Goal: Task Accomplishment & Management: Use online tool/utility

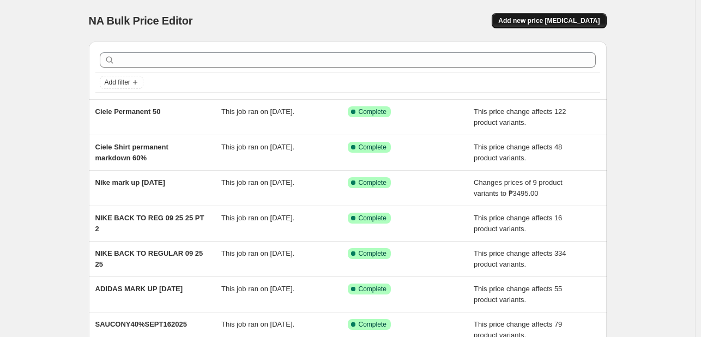
click at [575, 18] on span "Add new price [MEDICAL_DATA]" at bounding box center [548, 20] width 101 height 9
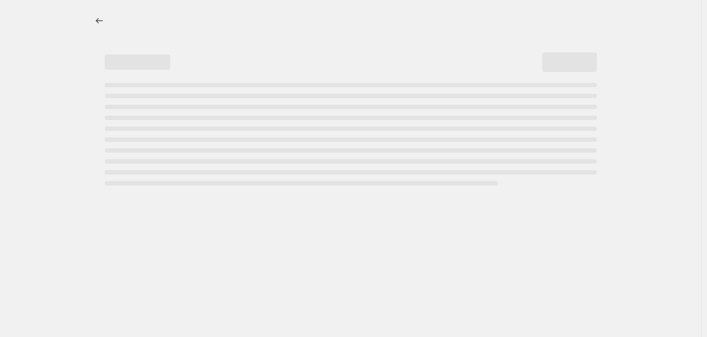
select select "percentage"
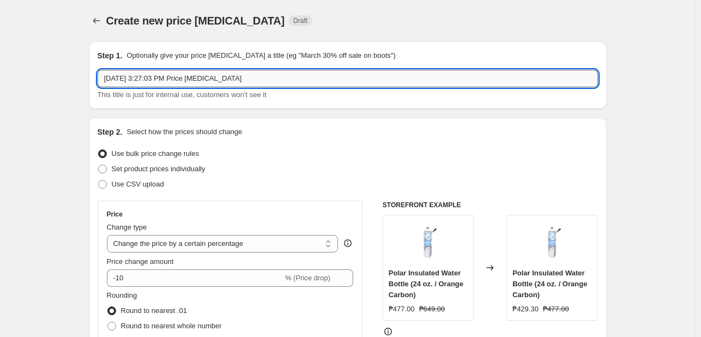
click at [233, 81] on input "[DATE] 3:27:03 PM Price [MEDICAL_DATA]" at bounding box center [348, 78] width 500 height 17
type input "Permanent Price Change Fitness [DATE]"
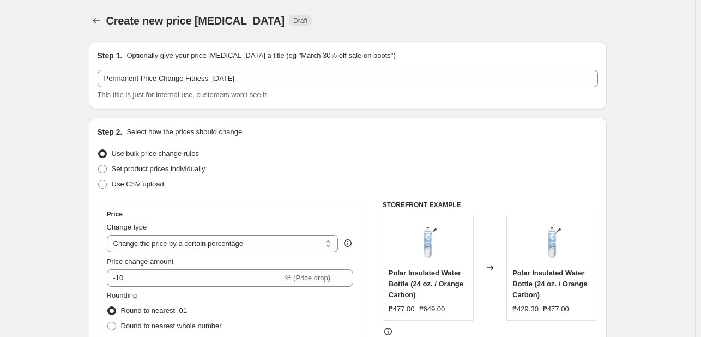
click at [286, 137] on div "Step 2. Select how the prices should change" at bounding box center [348, 131] width 500 height 11
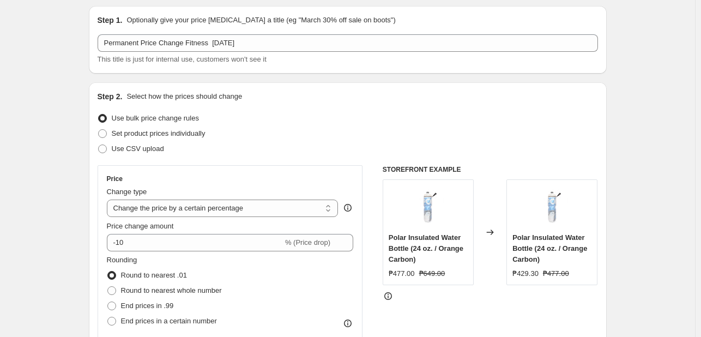
scroll to position [55, 0]
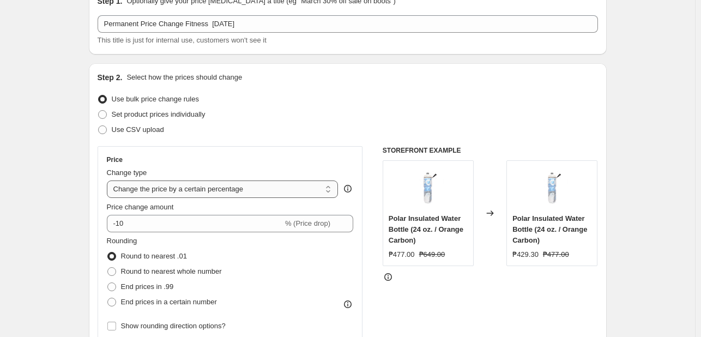
click at [215, 188] on select "Change the price to a certain amount Change the price by a certain amount Chang…" at bounding box center [223, 188] width 232 height 17
select select "pcap"
click at [109, 180] on select "Change the price to a certain amount Change the price by a certain amount Chang…" at bounding box center [223, 188] width 232 height 17
type input "-20"
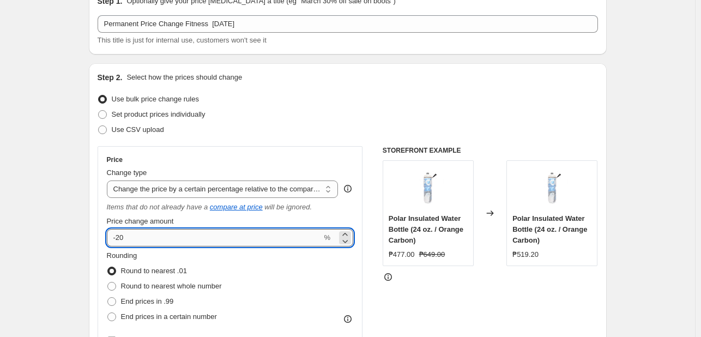
click at [181, 238] on input "-20" at bounding box center [214, 237] width 215 height 17
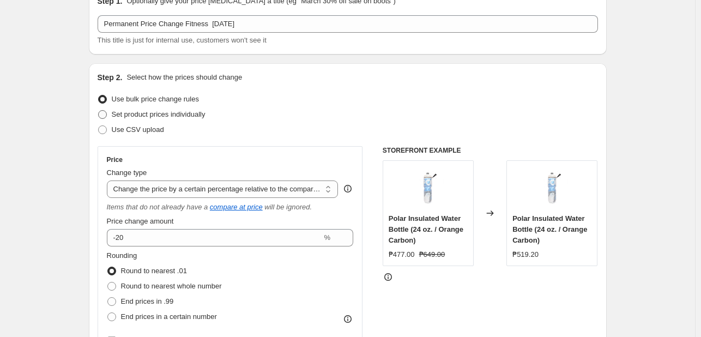
click at [152, 115] on span "Set product prices individually" at bounding box center [159, 114] width 94 height 8
click at [99, 111] on input "Set product prices individually" at bounding box center [98, 110] width 1 height 1
radio input "true"
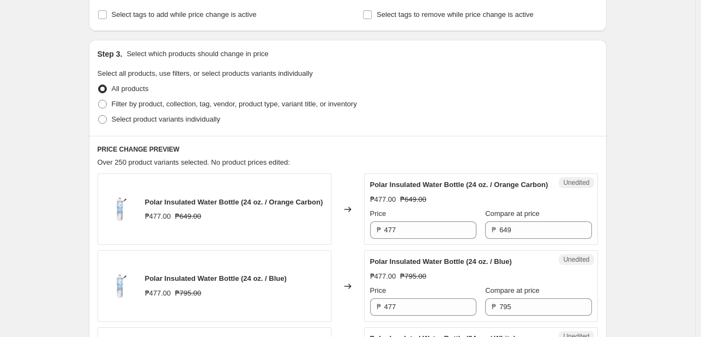
scroll to position [218, 0]
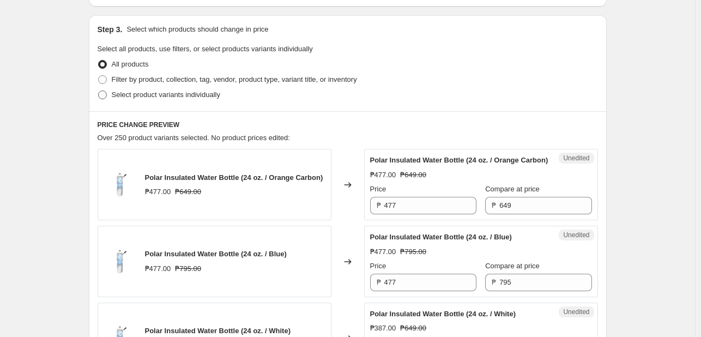
click at [171, 96] on span "Select product variants individually" at bounding box center [166, 95] width 108 height 8
click at [99, 91] on input "Select product variants individually" at bounding box center [98, 91] width 1 height 1
radio input "true"
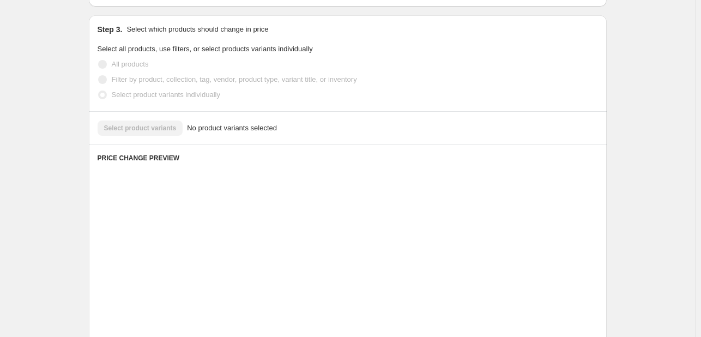
click at [175, 100] on label "Select product variants individually" at bounding box center [159, 94] width 123 height 15
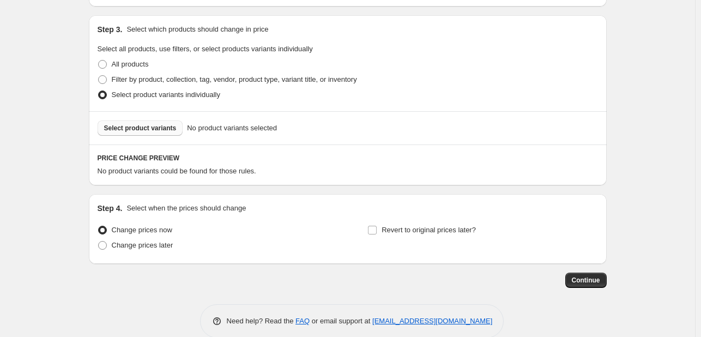
click at [153, 124] on span "Select product variants" at bounding box center [140, 128] width 73 height 9
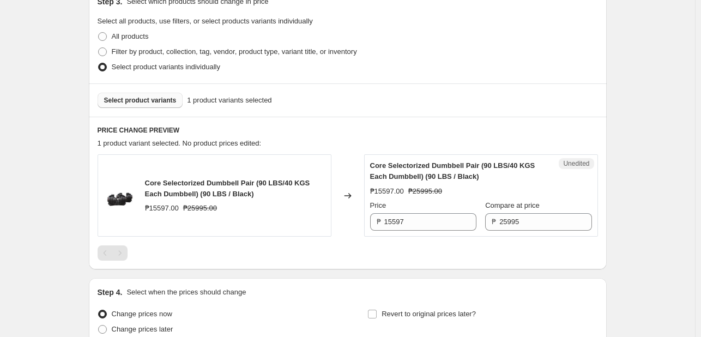
scroll to position [273, 0]
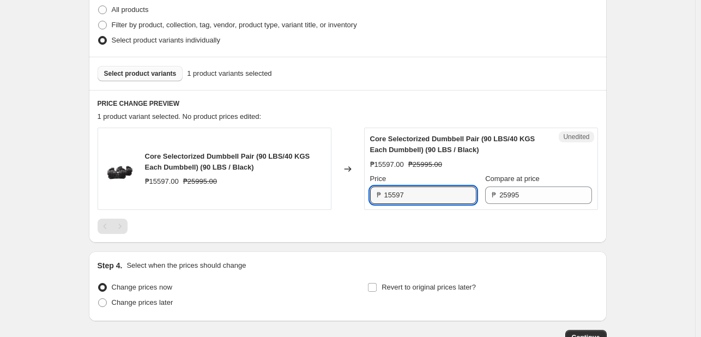
drag, startPoint x: 433, startPoint y: 199, endPoint x: 351, endPoint y: 190, distance: 82.8
click at [357, 190] on div "Core Selectorized Dumbbell Pair (90 LBS/40 KGS Each Dumbbell) (90 LBS / Black) …" at bounding box center [348, 169] width 500 height 82
type input "14297"
click at [365, 228] on div at bounding box center [348, 226] width 500 height 15
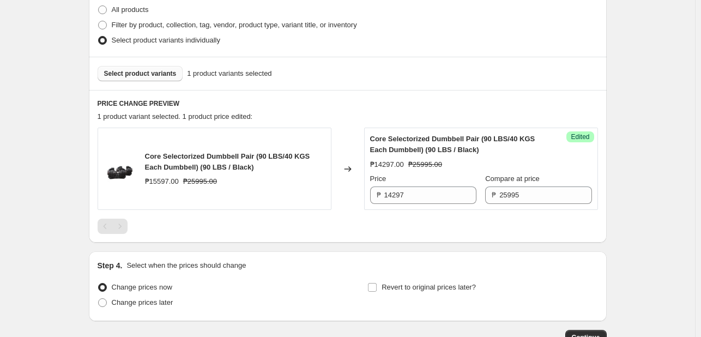
click at [153, 72] on span "Select product variants" at bounding box center [140, 73] width 73 height 9
click at [140, 74] on span "Select product variants" at bounding box center [140, 73] width 73 height 9
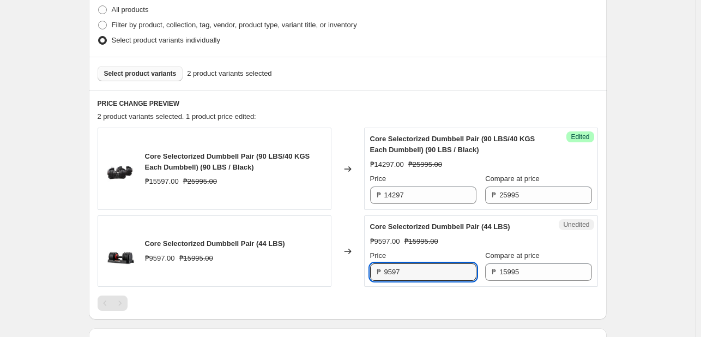
drag, startPoint x: 419, startPoint y: 275, endPoint x: 192, endPoint y: 266, distance: 226.4
click at [218, 269] on div "Core Selectorized Dumbbell Pair (44 LBS) ₱9597.00 ₱15995.00 Changed to Unedited…" at bounding box center [348, 250] width 500 height 71
type input "8797"
click at [321, 288] on div "Core Selectorized Dumbbell Pair (90 LBS/40 KGS Each Dumbbell) (90 LBS / Black) …" at bounding box center [348, 219] width 500 height 183
click at [146, 73] on span "Select product variants" at bounding box center [140, 73] width 73 height 9
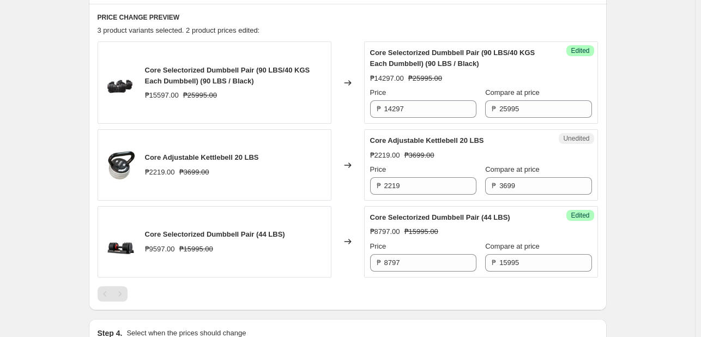
scroll to position [327, 0]
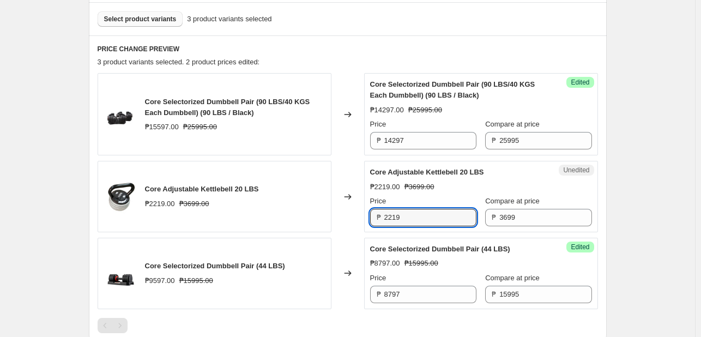
drag, startPoint x: 361, startPoint y: 206, endPoint x: 324, endPoint y: 196, distance: 38.2
click at [326, 198] on div "Core Adjustable Kettlebell 20 LBS ₱2219.00 ₱3699.00 Changed to Unedited Core Ad…" at bounding box center [348, 196] width 500 height 71
type input "1849"
click at [440, 197] on div "Price" at bounding box center [423, 201] width 106 height 11
click at [148, 14] on button "Select product variants" at bounding box center [141, 18] width 86 height 15
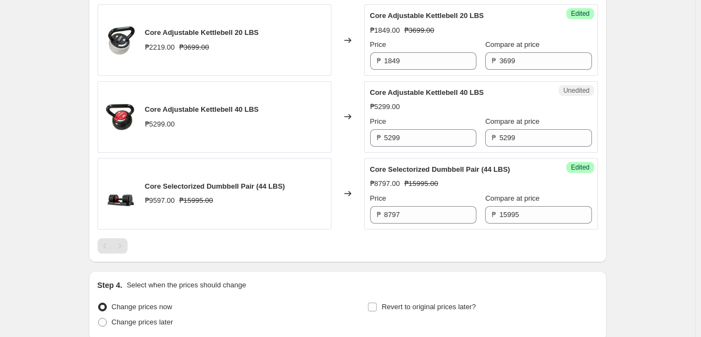
scroll to position [491, 0]
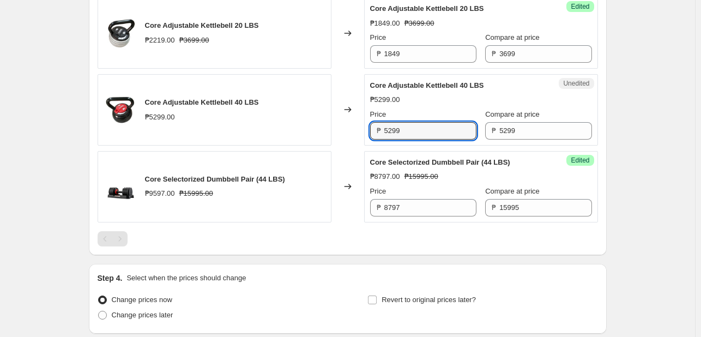
drag, startPoint x: 411, startPoint y: 136, endPoint x: 315, endPoint y: 118, distance: 97.5
click at [315, 118] on div "Core Adjustable Kettlebell 40 LBS ₱5299.00 Changed to Unedited Core Adjustable …" at bounding box center [348, 109] width 500 height 71
type input "2649"
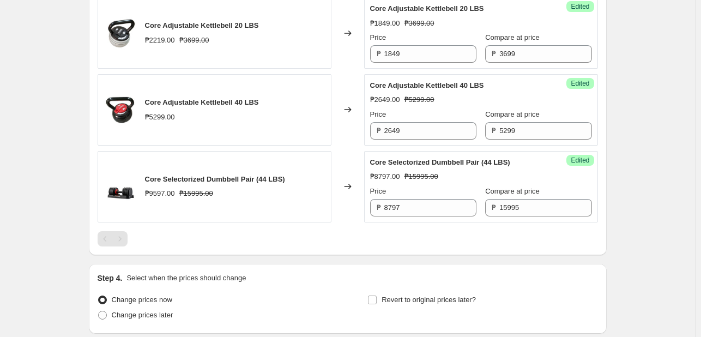
click at [379, 248] on div "PRICE CHANGE PREVIEW 4 product variants selected. 4 product prices edited: Core…" at bounding box center [348, 63] width 518 height 383
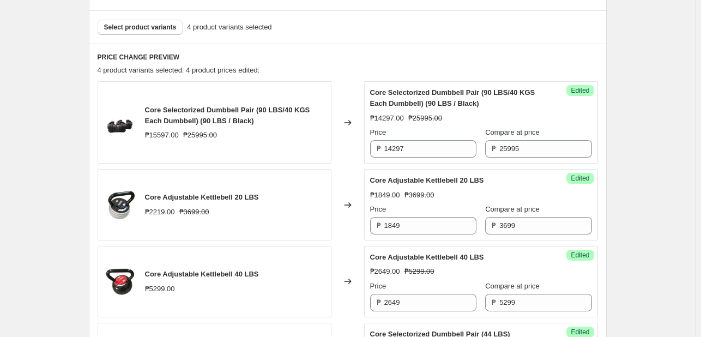
scroll to position [218, 0]
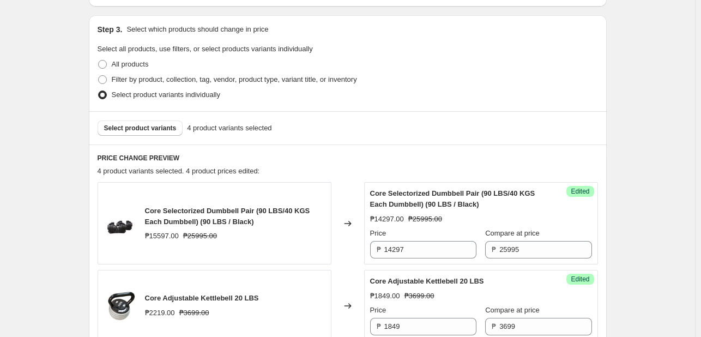
click at [156, 119] on div "Select product variants 4 product variants selected" at bounding box center [348, 127] width 518 height 33
click at [136, 129] on span "Select product variants" at bounding box center [140, 128] width 73 height 9
click at [502, 137] on div "Select product variants 6 product variants selected" at bounding box center [348, 127] width 518 height 33
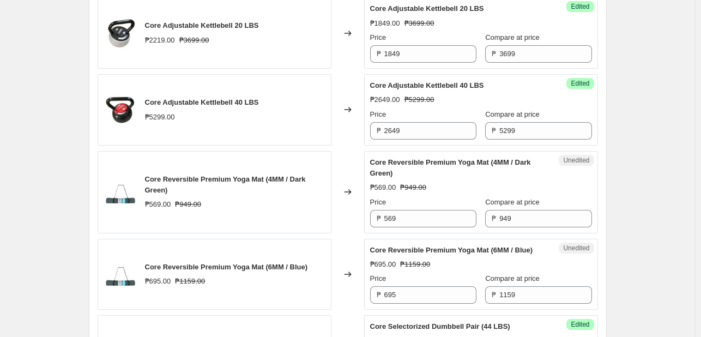
scroll to position [654, 0]
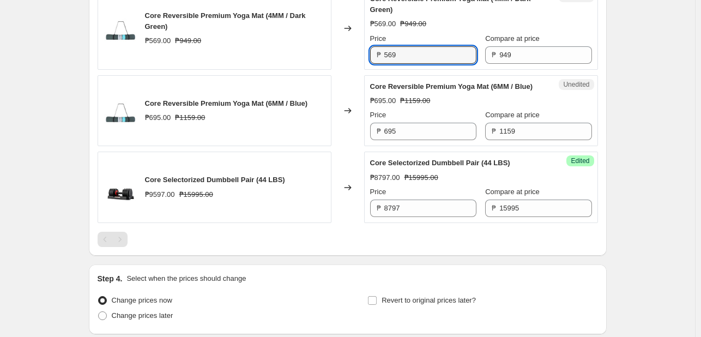
drag, startPoint x: 412, startPoint y: 55, endPoint x: 338, endPoint y: 53, distance: 74.2
click at [341, 53] on div "Core Reversible Premium Yoga Mat (4MM / Dark Green) ₱569.00 ₱949.00 Changed to …" at bounding box center [348, 28] width 500 height 82
click at [334, 53] on div "Core Reversible Premium Yoga Mat (4MM / Dark Green) ₱569.00 ₱949.00 Changed to …" at bounding box center [348, 28] width 500 height 82
click at [418, 53] on input "569" at bounding box center [430, 54] width 92 height 17
drag, startPoint x: 418, startPoint y: 53, endPoint x: 328, endPoint y: 43, distance: 90.0
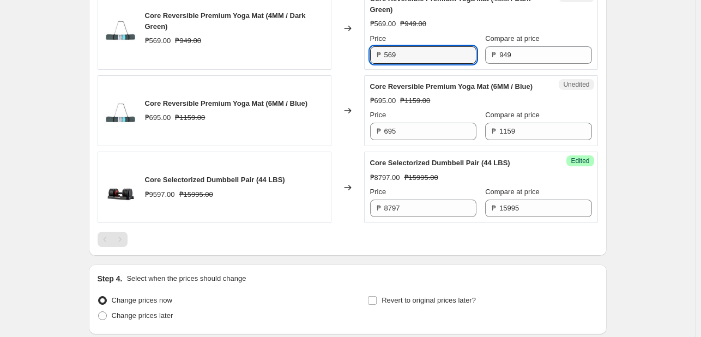
click at [323, 45] on div "Core Reversible Premium Yoga Mat (4MM / Dark Green) ₱569.00 ₱949.00 Changed to …" at bounding box center [348, 28] width 500 height 82
type input "474"
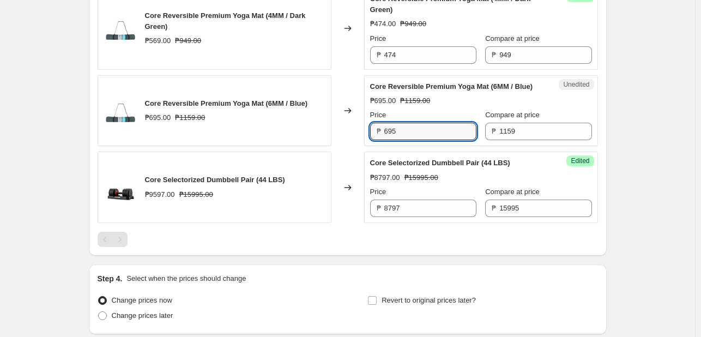
drag, startPoint x: 378, startPoint y: 137, endPoint x: 333, endPoint y: 126, distance: 47.1
click at [333, 126] on div "Core Reversible Premium Yoga Mat (6MM / Blue) ₱695.00 ₱1159.00 Changed to Unedi…" at bounding box center [348, 110] width 500 height 71
type input "579"
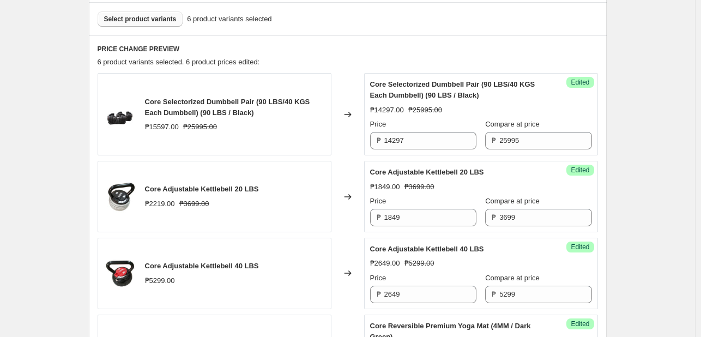
scroll to position [164, 0]
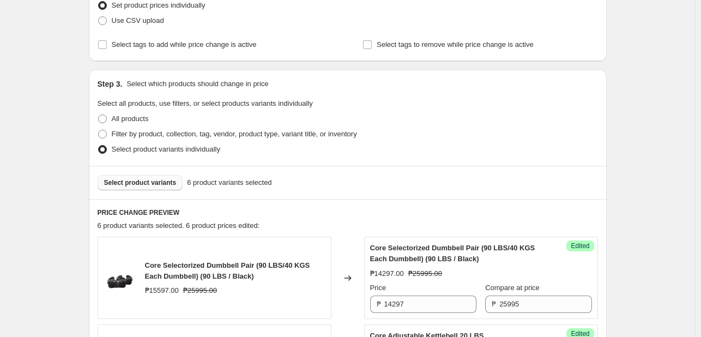
click at [149, 177] on button "Select product variants" at bounding box center [141, 182] width 86 height 15
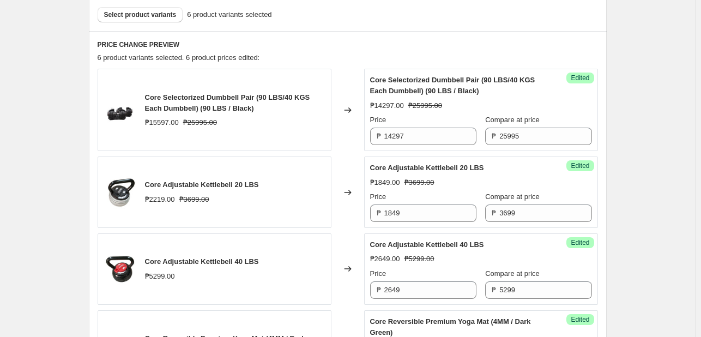
scroll to position [273, 0]
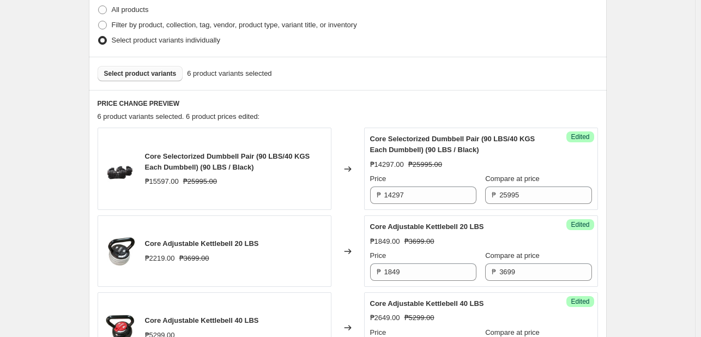
click at [155, 73] on span "Select product variants" at bounding box center [140, 73] width 73 height 9
click at [598, 141] on div "Success Edited Core Selectorized Dumbbell Pair (90 LBS/40 KGS Each Dumbbell) (9…" at bounding box center [481, 169] width 234 height 82
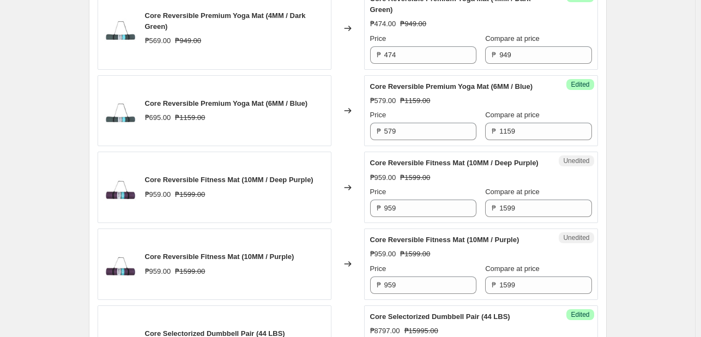
scroll to position [709, 0]
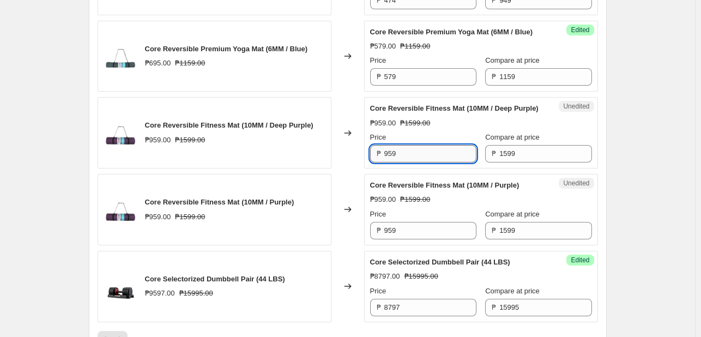
click at [445, 162] on input "959" at bounding box center [430, 153] width 92 height 17
paste input "799.00"
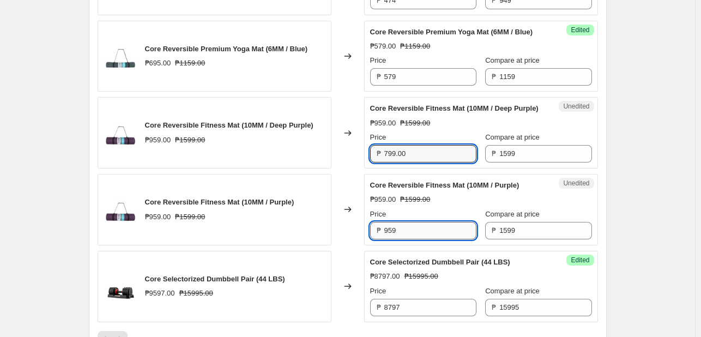
type input "959"
click at [405, 239] on input "959" at bounding box center [430, 230] width 92 height 17
paste input "799.00"
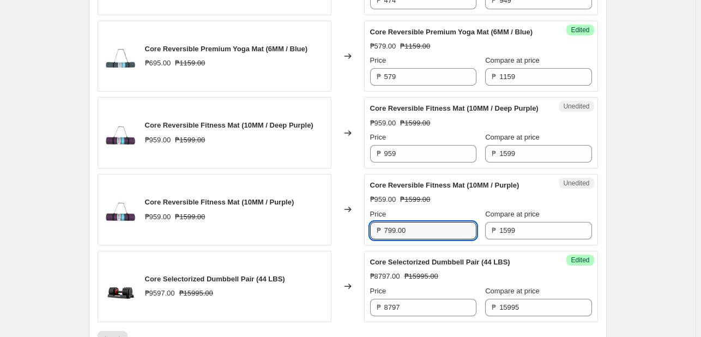
type input "959"
drag, startPoint x: 685, startPoint y: 182, endPoint x: 654, endPoint y: 182, distance: 31.1
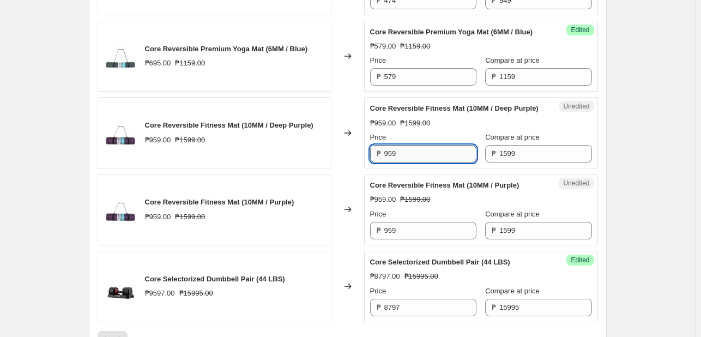
click at [445, 162] on input "959" at bounding box center [430, 153] width 92 height 17
type input "799"
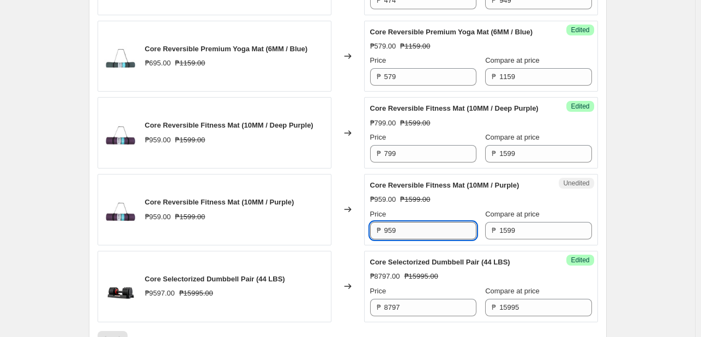
click at [396, 239] on input "959" at bounding box center [430, 230] width 92 height 17
paste input "79"
type input "799"
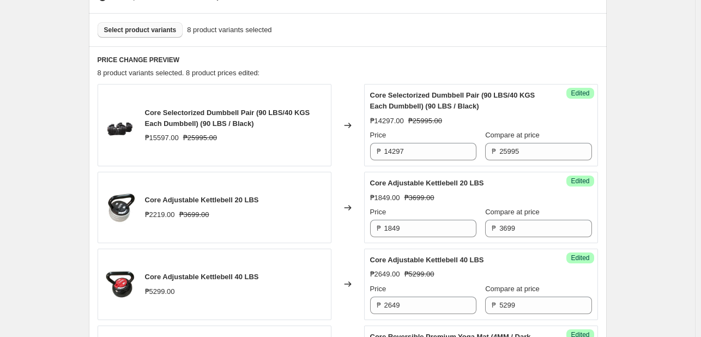
scroll to position [218, 0]
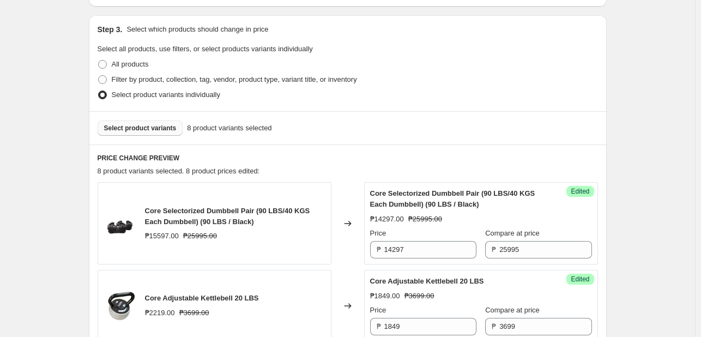
drag, startPoint x: 152, startPoint y: 128, endPoint x: 144, endPoint y: 129, distance: 8.2
click at [150, 128] on span "Select product variants" at bounding box center [140, 128] width 73 height 9
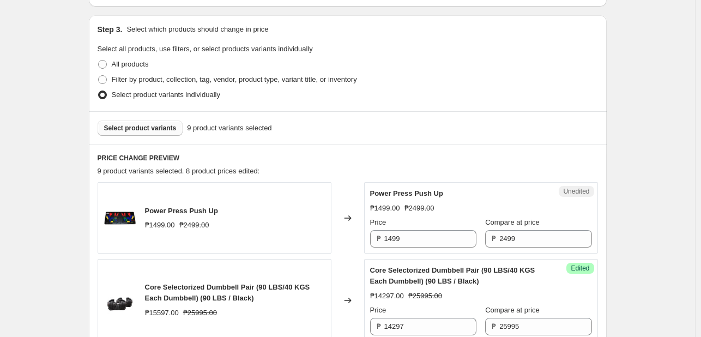
drag, startPoint x: 684, startPoint y: 156, endPoint x: 617, endPoint y: 192, distance: 75.6
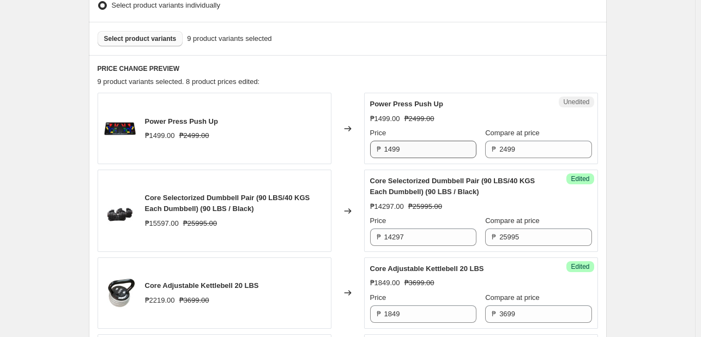
scroll to position [273, 0]
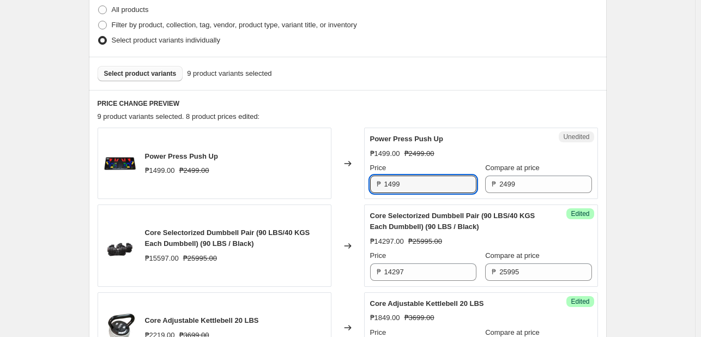
drag, startPoint x: 421, startPoint y: 189, endPoint x: 179, endPoint y: 152, distance: 244.8
click at [179, 152] on div "Power Press Push Up ₱1499.00 ₱2499.00 Changed to Unedited Power Press Push Up ₱…" at bounding box center [348, 163] width 500 height 71
type input "1249"
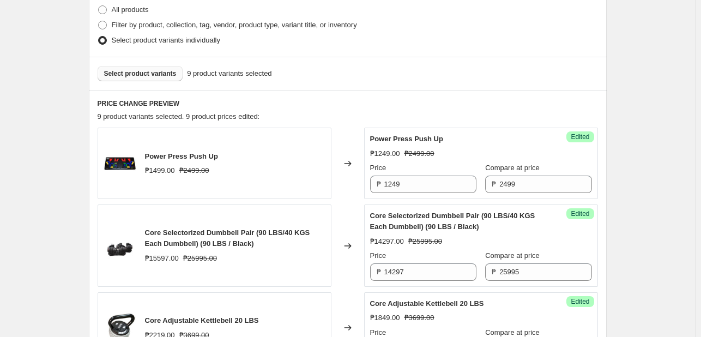
click at [156, 75] on span "Select product variants" at bounding box center [140, 73] width 73 height 9
click at [421, 183] on input "1249" at bounding box center [430, 184] width 92 height 17
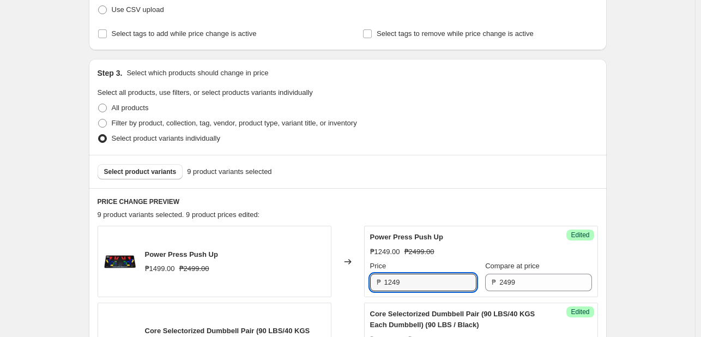
scroll to position [174, 0]
click at [130, 169] on span "Select product variants" at bounding box center [140, 171] width 73 height 9
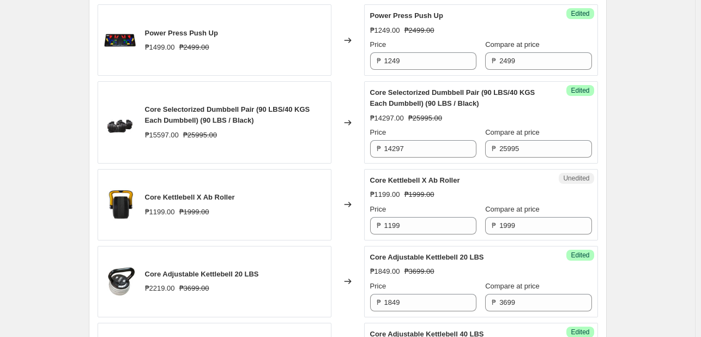
scroll to position [447, 0]
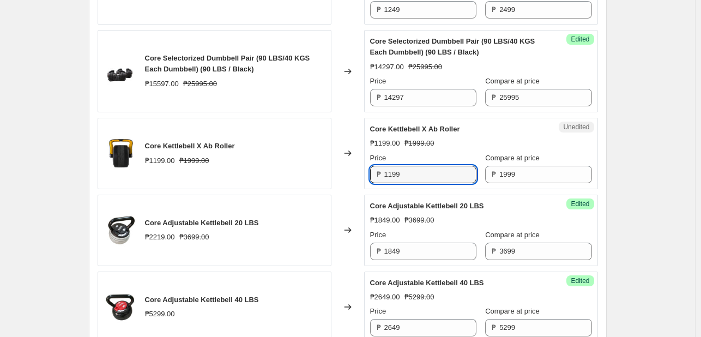
drag, startPoint x: 403, startPoint y: 176, endPoint x: 325, endPoint y: 175, distance: 78.0
click at [326, 176] on div "Core Kettlebell X Ab Roller ₱1199.00 ₱1999.00 Changed to Unedited Core Kettlebe…" at bounding box center [348, 153] width 500 height 71
type input "999"
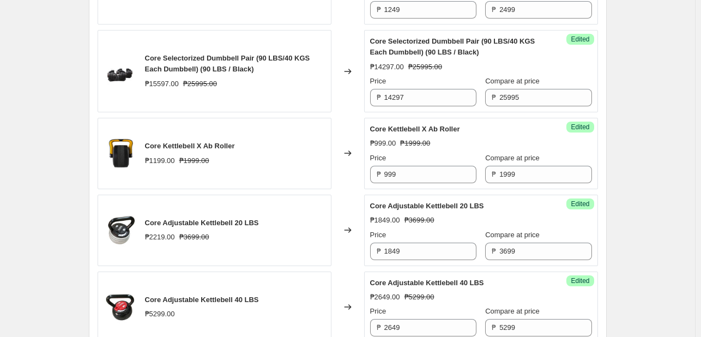
drag, startPoint x: 656, startPoint y: 149, endPoint x: 516, endPoint y: 174, distance: 142.4
click at [655, 149] on div "Create new price [MEDICAL_DATA]. This page is ready Create new price [MEDICAL_D…" at bounding box center [347, 246] width 695 height 1386
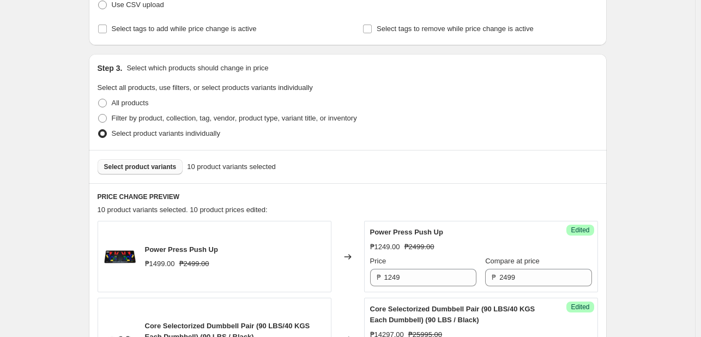
scroll to position [174, 0]
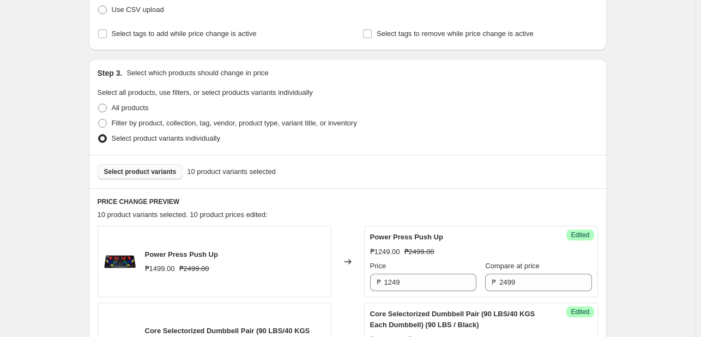
click at [155, 175] on span "Select product variants" at bounding box center [140, 171] width 73 height 9
click at [576, 167] on div "Select product variants 17 product variants selected" at bounding box center [348, 171] width 500 height 15
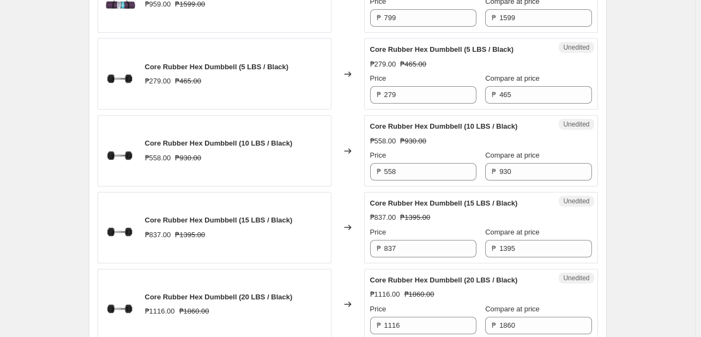
scroll to position [1047, 0]
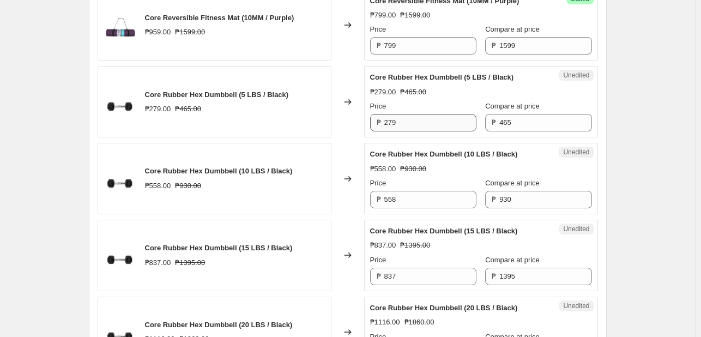
click at [412, 131] on div "Price ₱ 279" at bounding box center [423, 116] width 106 height 31
click at [411, 131] on input "279" at bounding box center [430, 122] width 92 height 17
type input "232"
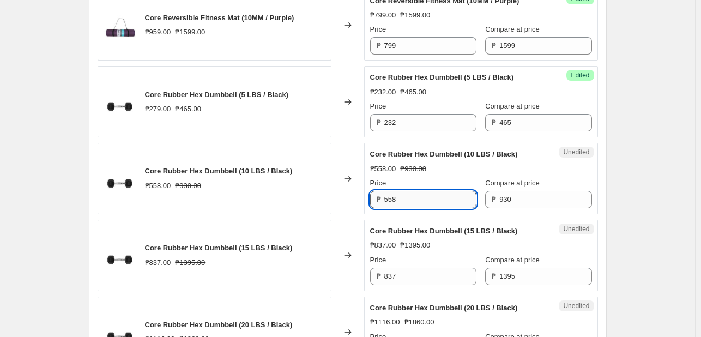
click at [405, 208] on input "558" at bounding box center [430, 199] width 92 height 17
click at [403, 208] on input "558" at bounding box center [430, 199] width 92 height 17
drag, startPoint x: 413, startPoint y: 221, endPoint x: 347, endPoint y: 208, distance: 67.9
click at [351, 209] on div "Core Rubber Hex Dumbbell (10 LBS / Black) ₱558.00 ₱930.00 Changed to Unedited C…" at bounding box center [348, 178] width 500 height 71
click at [347, 208] on div "Changed to" at bounding box center [347, 178] width 33 height 71
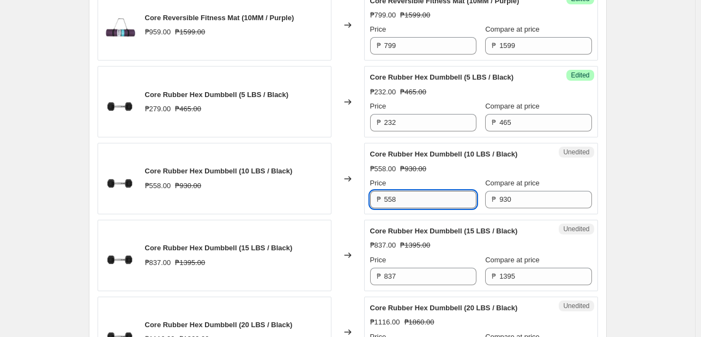
click at [410, 208] on input "558" at bounding box center [430, 199] width 92 height 17
type input "5"
type input "465"
click at [421, 266] on div "Price" at bounding box center [423, 260] width 106 height 11
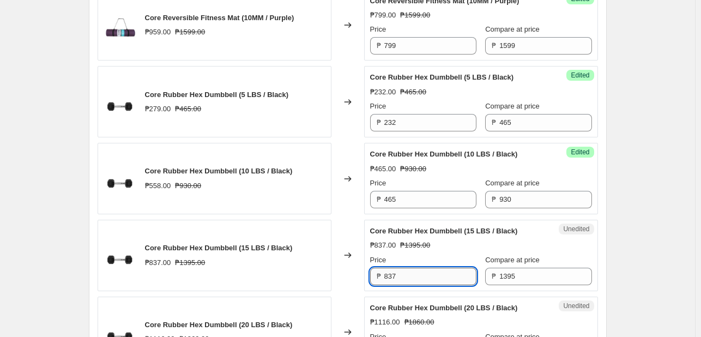
click at [417, 285] on input "837" at bounding box center [430, 276] width 92 height 17
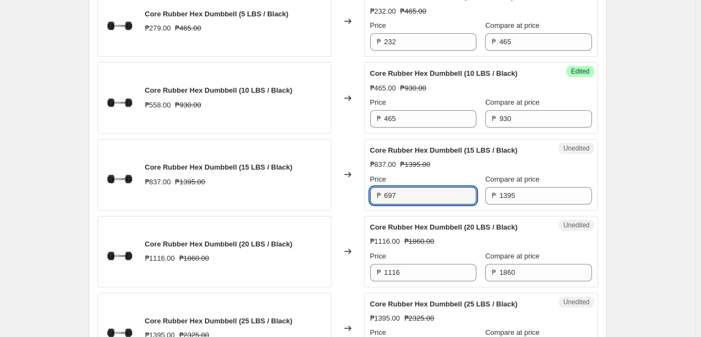
scroll to position [1210, 0]
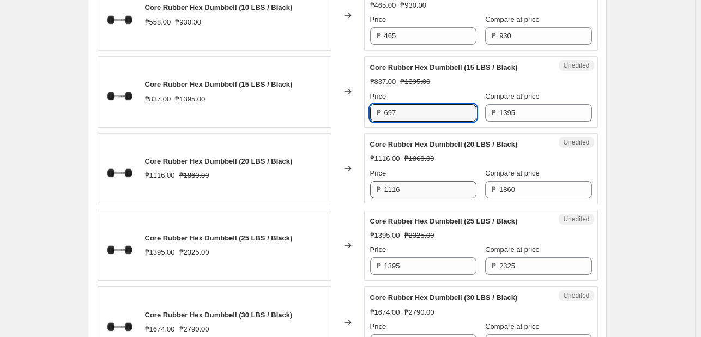
type input "697"
click at [411, 198] on input "1116" at bounding box center [430, 189] width 92 height 17
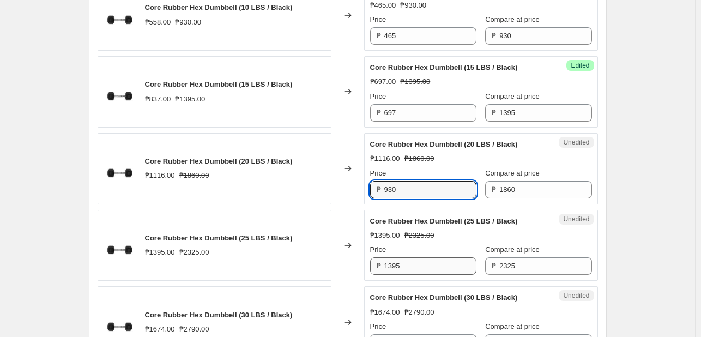
type input "930"
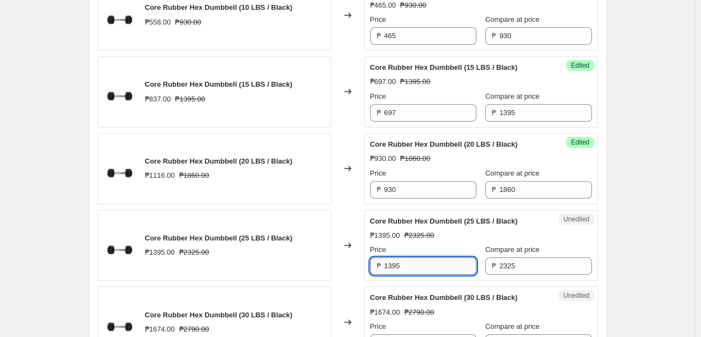
click at [446, 275] on input "1395" at bounding box center [430, 265] width 92 height 17
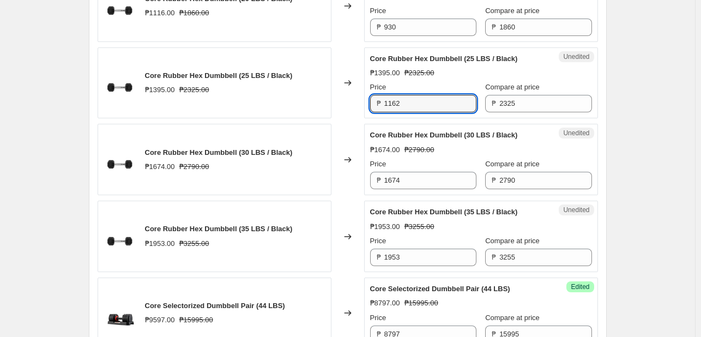
scroll to position [1374, 0]
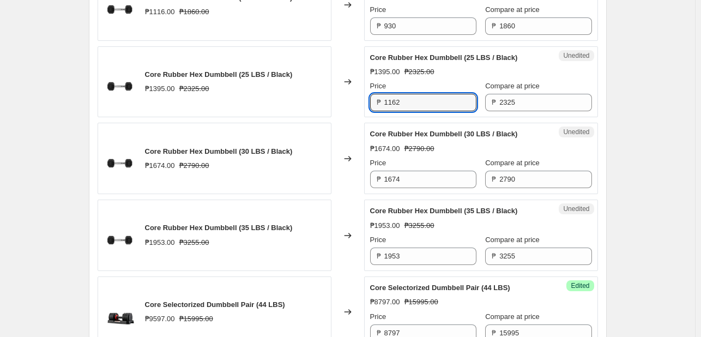
type input "1162"
drag, startPoint x: 628, startPoint y: 171, endPoint x: 539, endPoint y: 192, distance: 91.9
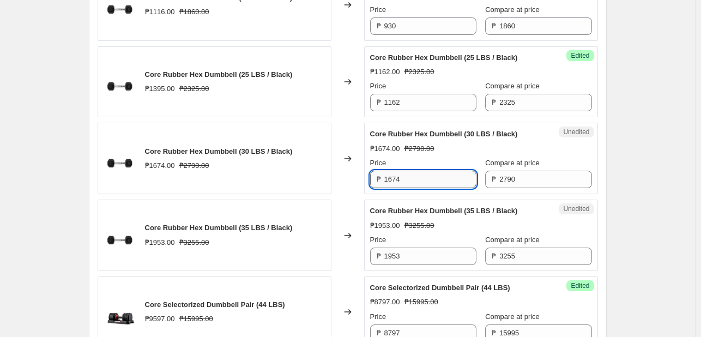
click at [420, 188] on input "1674" at bounding box center [430, 179] width 92 height 17
type input "1395"
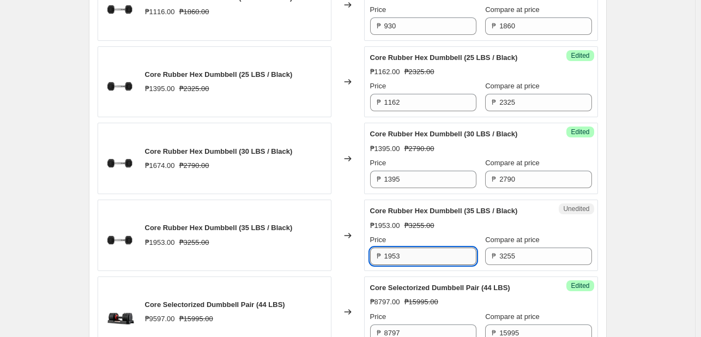
click at [425, 265] on input "1953" at bounding box center [430, 256] width 92 height 17
type input "1627"
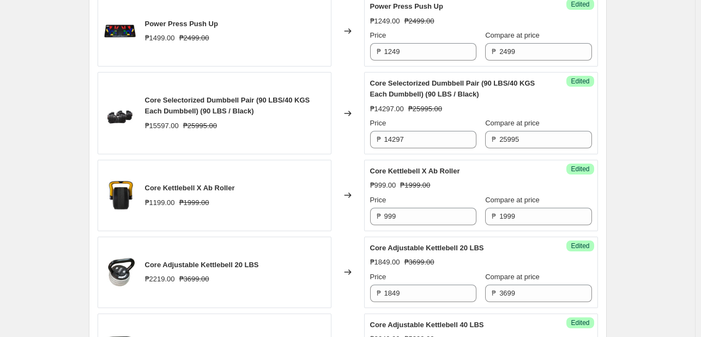
scroll to position [242, 0]
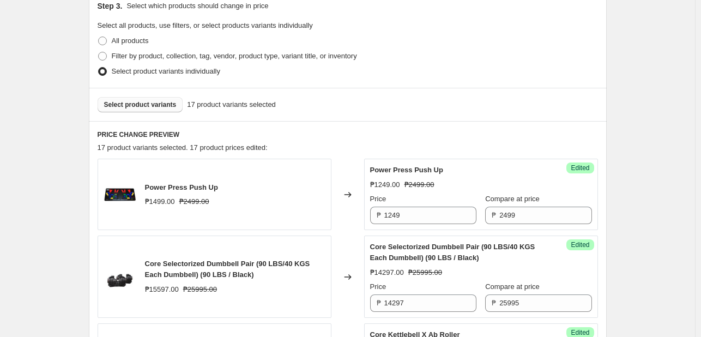
click at [152, 105] on span "Select product variants" at bounding box center [140, 104] width 73 height 9
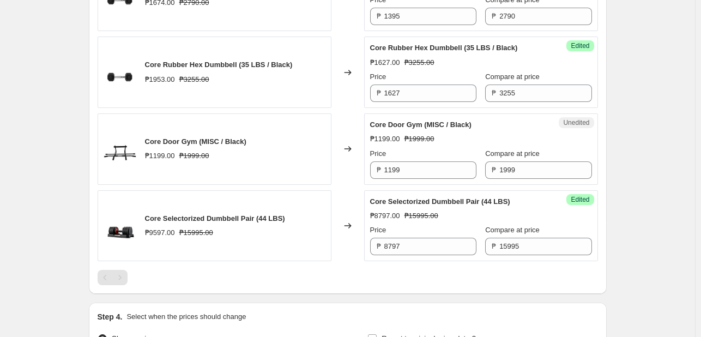
scroll to position [1535, 0]
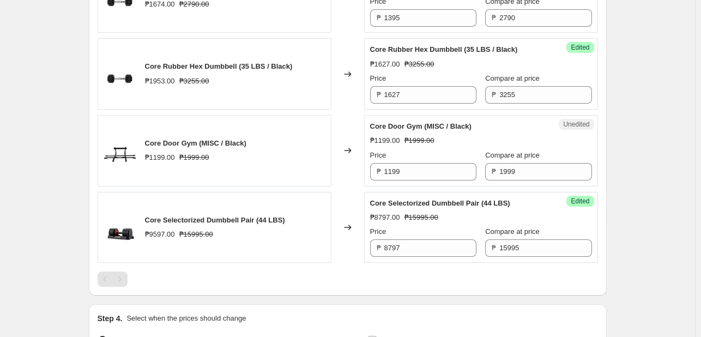
drag, startPoint x: 412, startPoint y: 190, endPoint x: 268, endPoint y: 177, distance: 145.1
click at [261, 182] on div "Core Door Gym (MISC / Black) ₱1199.00 ₱1999.00 Changed to Unedited Core Door Gy…" at bounding box center [348, 150] width 500 height 71
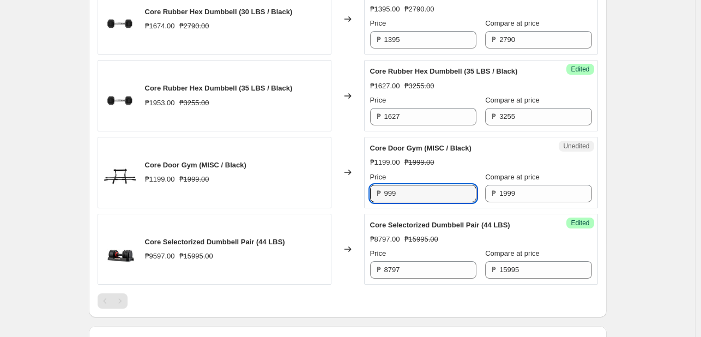
type input "999"
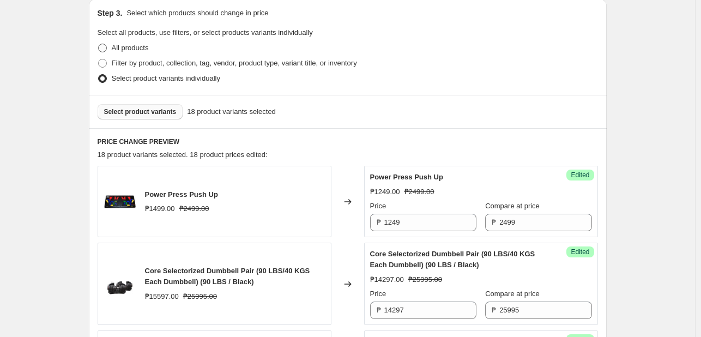
scroll to position [150, 0]
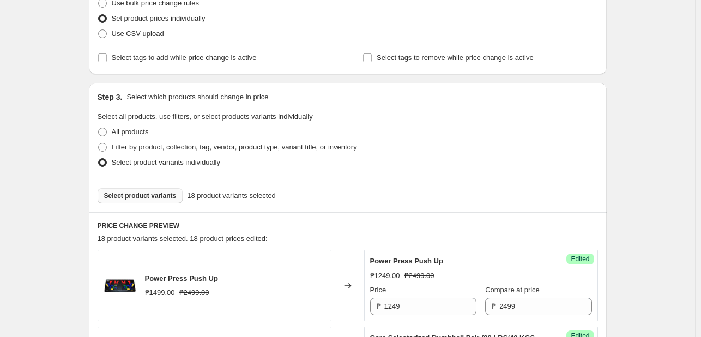
drag, startPoint x: 143, startPoint y: 198, endPoint x: 148, endPoint y: 195, distance: 6.2
click at [146, 197] on span "Select product variants" at bounding box center [140, 195] width 73 height 9
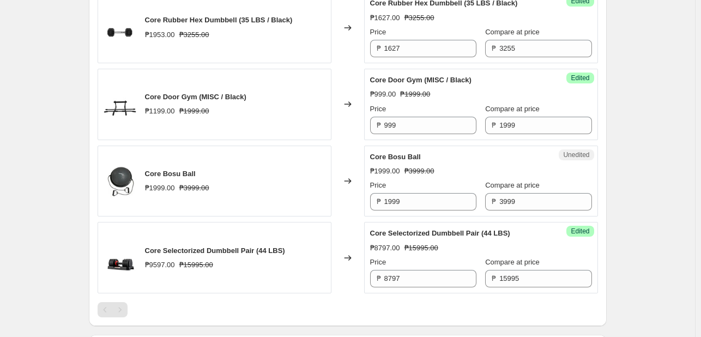
scroll to position [1594, 0]
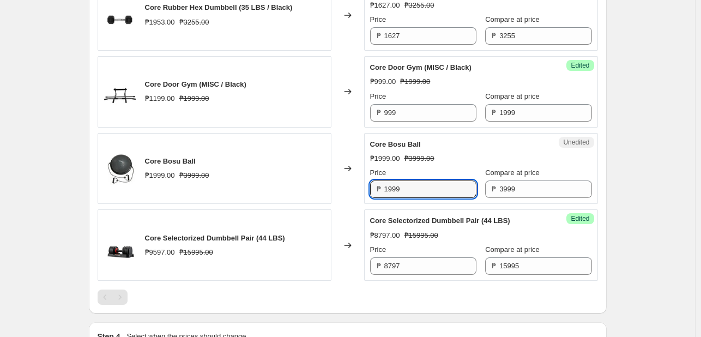
drag, startPoint x: 433, startPoint y: 207, endPoint x: 264, endPoint y: 187, distance: 169.6
click at [270, 188] on div "Core Bosu Ball ₱1999.00 ₱3999.00 Changed to Unedited Core Bosu Ball ₱1999.00 ₱3…" at bounding box center [348, 168] width 500 height 71
type input "1599"
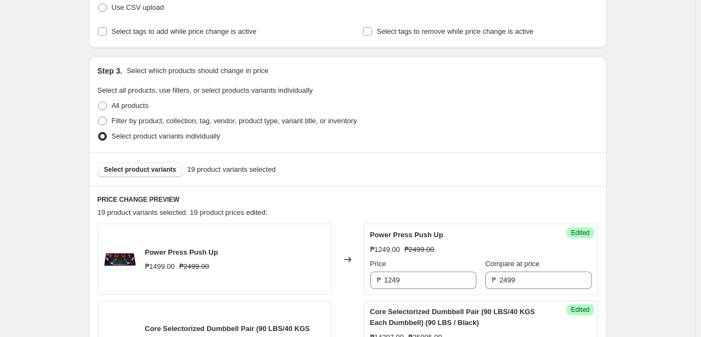
scroll to position [13, 0]
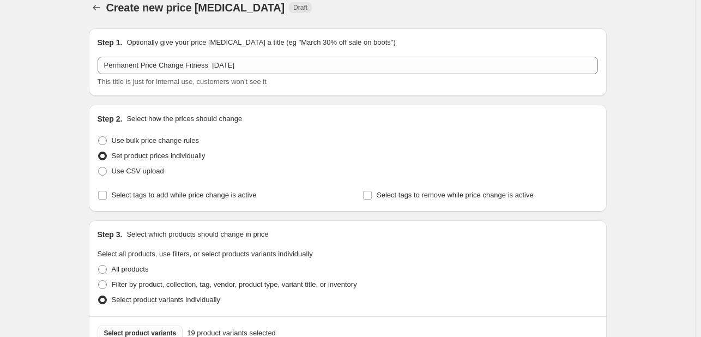
drag, startPoint x: 624, startPoint y: 110, endPoint x: 450, endPoint y: 110, distance: 173.9
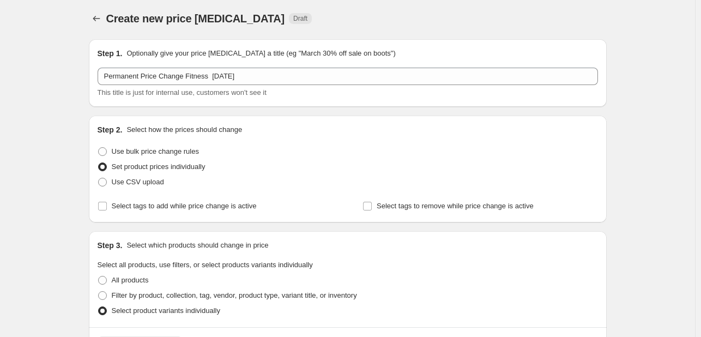
scroll to position [327, 0]
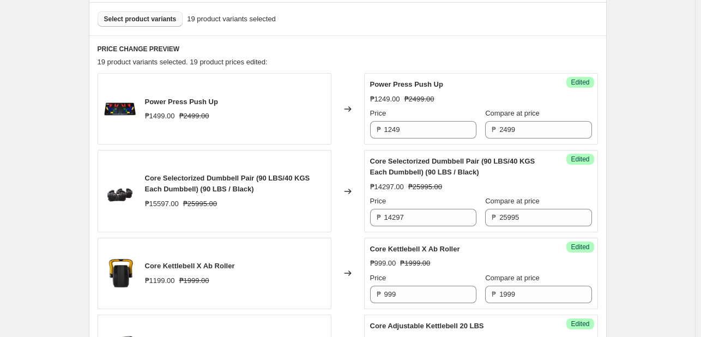
click at [162, 12] on button "Select product variants" at bounding box center [141, 18] width 86 height 15
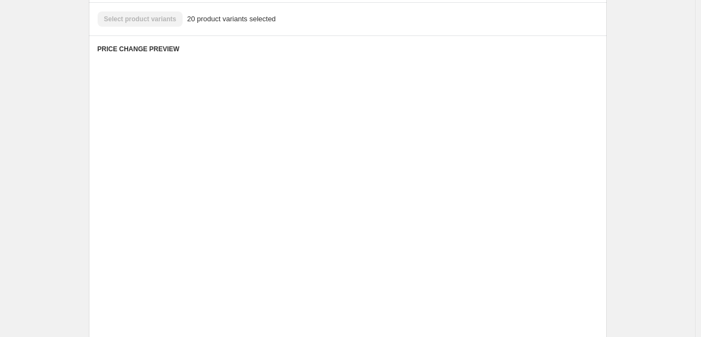
drag, startPoint x: 652, startPoint y: 165, endPoint x: 647, endPoint y: 184, distance: 20.2
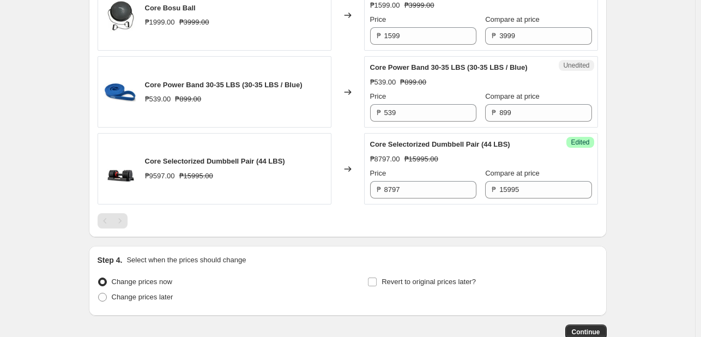
scroll to position [1690, 0]
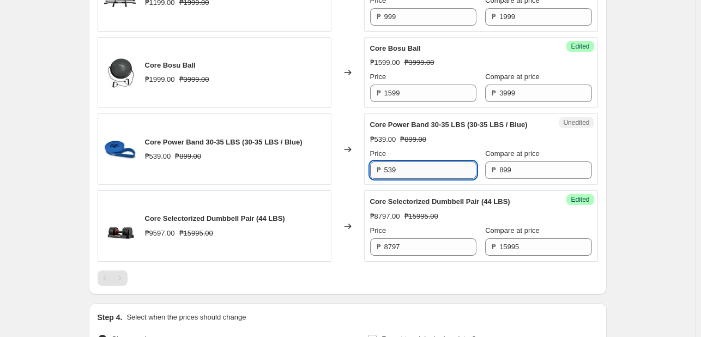
click at [407, 179] on input "539" at bounding box center [430, 169] width 92 height 17
drag, startPoint x: 402, startPoint y: 189, endPoint x: 387, endPoint y: 186, distance: 15.4
click at [387, 179] on input "539" at bounding box center [430, 169] width 92 height 17
type input "449"
drag, startPoint x: 694, startPoint y: 169, endPoint x: 637, endPoint y: 173, distance: 57.4
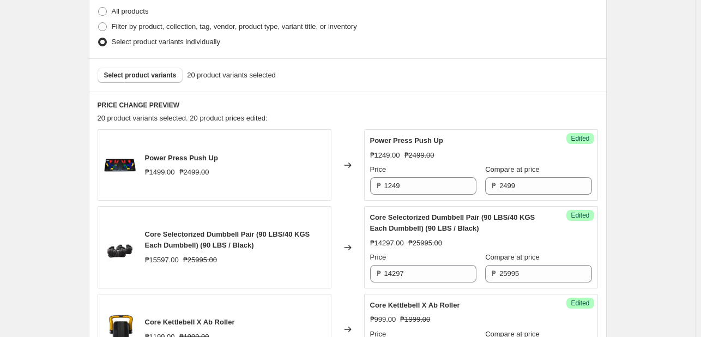
scroll to position [164, 0]
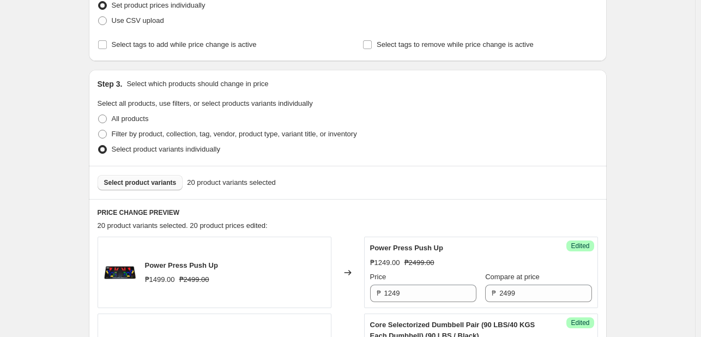
click at [135, 185] on span "Select product variants" at bounding box center [140, 182] width 73 height 9
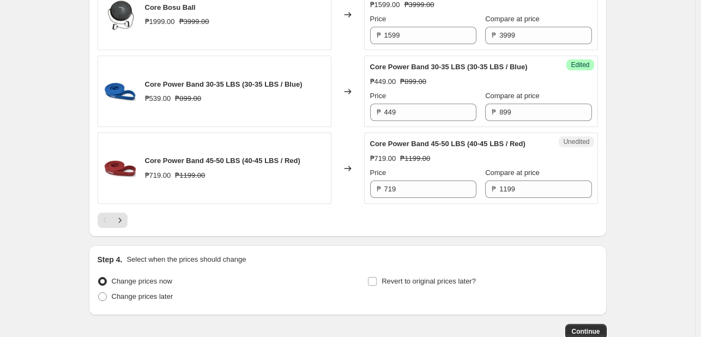
scroll to position [1834, 0]
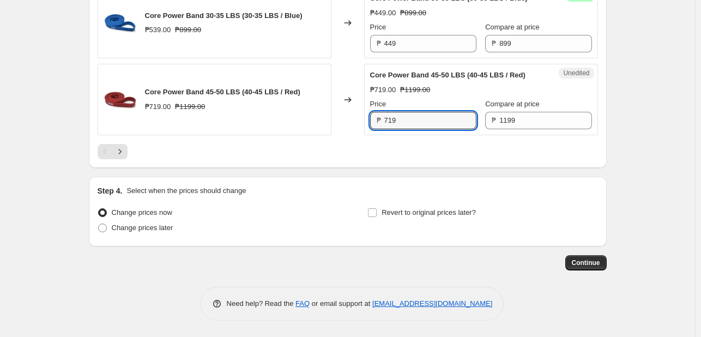
drag, startPoint x: 401, startPoint y: 122, endPoint x: 340, endPoint y: 140, distance: 64.2
type input "599"
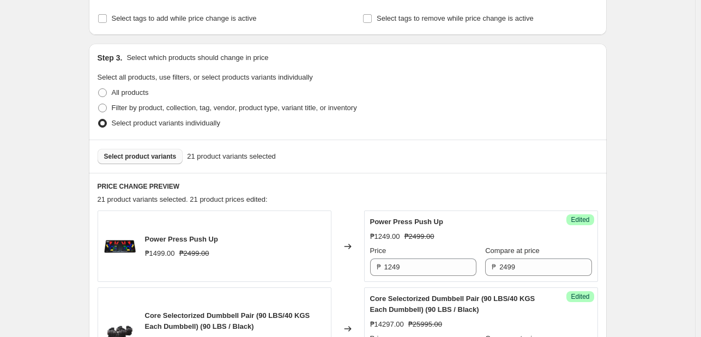
scroll to position [144, 0]
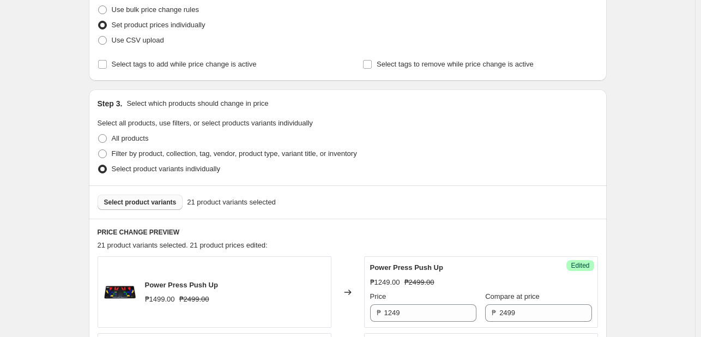
click at [140, 208] on button "Select product variants" at bounding box center [141, 202] width 86 height 15
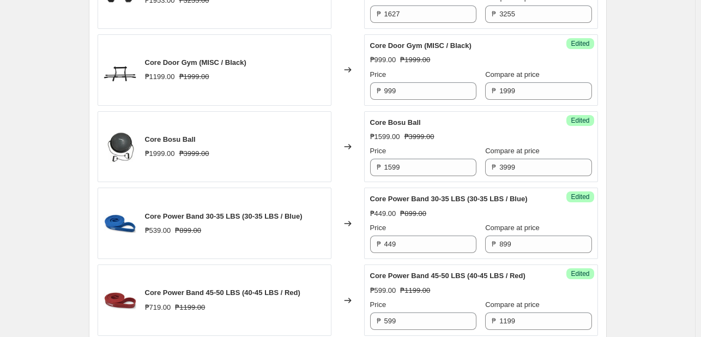
scroll to position [1834, 0]
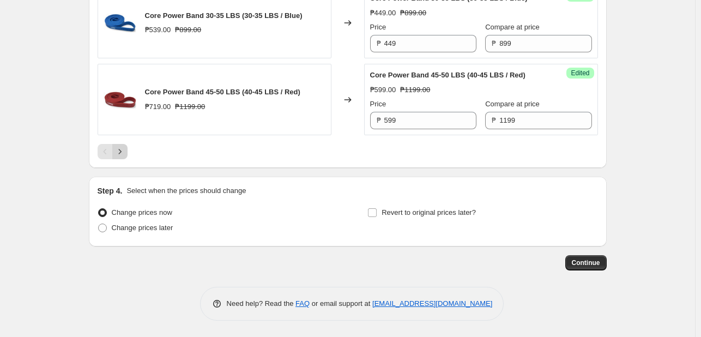
click at [121, 149] on icon "Next" at bounding box center [119, 151] width 11 height 11
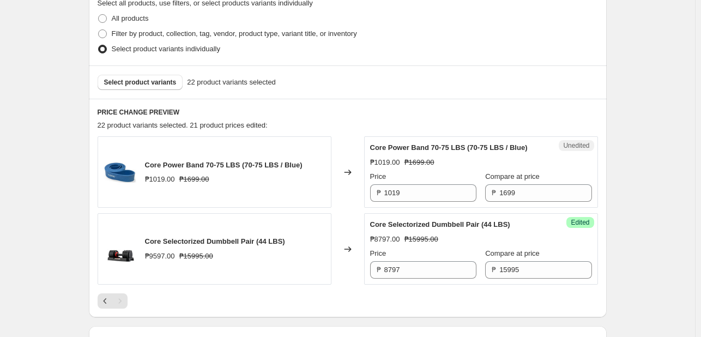
scroll to position [327, 0]
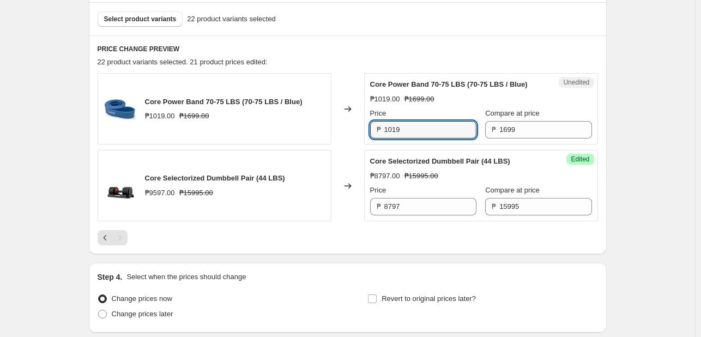
click at [400, 121] on input "1019" at bounding box center [430, 129] width 92 height 17
type input "849"
click at [684, 153] on div "Create new price [MEDICAL_DATA]. This page is ready Create new price [MEDICAL_D…" at bounding box center [347, 48] width 695 height 750
click at [151, 12] on button "Select product variants" at bounding box center [141, 18] width 86 height 15
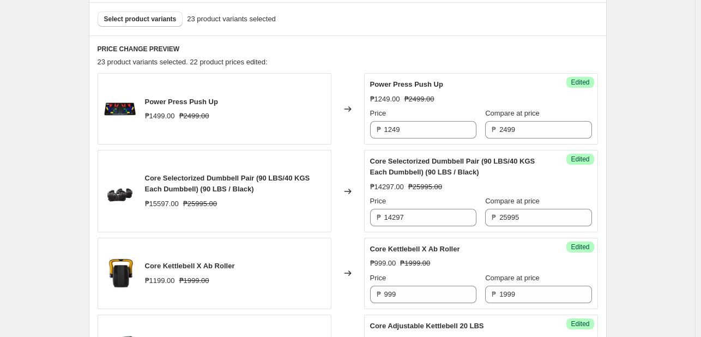
drag, startPoint x: 620, startPoint y: 148, endPoint x: 620, endPoint y: 155, distance: 7.1
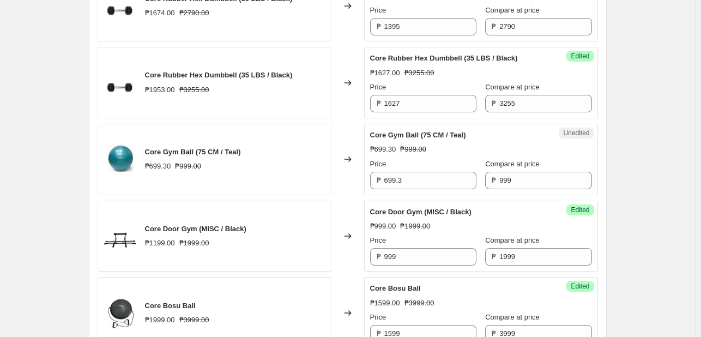
scroll to position [1527, 0]
drag, startPoint x: 414, startPoint y: 201, endPoint x: 324, endPoint y: 198, distance: 89.5
click at [327, 195] on div "Core Gym Ball (75 CM / Teal) ₱699.30 ₱999.00 Changed to Unedited Core Gym Ball …" at bounding box center [348, 159] width 500 height 71
type input "599"
drag, startPoint x: 683, startPoint y: 153, endPoint x: 664, endPoint y: 161, distance: 21.0
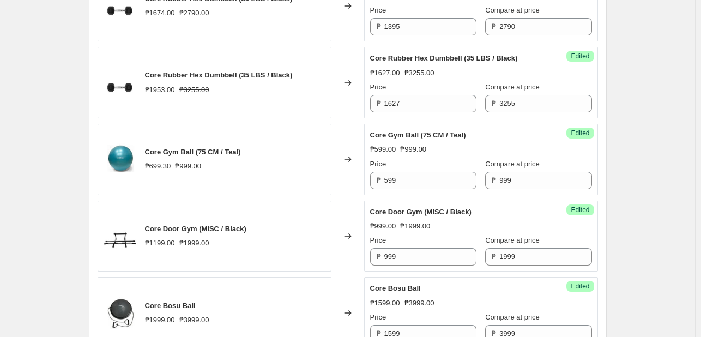
drag, startPoint x: 679, startPoint y: 119, endPoint x: 638, endPoint y: 159, distance: 57.5
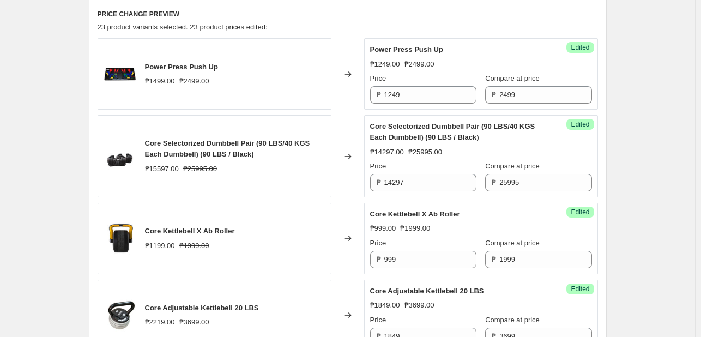
scroll to position [144, 0]
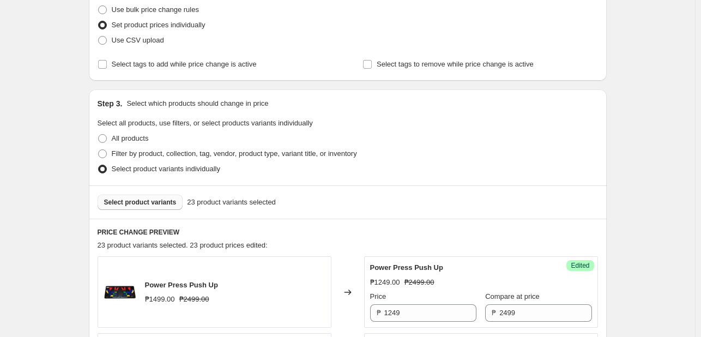
click at [147, 203] on span "Select product variants" at bounding box center [140, 202] width 73 height 9
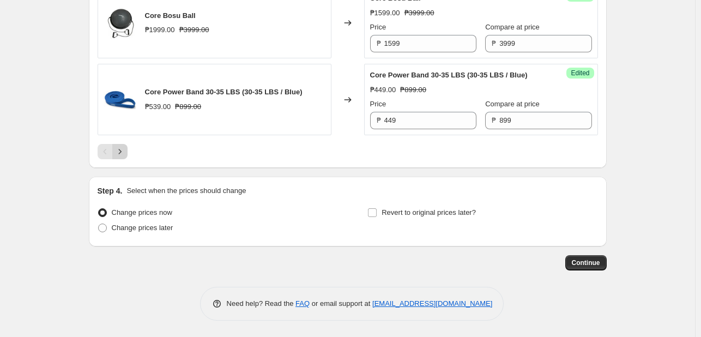
click at [124, 155] on icon "Next" at bounding box center [119, 151] width 11 height 11
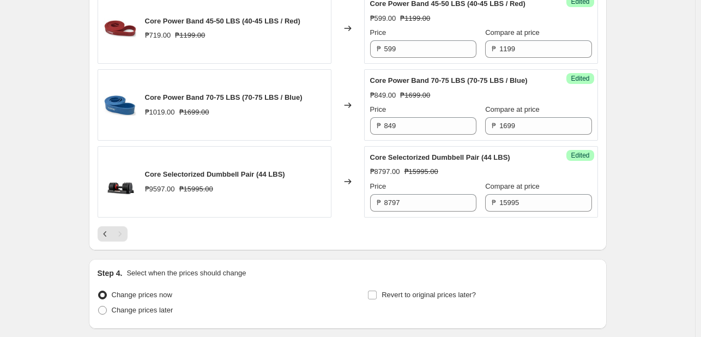
scroll to position [489, 0]
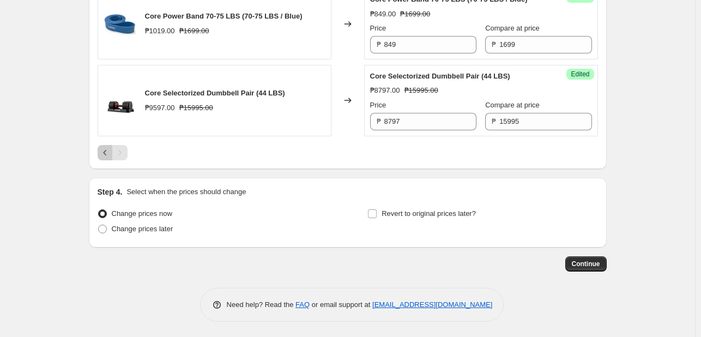
click at [108, 154] on icon "Previous" at bounding box center [105, 152] width 11 height 11
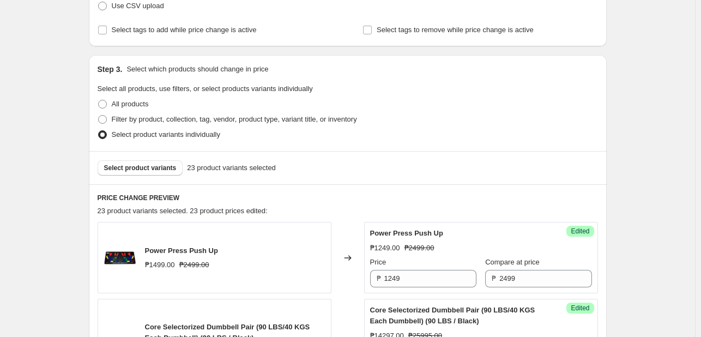
scroll to position [218, 0]
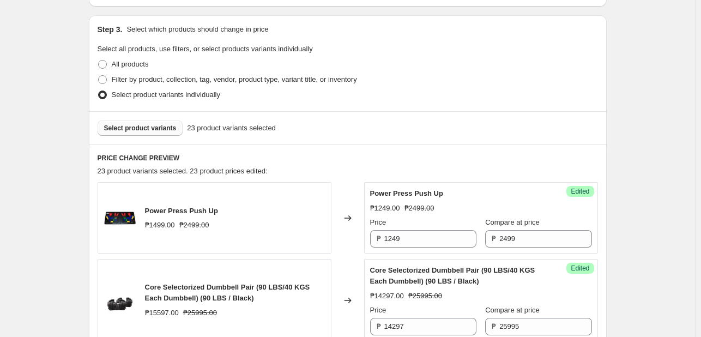
click at [155, 130] on span "Select product variants" at bounding box center [140, 128] width 73 height 9
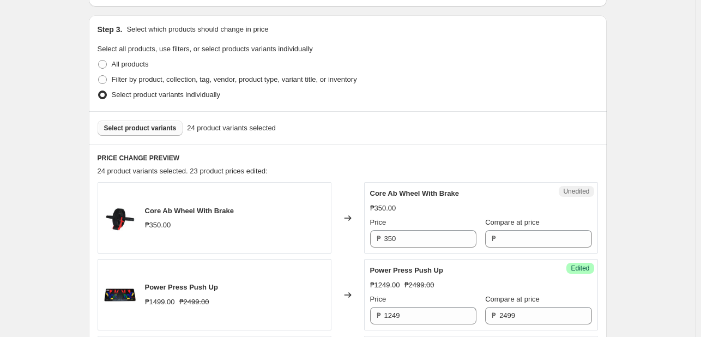
drag, startPoint x: 644, startPoint y: 180, endPoint x: 637, endPoint y: 204, distance: 24.9
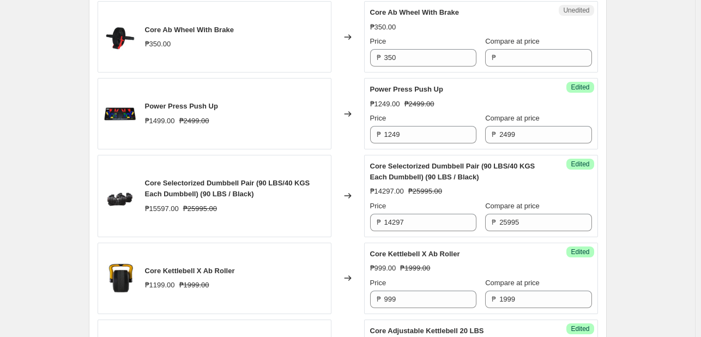
scroll to position [327, 0]
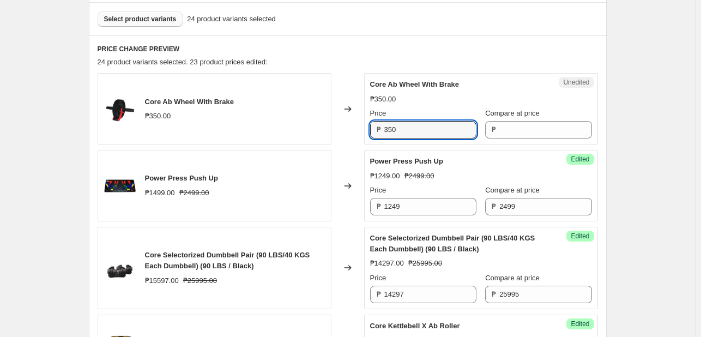
drag, startPoint x: 407, startPoint y: 128, endPoint x: 338, endPoint y: 129, distance: 68.7
click at [338, 129] on div "Core Ab Wheel With Brake ₱350.00 Changed to Unedited Core Ab Wheel With Brake ₱…" at bounding box center [348, 108] width 500 height 71
type input "318"
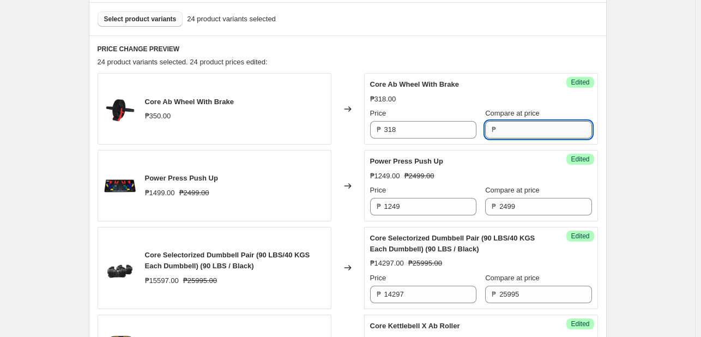
click at [511, 131] on input "Compare at price" at bounding box center [545, 129] width 92 height 17
type input "795"
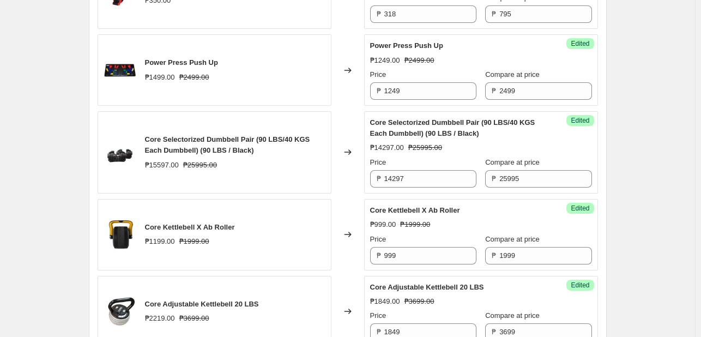
scroll to position [273, 0]
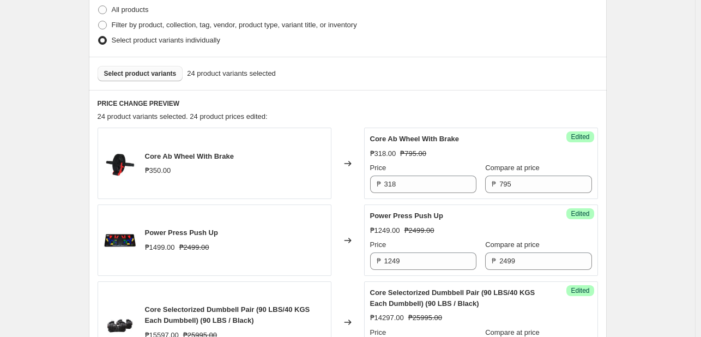
click at [124, 77] on button "Select product variants" at bounding box center [141, 73] width 86 height 15
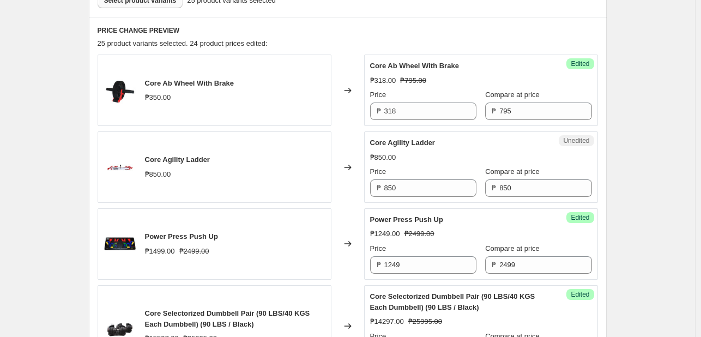
scroll to position [436, 0]
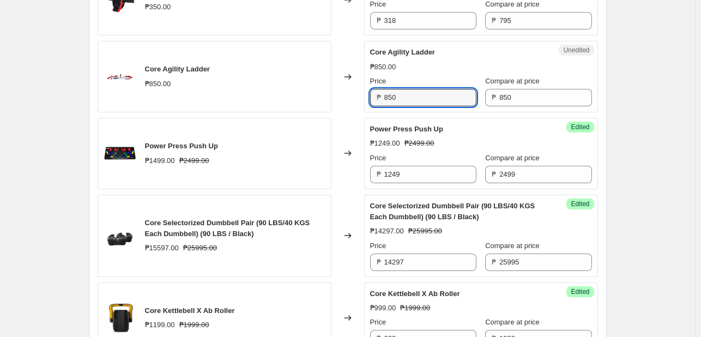
drag, startPoint x: 407, startPoint y: 99, endPoint x: 363, endPoint y: 99, distance: 43.6
click at [373, 99] on div "₱ 850" at bounding box center [423, 97] width 106 height 17
type input "697"
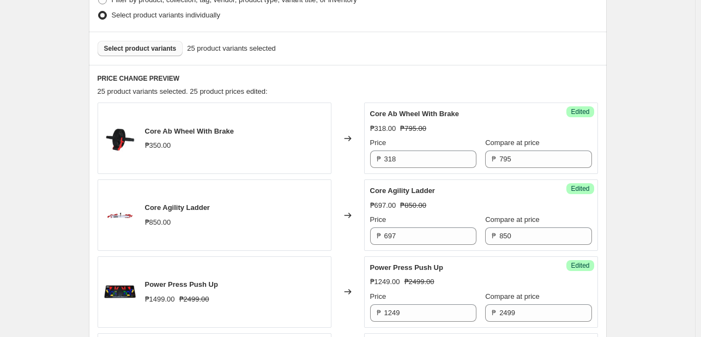
scroll to position [164, 0]
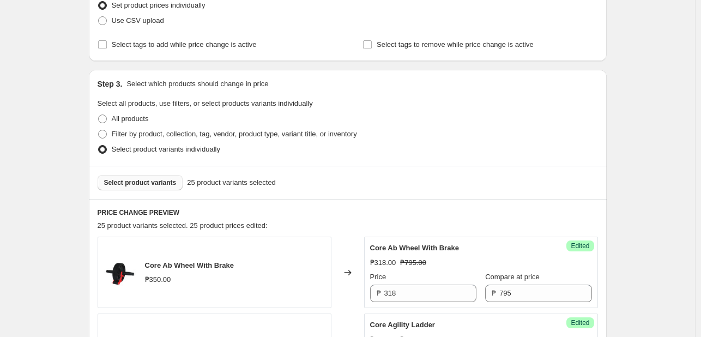
click at [114, 186] on span "Select product variants" at bounding box center [140, 182] width 73 height 9
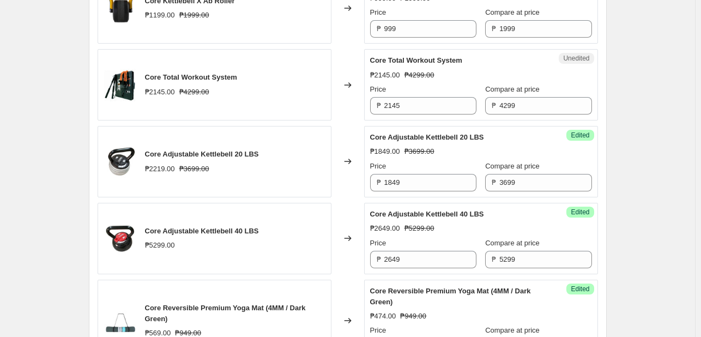
scroll to position [763, 0]
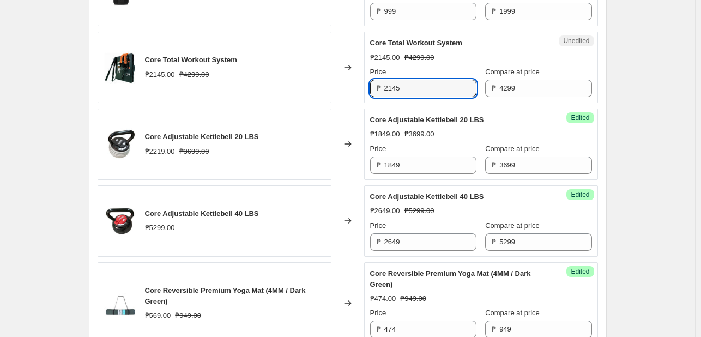
drag, startPoint x: 419, startPoint y: 91, endPoint x: 299, endPoint y: 91, distance: 119.9
click at [299, 91] on div "Core Total Workout System ₱2145.00 ₱4299.00 Changed to Unedited Core Total Work…" at bounding box center [348, 67] width 500 height 71
type input "1289"
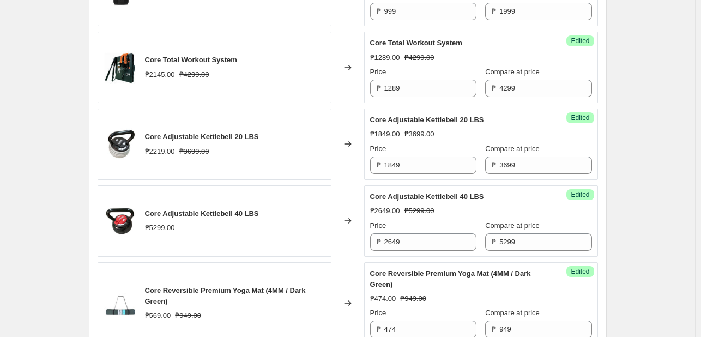
click at [644, 91] on div "Create new price [MEDICAL_DATA]. This page is ready Create new price [MEDICAL_D…" at bounding box center [347, 313] width 695 height 2153
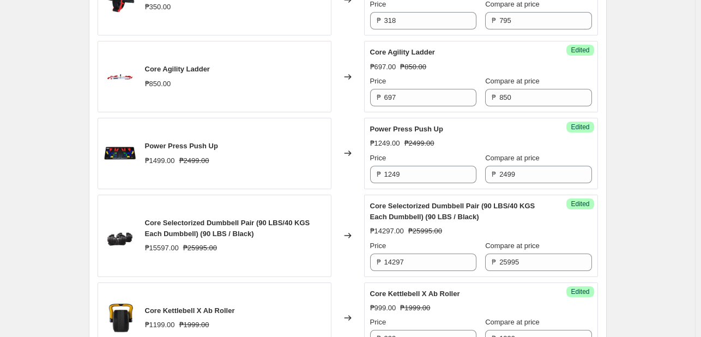
scroll to position [109, 0]
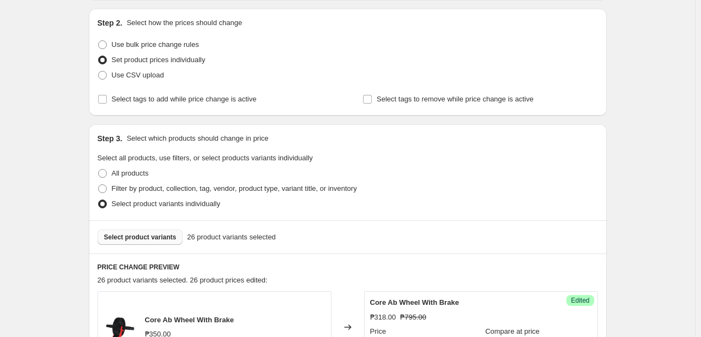
click at [136, 235] on span "Select product variants" at bounding box center [140, 237] width 73 height 9
click at [552, 182] on div "Filter by product, collection, tag, vendor, product type, variant title, or inv…" at bounding box center [348, 188] width 500 height 15
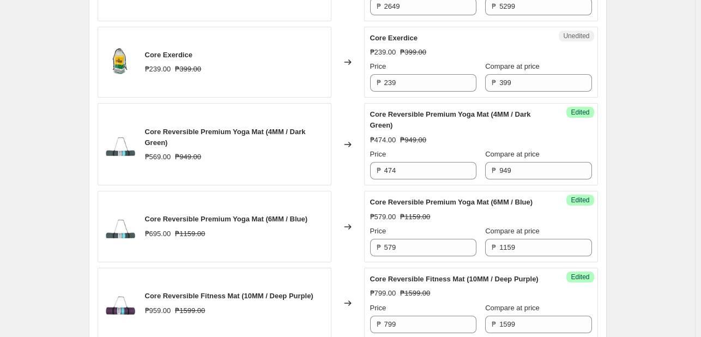
scroll to position [981, 0]
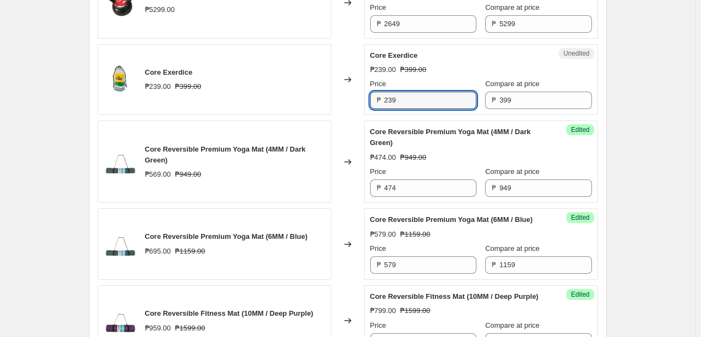
drag, startPoint x: 414, startPoint y: 103, endPoint x: 316, endPoint y: 88, distance: 99.9
click at [316, 88] on div "Core Exerdice ₱239.00 ₱399.00 Changed to Unedited Core Exerdice ₱239.00 ₱399.00…" at bounding box center [348, 79] width 500 height 71
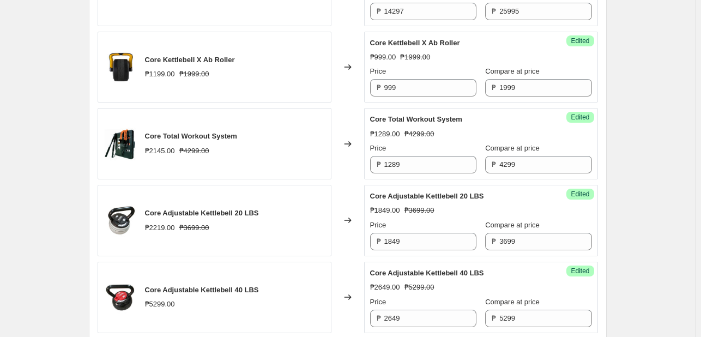
type input "199"
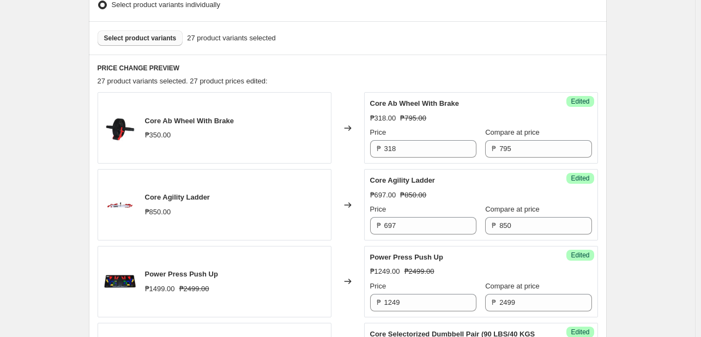
scroll to position [305, 0]
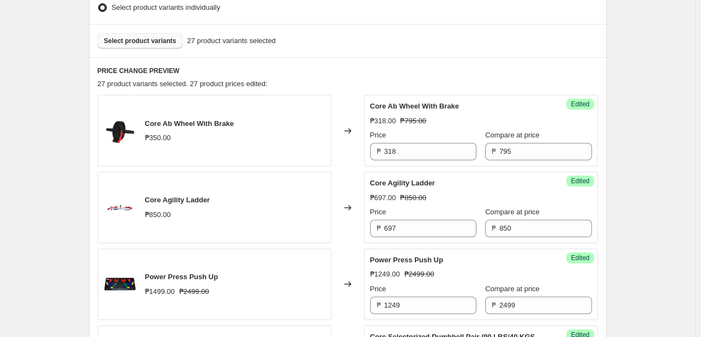
drag, startPoint x: 141, startPoint y: 20, endPoint x: 147, endPoint y: 38, distance: 18.3
click at [147, 38] on span "Select product variants" at bounding box center [140, 41] width 73 height 9
drag, startPoint x: 687, startPoint y: 166, endPoint x: 649, endPoint y: 192, distance: 46.1
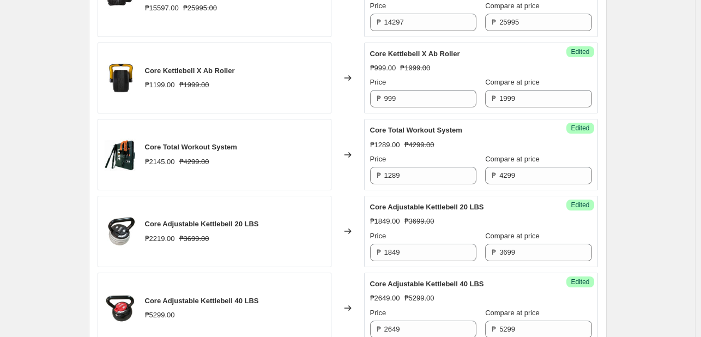
scroll to position [850, 0]
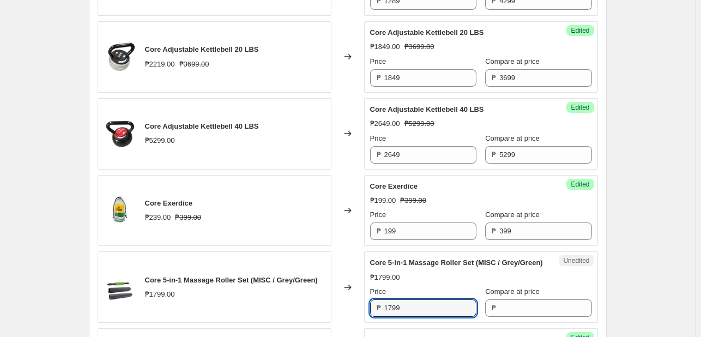
drag, startPoint x: 415, startPoint y: 317, endPoint x: 315, endPoint y: 300, distance: 101.2
click at [313, 301] on div "Core 5-in-1 Massage Roller Set (MISC / Grey/Green) ₱1799.00 Changed to Unedited…" at bounding box center [348, 286] width 500 height 71
type input "719"
drag, startPoint x: 662, startPoint y: 243, endPoint x: 654, endPoint y: 245, distance: 8.5
click at [662, 243] on div "Create new price [MEDICAL_DATA]. This page is ready Create new price [MEDICAL_D…" at bounding box center [347, 226] width 695 height 2153
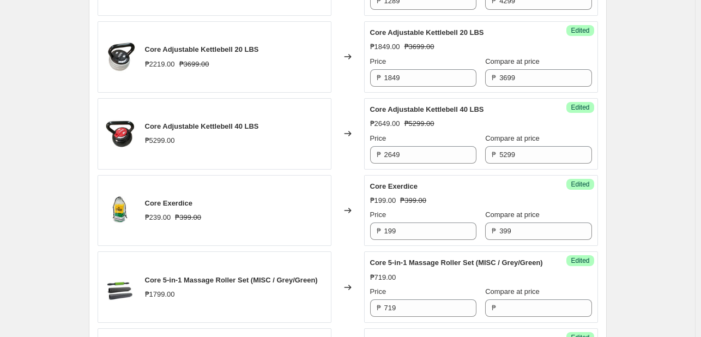
scroll to position [905, 0]
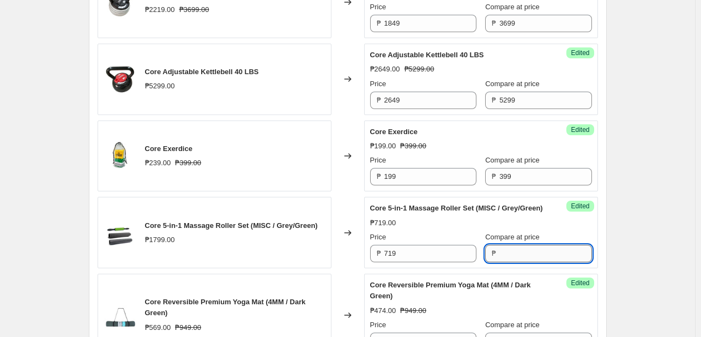
click at [501, 262] on input "Compare at price" at bounding box center [545, 253] width 92 height 17
type input "1799"
drag, startPoint x: 617, startPoint y: 232, endPoint x: 605, endPoint y: 236, distance: 12.3
click at [617, 230] on div "Create new price [MEDICAL_DATA]. This page is ready Create new price [MEDICAL_D…" at bounding box center [348, 171] width 544 height 2153
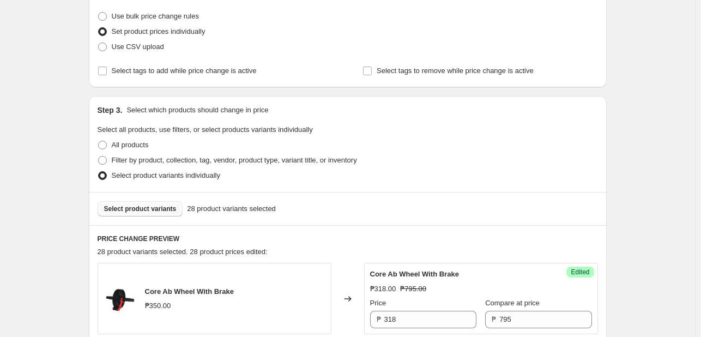
scroll to position [218, 0]
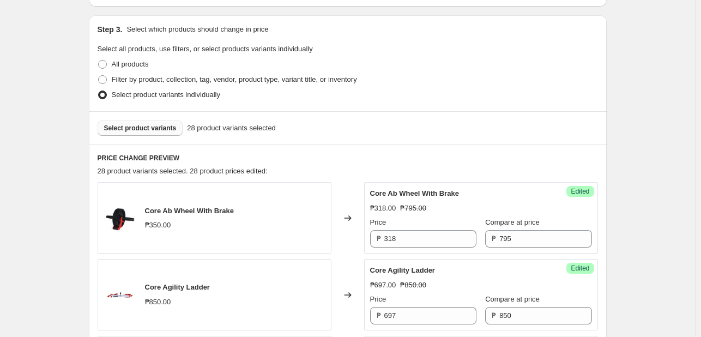
click at [156, 132] on button "Select product variants" at bounding box center [141, 127] width 86 height 15
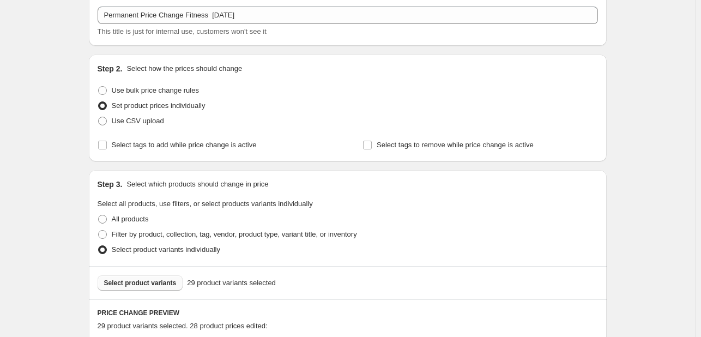
scroll to position [0, 0]
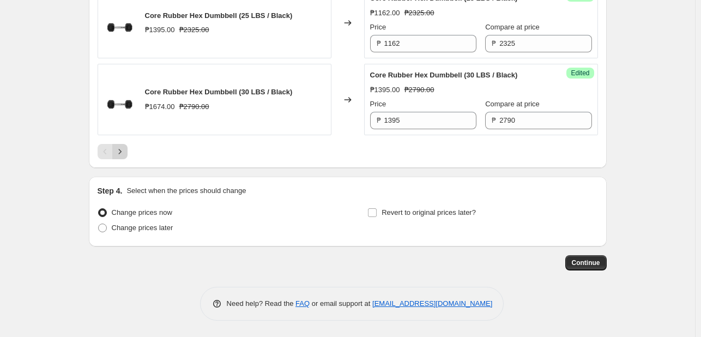
click at [118, 151] on icon "Next" at bounding box center [119, 151] width 11 height 11
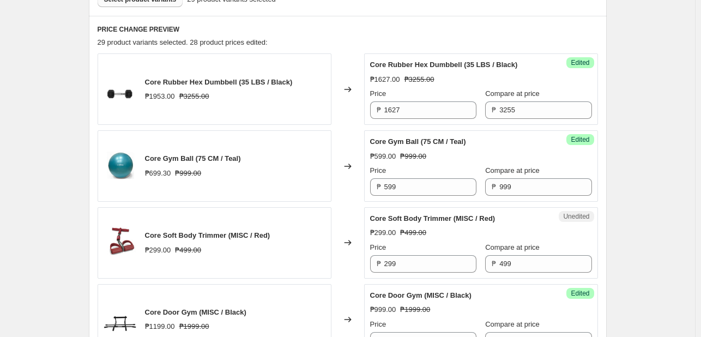
scroll to position [403, 0]
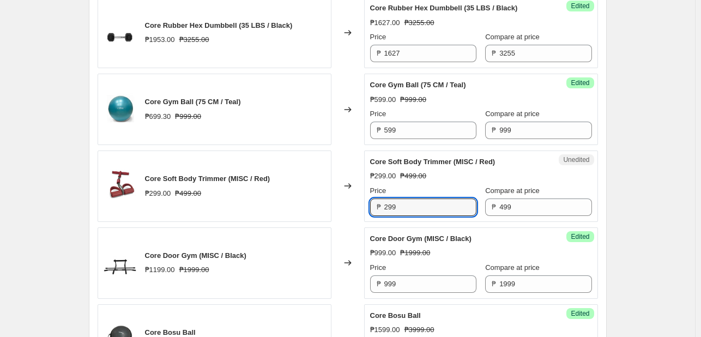
drag, startPoint x: 414, startPoint y: 208, endPoint x: 303, endPoint y: 189, distance: 112.8
click at [324, 194] on div "Core Soft Body Trimmer (MISC / Red) ₱299.00 ₱499.00 Changed to Unedited Core So…" at bounding box center [348, 185] width 500 height 71
type input "249"
drag, startPoint x: 669, startPoint y: 186, endPoint x: 606, endPoint y: 186, distance: 63.2
click at [668, 186] on div "Create new price [MEDICAL_DATA]. This page is ready Create new price [MEDICAL_D…" at bounding box center [347, 240] width 695 height 1287
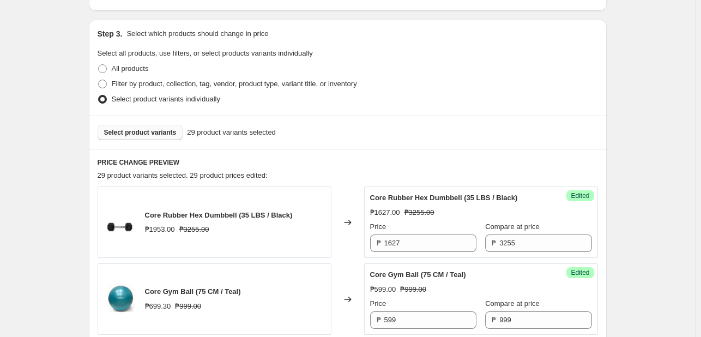
scroll to position [76, 0]
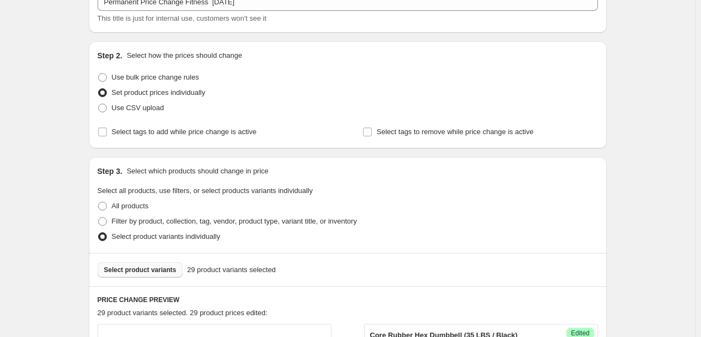
click at [134, 271] on span "Select product variants" at bounding box center [140, 270] width 73 height 9
drag, startPoint x: 563, startPoint y: 167, endPoint x: 566, endPoint y: 188, distance: 20.4
click at [564, 167] on div "Step 3. Select which products should change in price" at bounding box center [348, 171] width 500 height 11
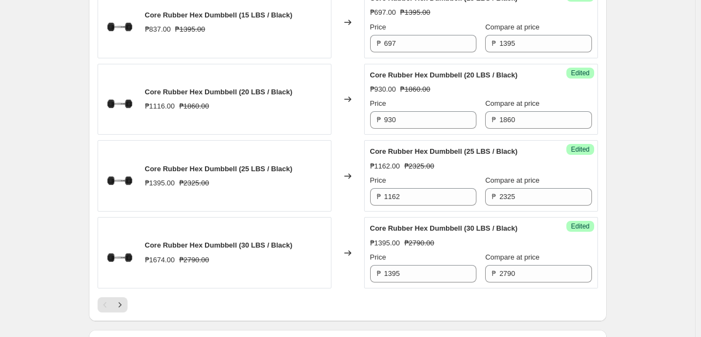
scroll to position [1845, 0]
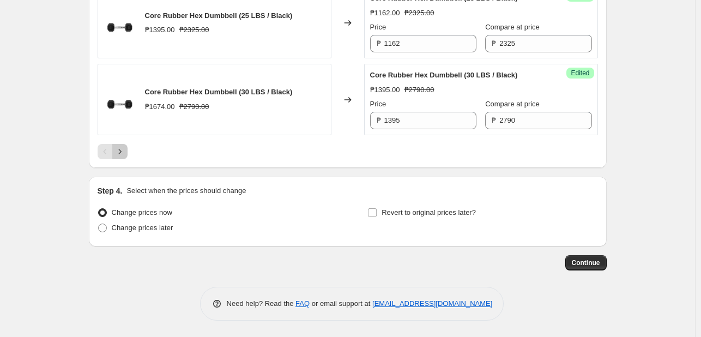
click at [121, 151] on icon "Next" at bounding box center [119, 151] width 3 height 5
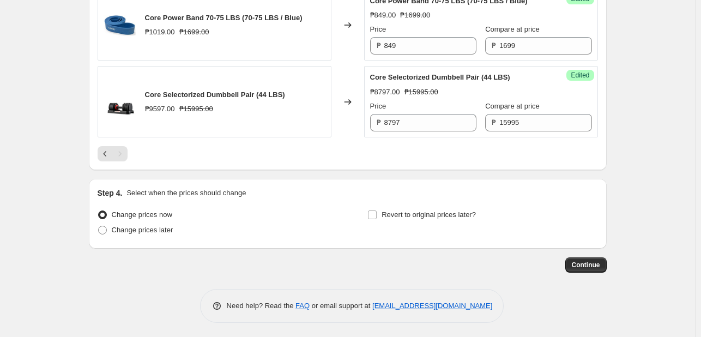
drag, startPoint x: 505, startPoint y: 153, endPoint x: 500, endPoint y: 175, distance: 22.4
click at [504, 155] on div at bounding box center [348, 153] width 500 height 15
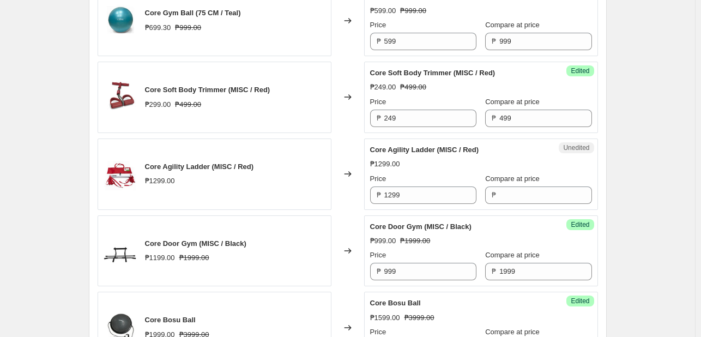
scroll to position [425, 0]
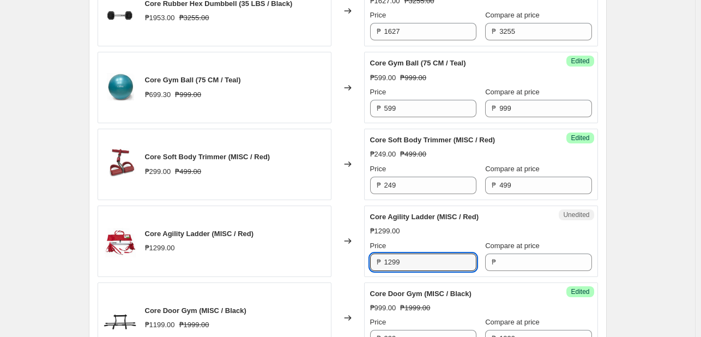
drag, startPoint x: 418, startPoint y: 264, endPoint x: 316, endPoint y: 247, distance: 103.4
click at [322, 247] on div "Core Agility Ladder (MISC / Red) ₱1299.00 Changed to Unedited Core Agility Ladd…" at bounding box center [348, 241] width 500 height 71
type input "779"
click at [485, 255] on div "Compare at price ₱" at bounding box center [538, 255] width 106 height 31
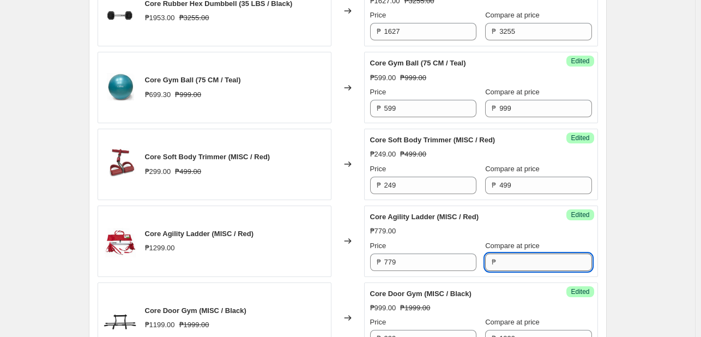
click at [519, 266] on input "Compare at price" at bounding box center [545, 262] width 92 height 17
type input "1299"
click at [589, 223] on div "Success Edited Core Agility Ladder (MISC / Red) ₱779.00 Price ₱ 779 Compare at …" at bounding box center [481, 241] width 234 height 71
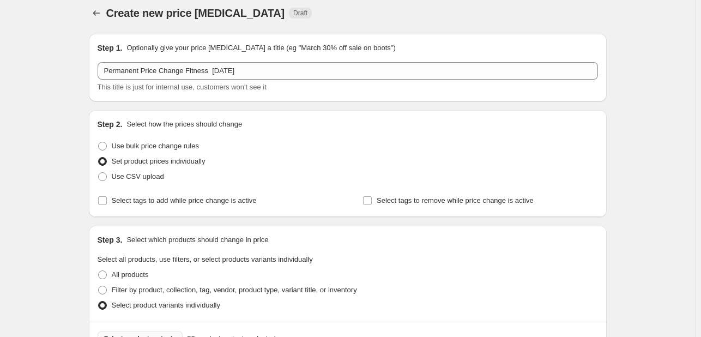
scroll to position [218, 0]
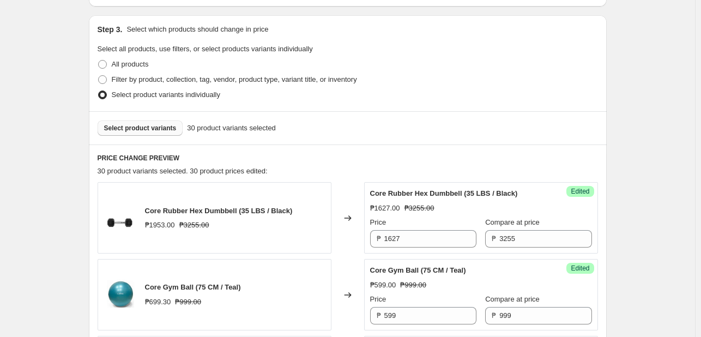
click at [142, 129] on span "Select product variants" at bounding box center [140, 128] width 73 height 9
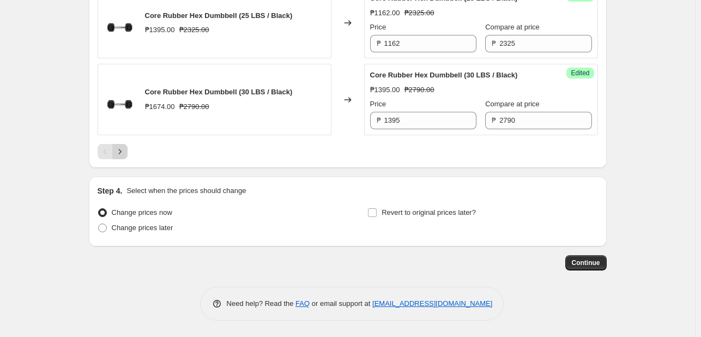
click at [122, 149] on icon "Next" at bounding box center [119, 151] width 11 height 11
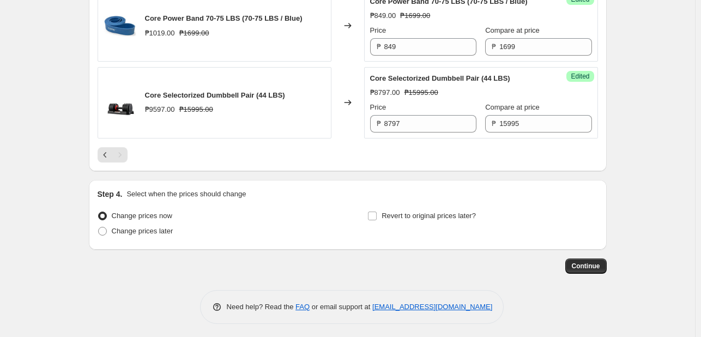
drag, startPoint x: 599, startPoint y: 188, endPoint x: 580, endPoint y: 198, distance: 21.7
click at [598, 189] on div "Step 4. Select when the prices should change" at bounding box center [348, 194] width 500 height 11
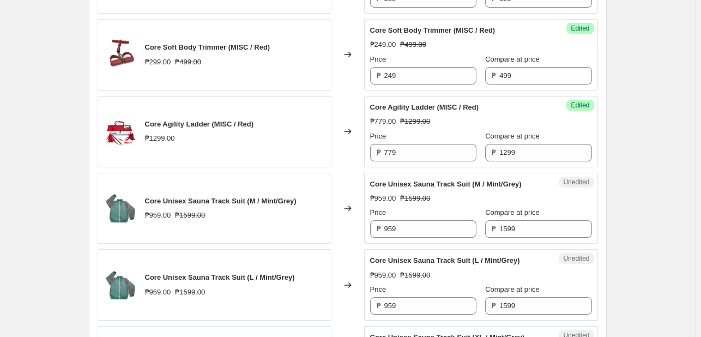
scroll to position [600, 0]
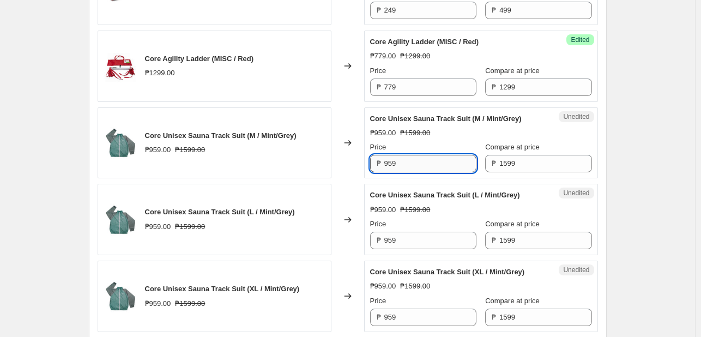
click at [414, 167] on input "959" at bounding box center [430, 163] width 92 height 17
type input "799"
click at [409, 238] on input "959" at bounding box center [430, 240] width 92 height 17
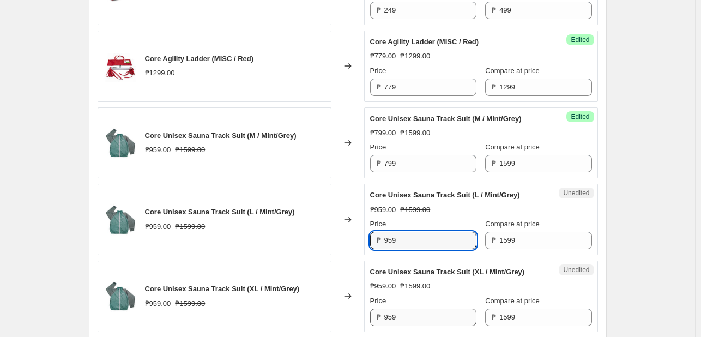
paste input "79"
type input "799"
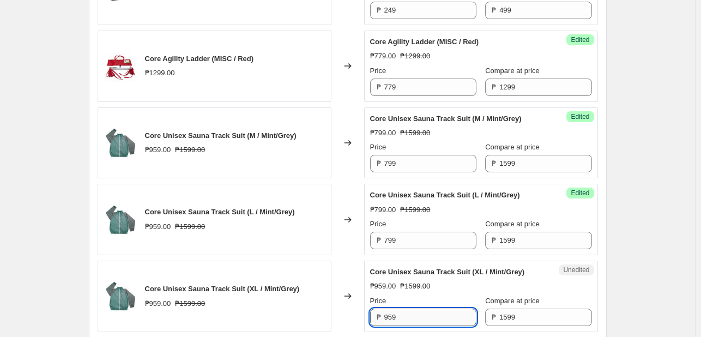
click at [401, 316] on input "959" at bounding box center [430, 317] width 92 height 17
paste input "79"
type input "799"
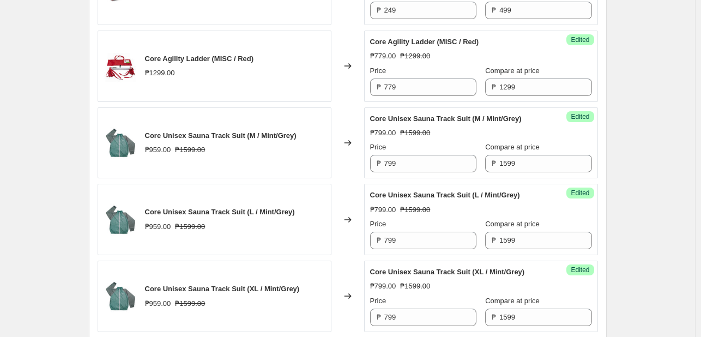
click at [665, 240] on div "Create new price [MEDICAL_DATA]. This page is ready Create new price [MEDICAL_D…" at bounding box center [347, 197] width 695 height 1595
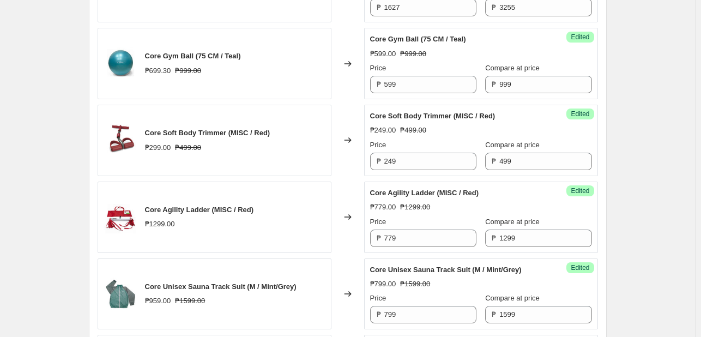
scroll to position [273, 0]
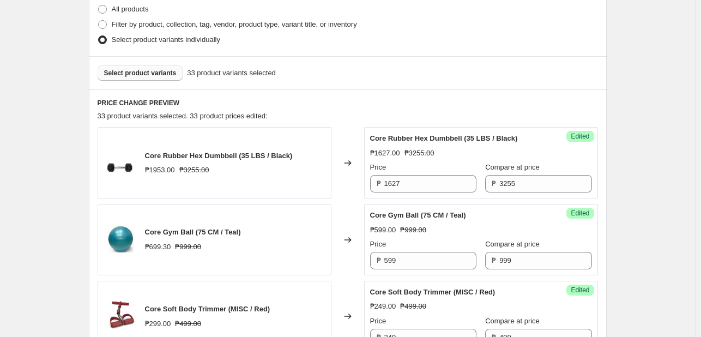
click at [143, 75] on span "Select product variants" at bounding box center [140, 73] width 73 height 9
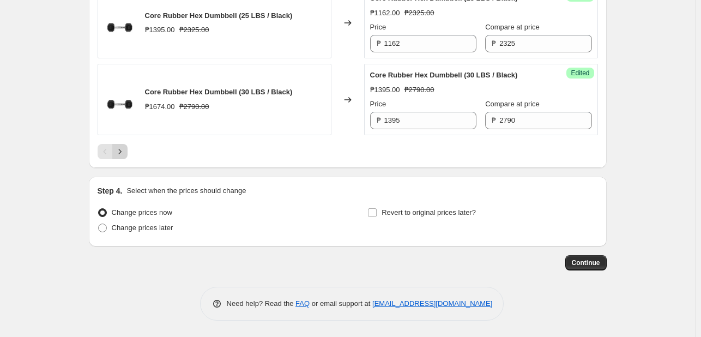
click at [120, 155] on icon "Next" at bounding box center [119, 151] width 11 height 11
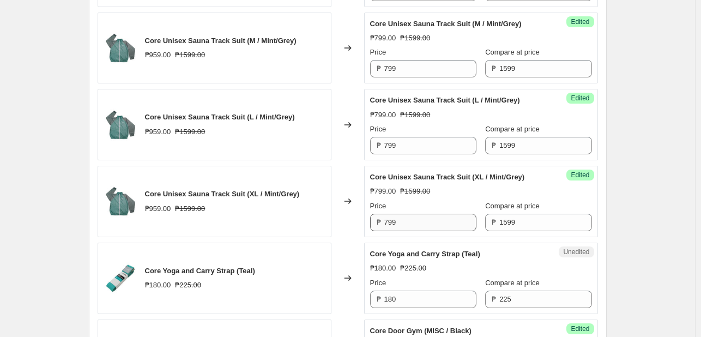
scroll to position [677, 0]
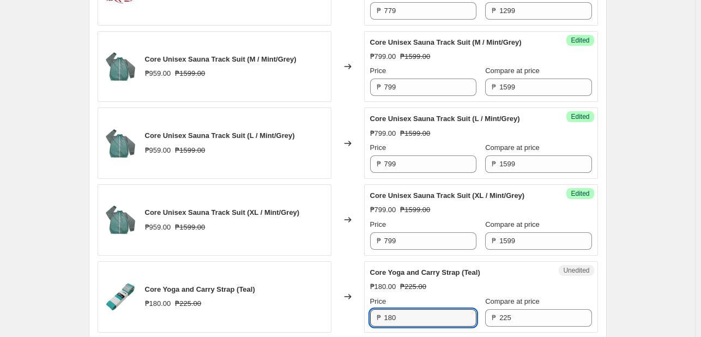
drag, startPoint x: 408, startPoint y: 312, endPoint x: 342, endPoint y: 312, distance: 66.0
click at [342, 312] on div "Core Yoga and Carry Strap (Teal) ₱180.00 ₱225.00 Changed to Unedited Core Yoga …" at bounding box center [348, 296] width 500 height 71
type input "135"
click at [604, 262] on div "PRICE CHANGE PREVIEW 34 product variants selected. 33 product prices edited: Co…" at bounding box center [348, 255] width 518 height 1139
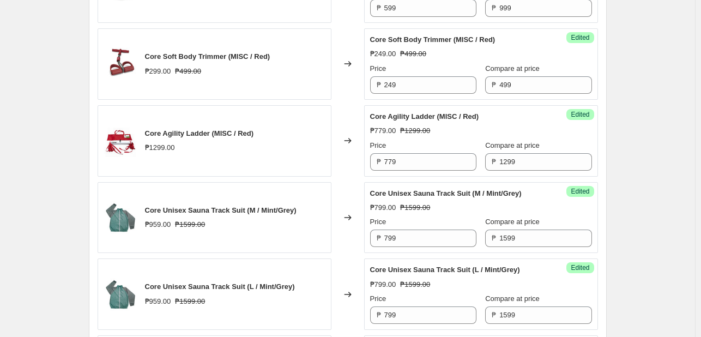
scroll to position [295, 0]
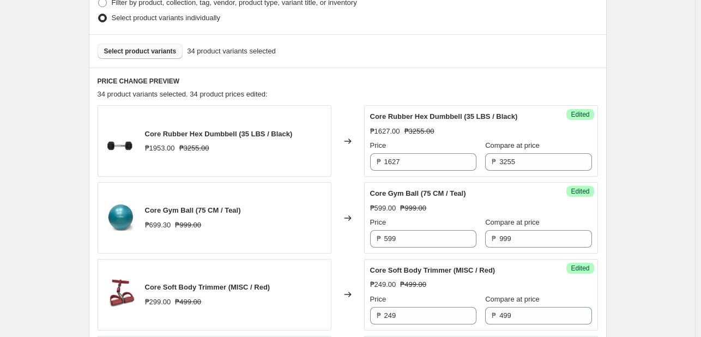
click at [126, 53] on span "Select product variants" at bounding box center [140, 51] width 73 height 9
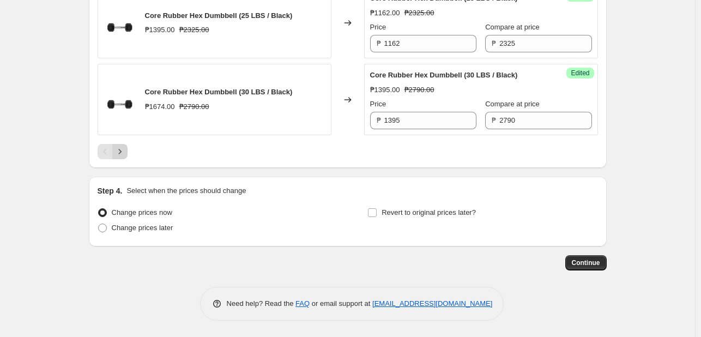
click at [118, 150] on icon "Next" at bounding box center [119, 151] width 11 height 11
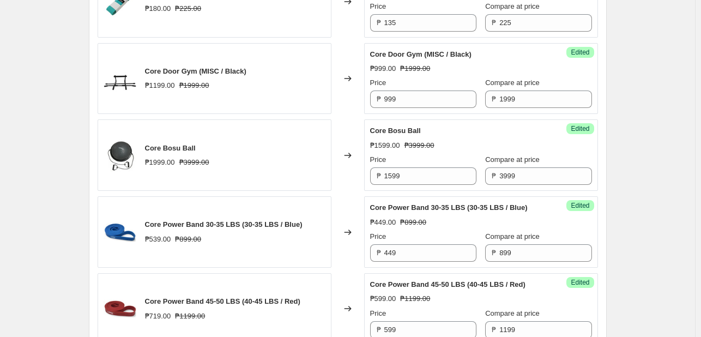
scroll to position [1299, 0]
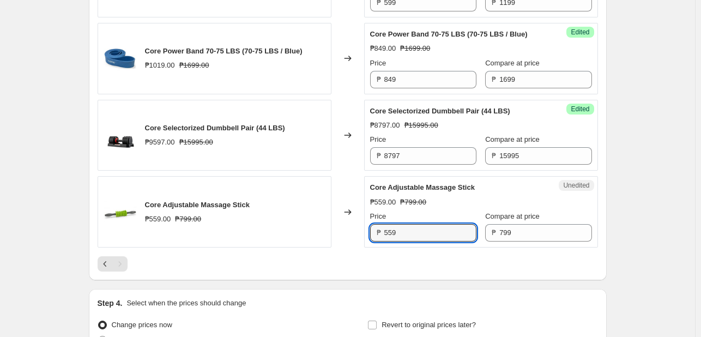
drag, startPoint x: 423, startPoint y: 230, endPoint x: 214, endPoint y: 197, distance: 211.9
click at [229, 196] on div "Core Adjustable Massage Stick ₱559.00 ₱799.00 Changed to Unedited Core Adjustab…" at bounding box center [348, 211] width 500 height 71
type input "479"
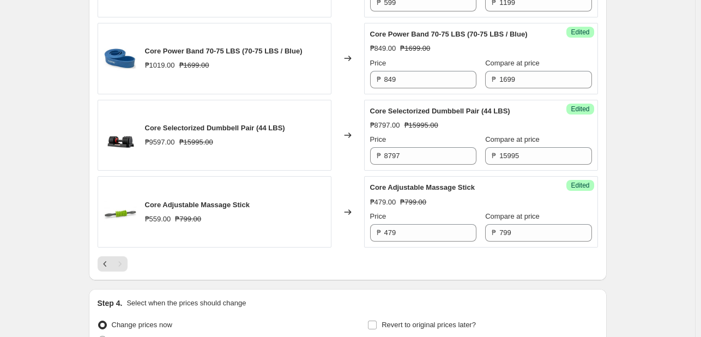
drag, startPoint x: 678, startPoint y: 175, endPoint x: 587, endPoint y: 206, distance: 96.7
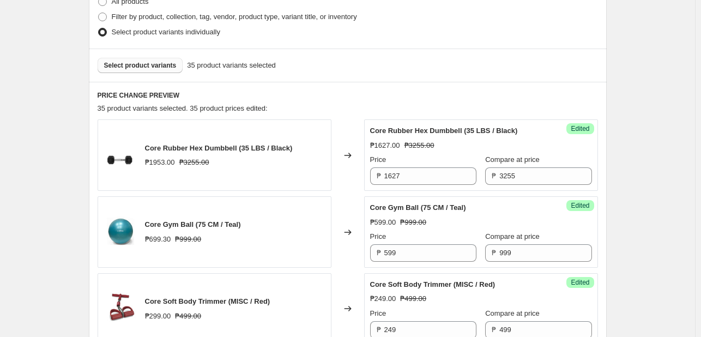
scroll to position [263, 0]
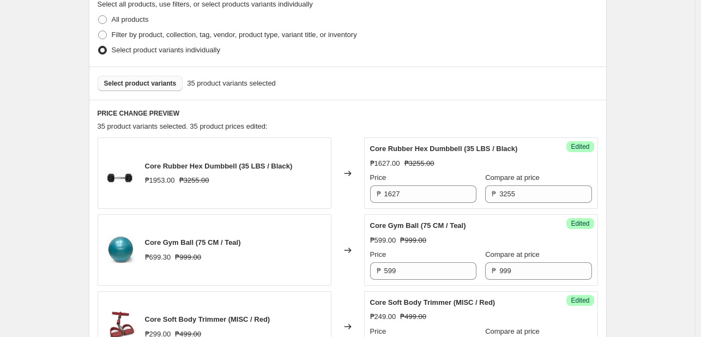
click at [135, 88] on button "Select product variants" at bounding box center [141, 83] width 86 height 15
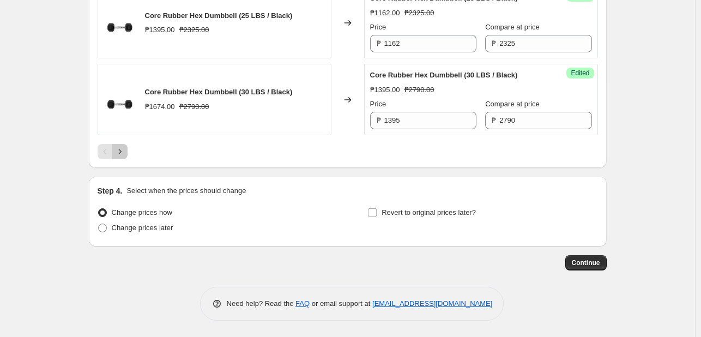
click at [124, 152] on icon "Next" at bounding box center [119, 151] width 11 height 11
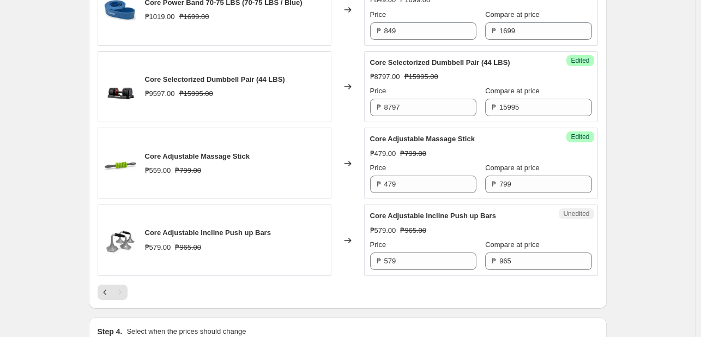
scroll to position [1363, 0]
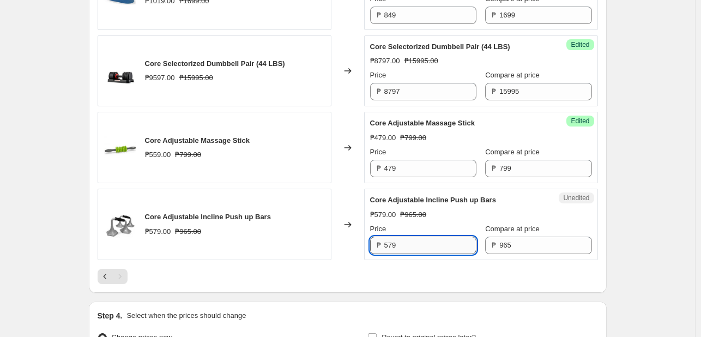
click at [399, 237] on input "579" at bounding box center [430, 245] width 92 height 17
type input "530"
click at [598, 229] on div "Unedited Core Adjustable Incline Push up Bars ₱579.00 ₱965.00 Price ₱ 530 Compa…" at bounding box center [481, 224] width 234 height 71
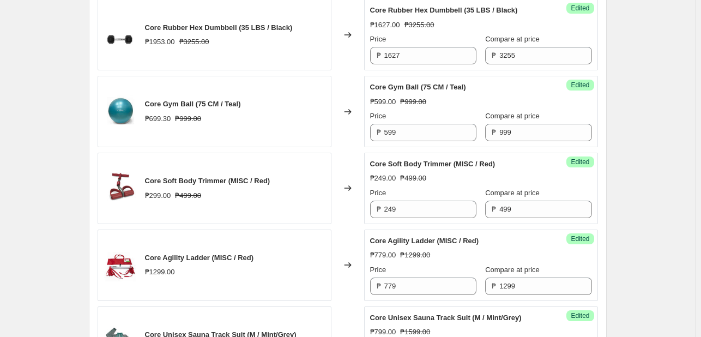
scroll to position [327, 0]
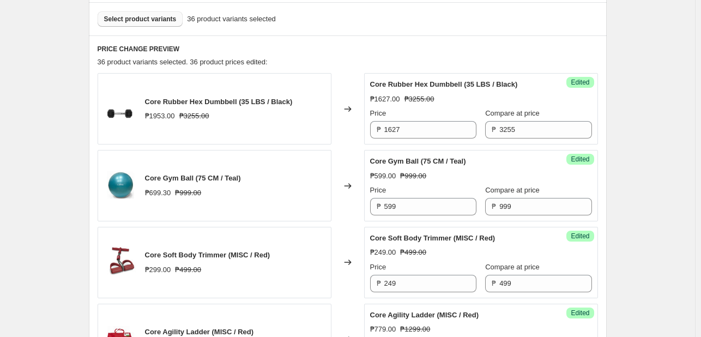
click at [139, 17] on span "Select product variants" at bounding box center [140, 19] width 73 height 9
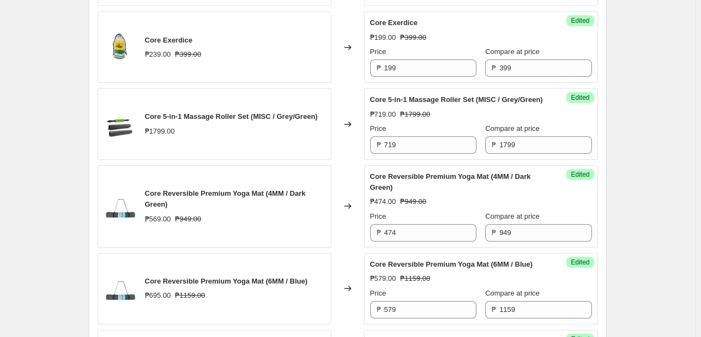
scroll to position [763, 0]
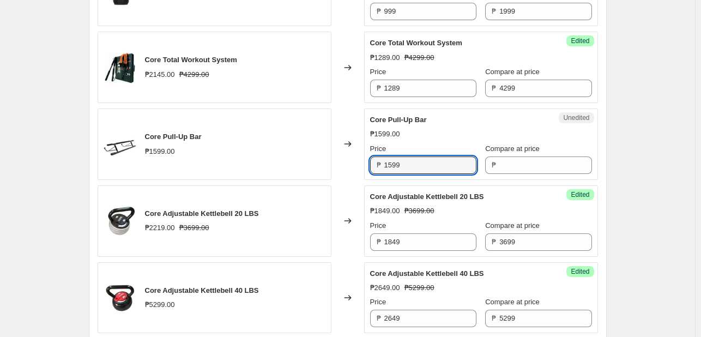
drag, startPoint x: 260, startPoint y: 136, endPoint x: 143, endPoint y: 129, distance: 117.4
click at [146, 129] on div "Core Pull-Up Bar ₱1599.00 Changed to Unedited Core Pull-Up Bar ₱1599.00 Price ₱…" at bounding box center [348, 143] width 500 height 71
type input "719"
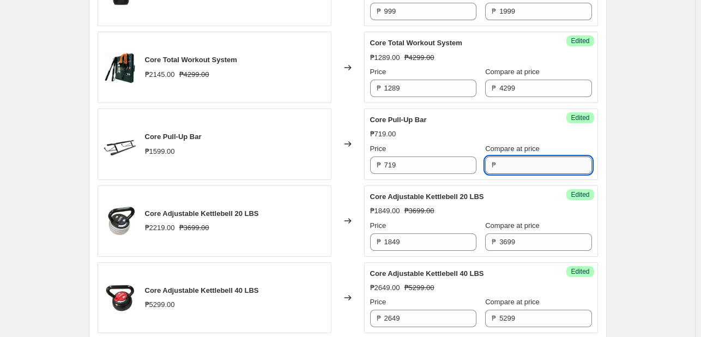
click at [507, 170] on input "Compare at price" at bounding box center [545, 164] width 92 height 17
paste input "1,599.00"
type input "1,599.00"
drag, startPoint x: 666, startPoint y: 165, endPoint x: 617, endPoint y: 168, distance: 49.2
click at [660, 164] on div "Create new price [MEDICAL_DATA]. This page is ready Create new price [MEDICAL_D…" at bounding box center [347, 313] width 695 height 2153
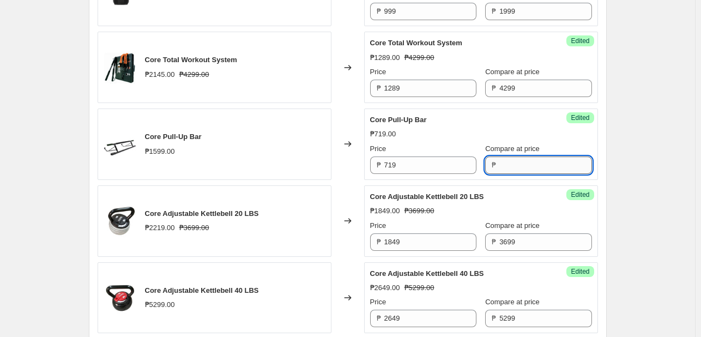
click at [524, 159] on input "Compare at price" at bounding box center [545, 164] width 92 height 17
type input "1599"
click at [590, 168] on div "Success Edited Core Pull-Up Bar ₱719.00 Price ₱ 719 Compare at price ₱ 1599" at bounding box center [481, 143] width 234 height 71
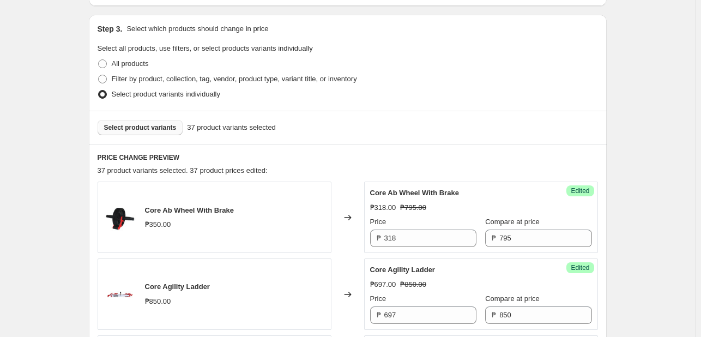
scroll to position [218, 0]
click at [134, 132] on span "Select product variants" at bounding box center [140, 128] width 73 height 9
drag, startPoint x: 673, startPoint y: 236, endPoint x: 646, endPoint y: 247, distance: 28.9
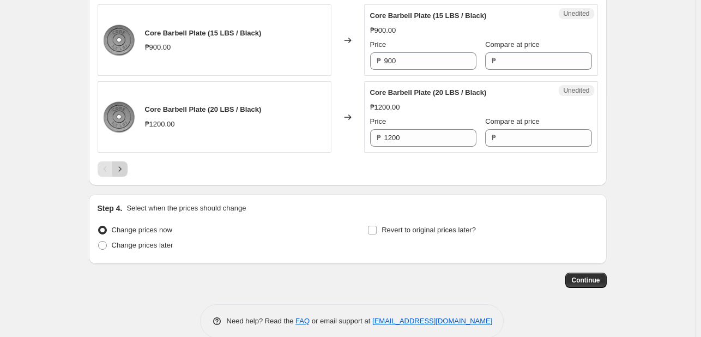
scroll to position [1472, 0]
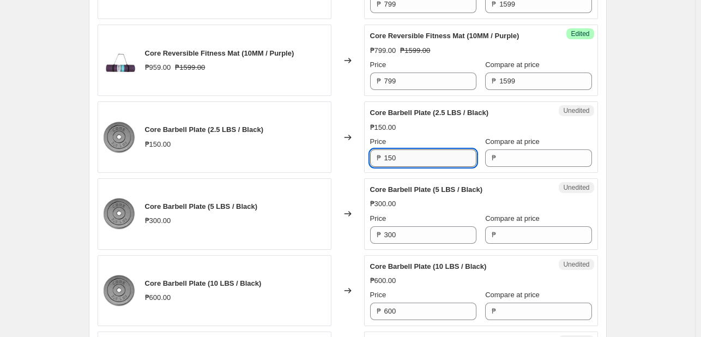
click at [420, 167] on input "150" at bounding box center [430, 157] width 92 height 17
type input "90"
drag, startPoint x: 498, startPoint y: 192, endPoint x: 504, endPoint y: 190, distance: 6.2
click at [504, 167] on div "₱" at bounding box center [538, 157] width 106 height 17
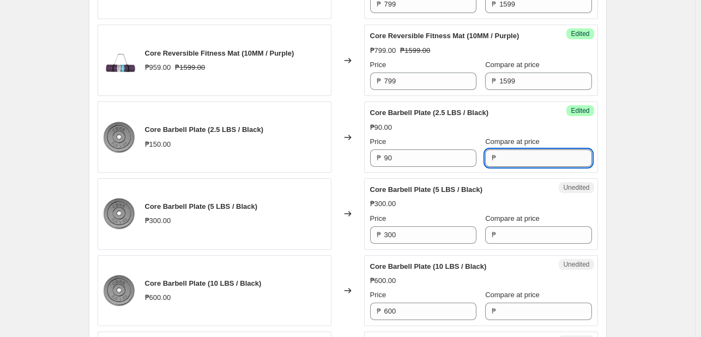
click at [504, 167] on input "Compare at price" at bounding box center [545, 157] width 92 height 17
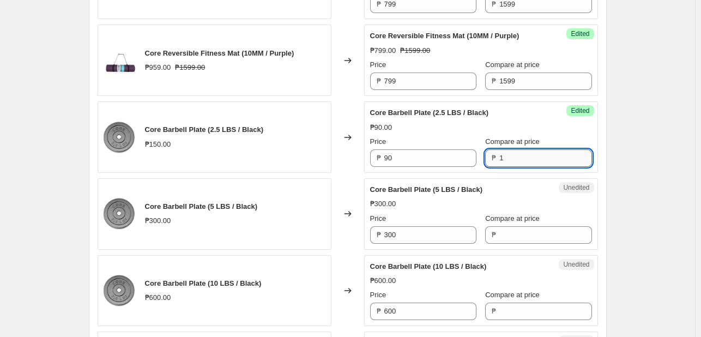
click at [504, 167] on input "1" at bounding box center [545, 157] width 92 height 17
type input "150"
click at [424, 244] on input "300" at bounding box center [430, 234] width 92 height 17
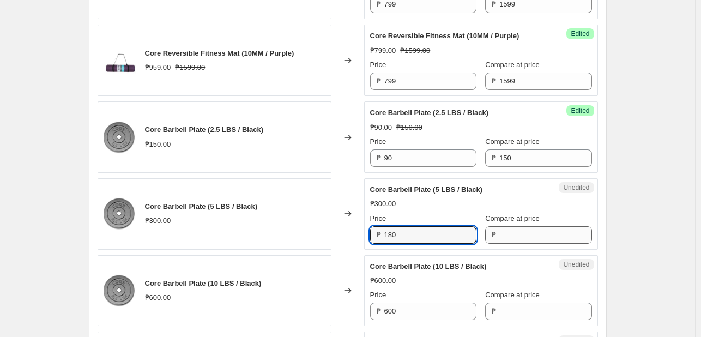
type input "180"
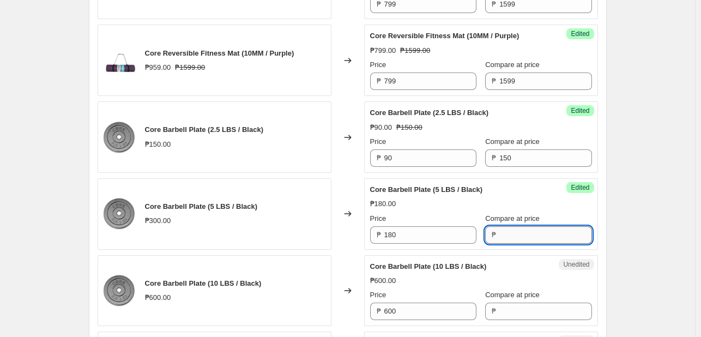
click at [499, 244] on input "Compare at price" at bounding box center [545, 234] width 92 height 17
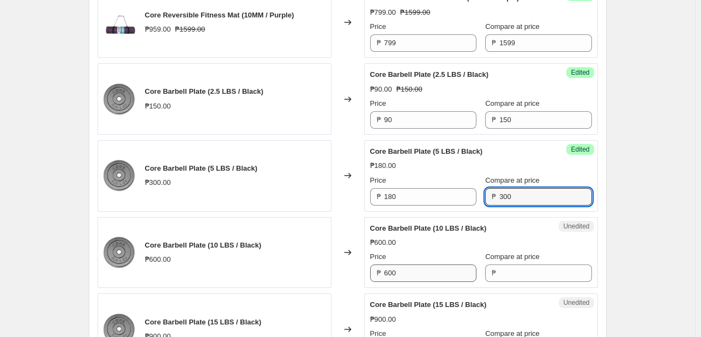
scroll to position [1581, 0]
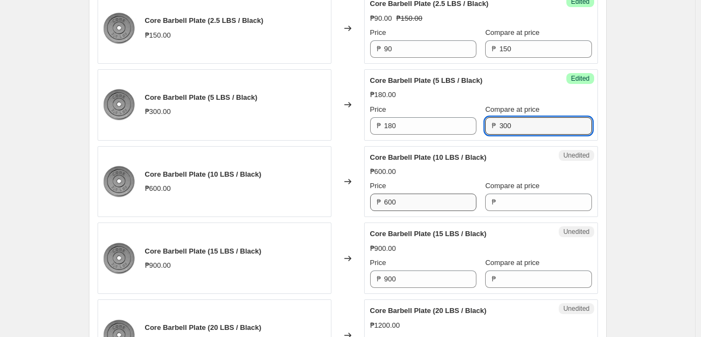
type input "300"
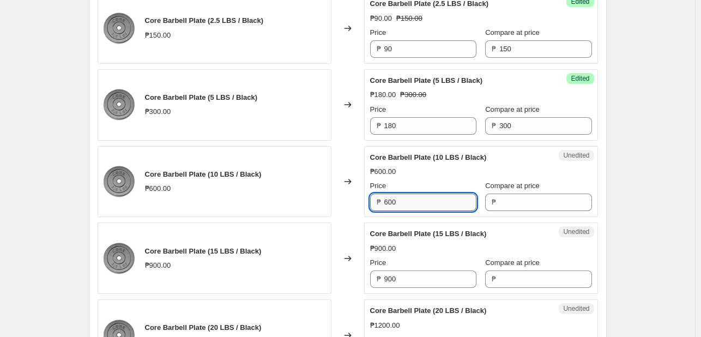
click at [420, 211] on input "600" at bounding box center [430, 202] width 92 height 17
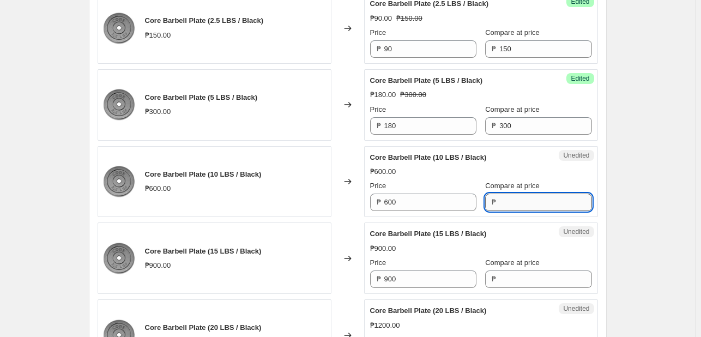
click at [512, 211] on input "Compare at price" at bounding box center [545, 202] width 92 height 17
type input "600"
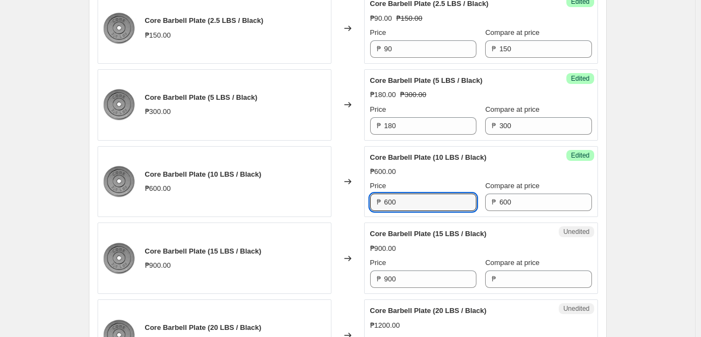
drag, startPoint x: 403, startPoint y: 234, endPoint x: 311, endPoint y: 237, distance: 92.2
click at [297, 218] on div "Core Barbell Plate (10 LBS / Black) ₱600.00 Changed to Success Edited Core Barb…" at bounding box center [348, 181] width 500 height 71
type input "360"
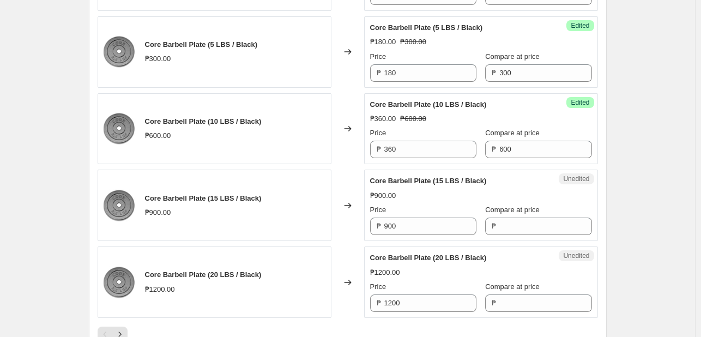
scroll to position [1690, 0]
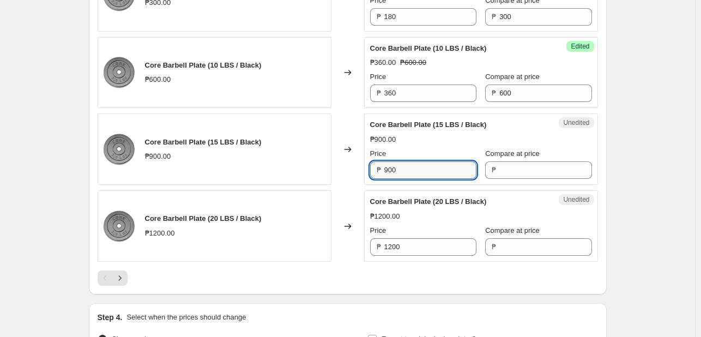
click at [434, 179] on input "900" at bounding box center [430, 169] width 92 height 17
type input "540"
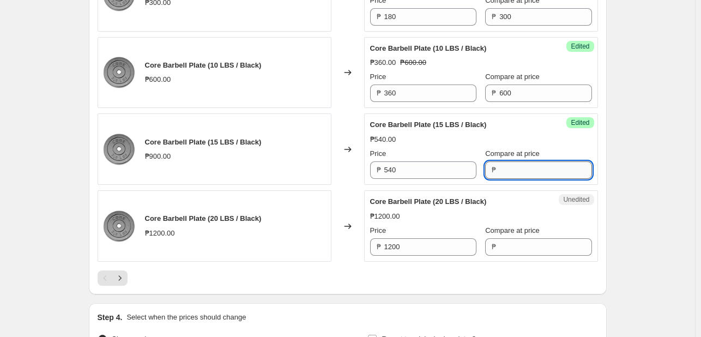
click at [504, 179] on input "Compare at price" at bounding box center [545, 169] width 92 height 17
type input "900"
click at [428, 256] on input "1200" at bounding box center [430, 246] width 92 height 17
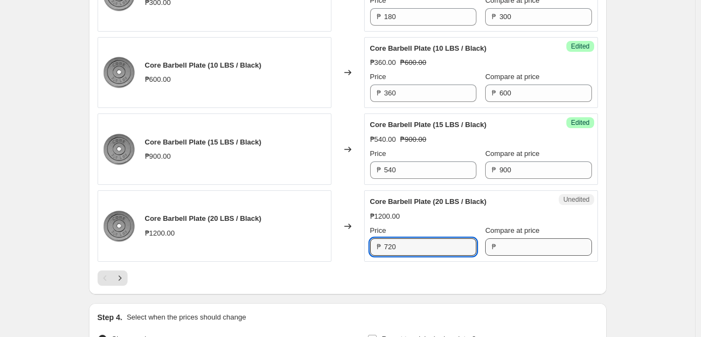
type input "720"
click at [509, 256] on input "Compare at price" at bounding box center [545, 246] width 92 height 17
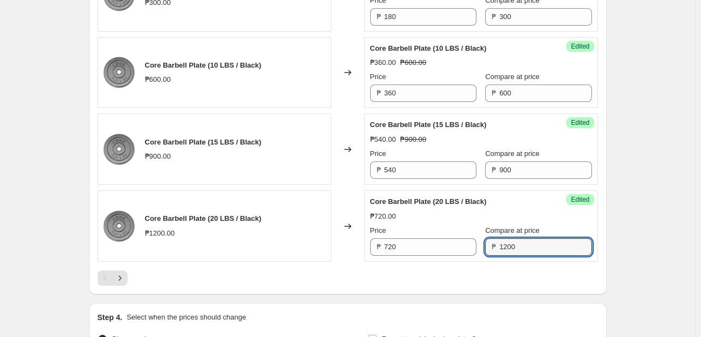
type input "1200"
drag, startPoint x: 661, startPoint y: 253, endPoint x: 656, endPoint y: 249, distance: 6.2
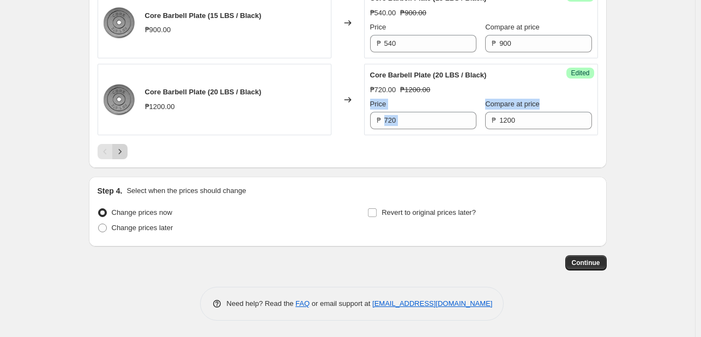
click at [123, 147] on icon "Next" at bounding box center [119, 151] width 11 height 11
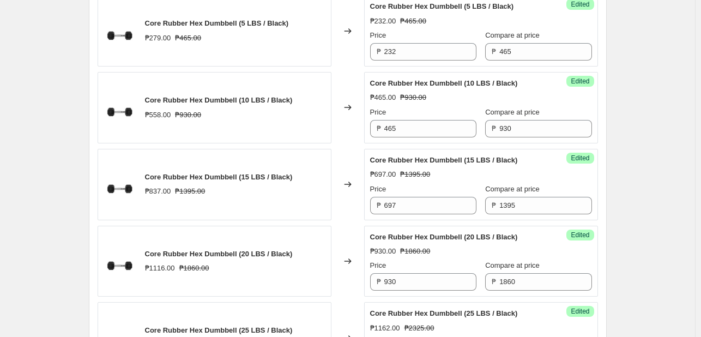
scroll to position [209, 0]
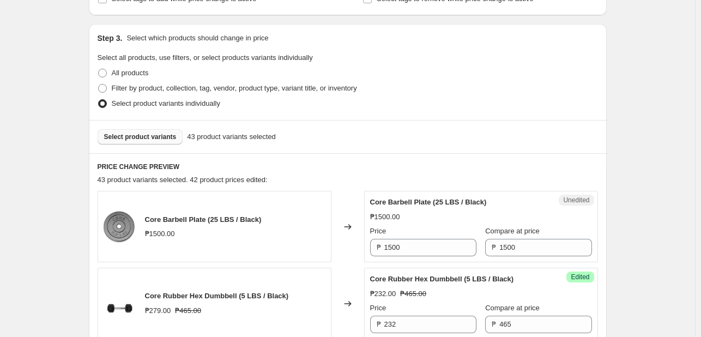
click at [429, 258] on div "Unedited Core Barbell Plate (25 LBS / Black) ₱1500.00 Price ₱ 1500 Compare at p…" at bounding box center [481, 226] width 234 height 71
click at [425, 248] on input "1500" at bounding box center [430, 247] width 92 height 17
click at [422, 247] on input "1500" at bounding box center [430, 247] width 92 height 17
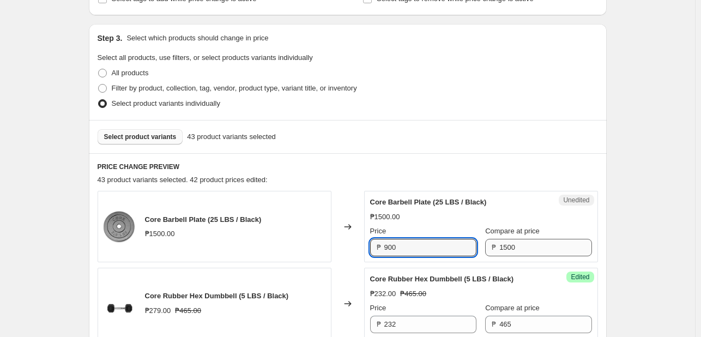
type input "900"
click at [538, 247] on input "1500" at bounding box center [545, 247] width 92 height 17
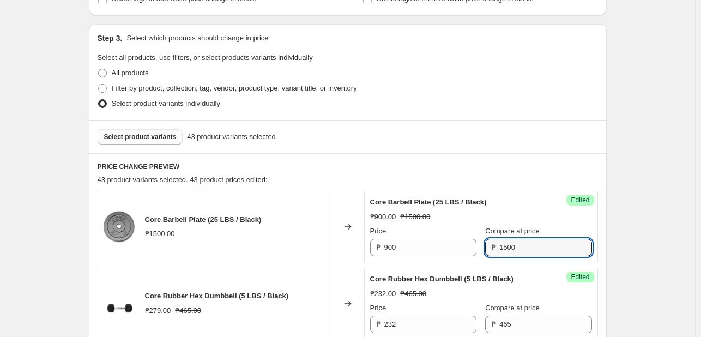
drag, startPoint x: 659, startPoint y: 222, endPoint x: 636, endPoint y: 249, distance: 34.8
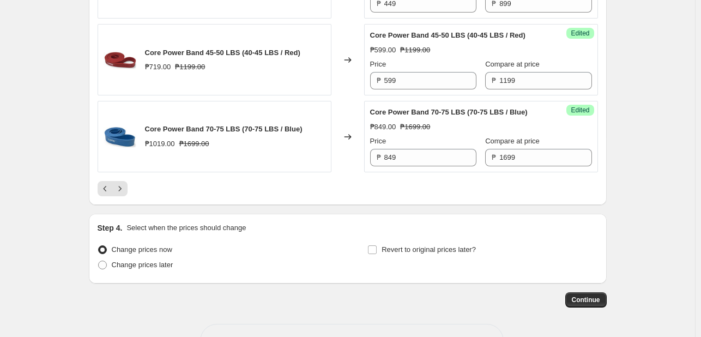
scroll to position [1790, 0]
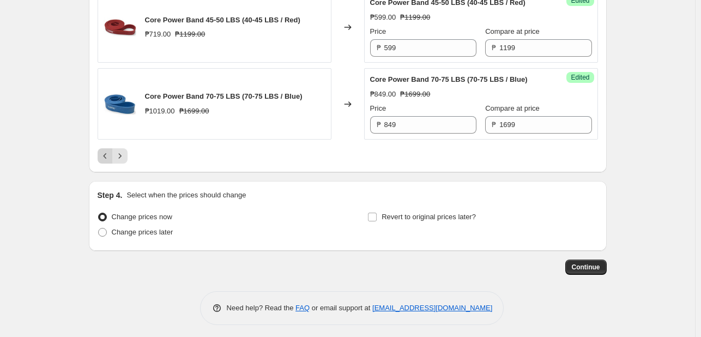
click at [107, 150] on icon "Previous" at bounding box center [105, 155] width 11 height 11
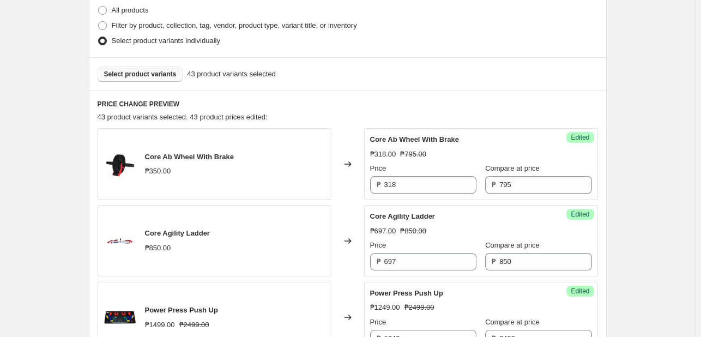
scroll to position [273, 0]
click at [136, 77] on button "Select product variants" at bounding box center [141, 73] width 86 height 15
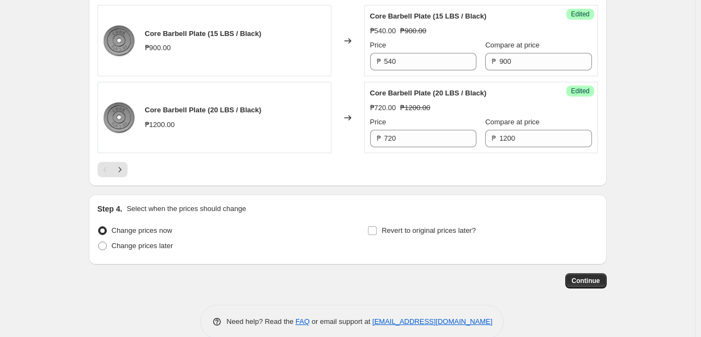
scroll to position [1845, 0]
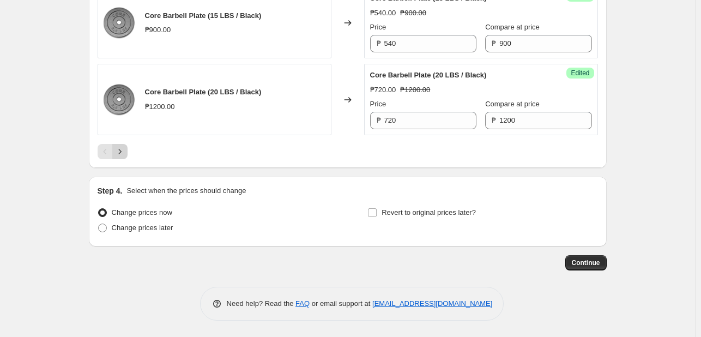
click at [124, 148] on icon "Next" at bounding box center [119, 151] width 11 height 11
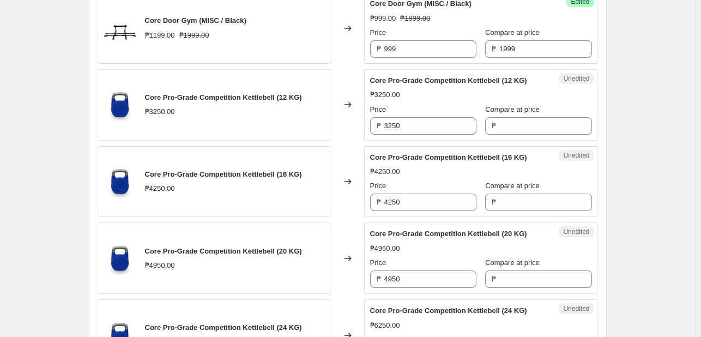
scroll to position [1518, 0]
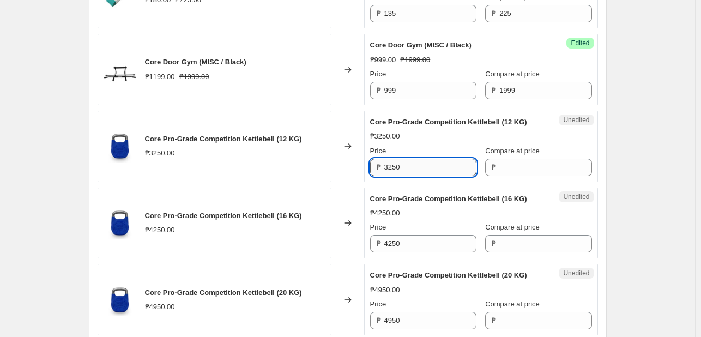
click at [413, 166] on input "3250" at bounding box center [430, 167] width 92 height 17
type input "8"
type input "975"
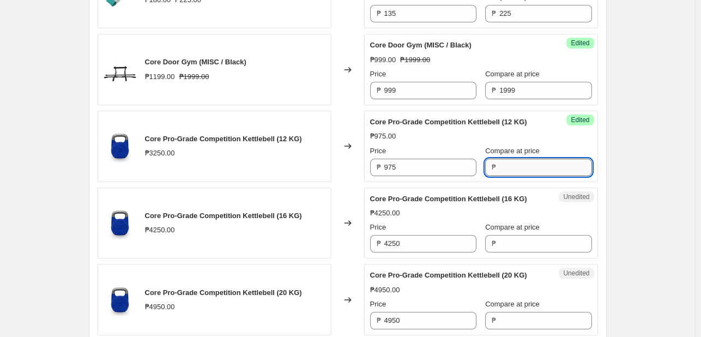
click at [499, 165] on input "Compare at price" at bounding box center [545, 167] width 92 height 17
type input "3250"
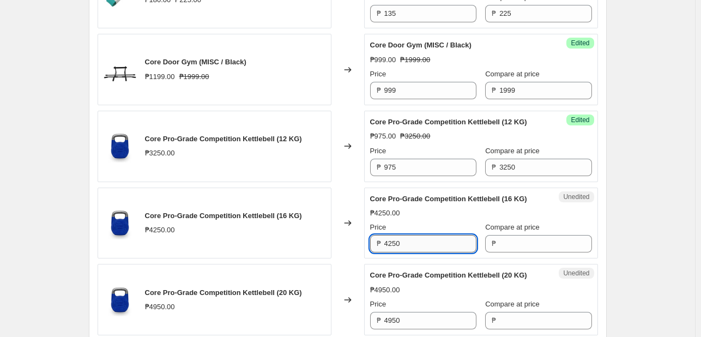
click at [432, 241] on input "4250" at bounding box center [430, 243] width 92 height 17
type input "1275"
click at [521, 246] on input "Compare at price" at bounding box center [545, 243] width 92 height 17
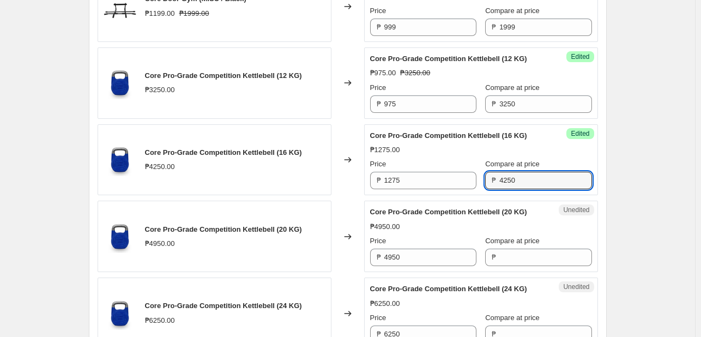
scroll to position [1627, 0]
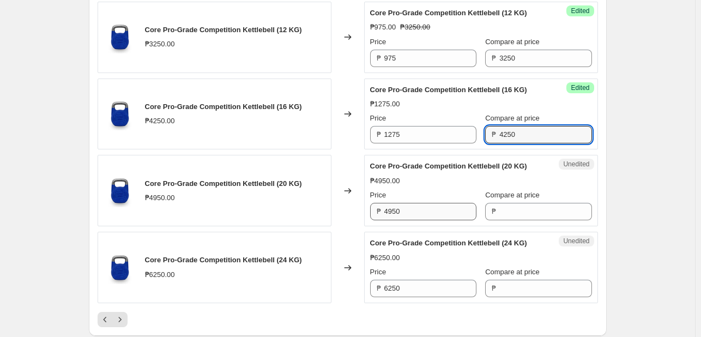
type input "4250"
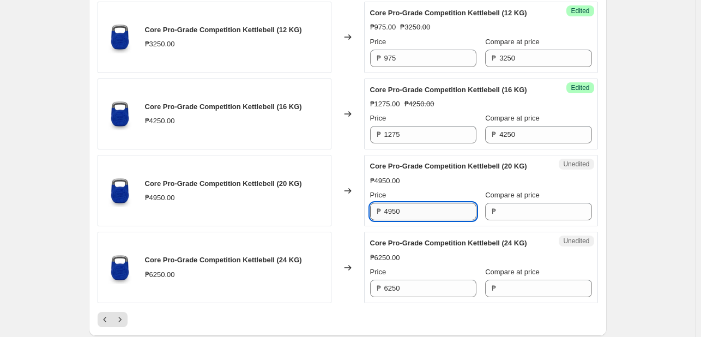
click at [424, 208] on input "4950" at bounding box center [430, 211] width 92 height 17
type input "1485"
click at [517, 216] on input "Compare at price" at bounding box center [545, 211] width 92 height 17
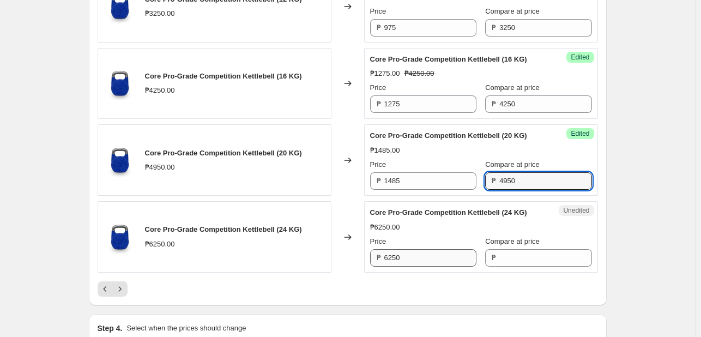
scroll to position [1681, 0]
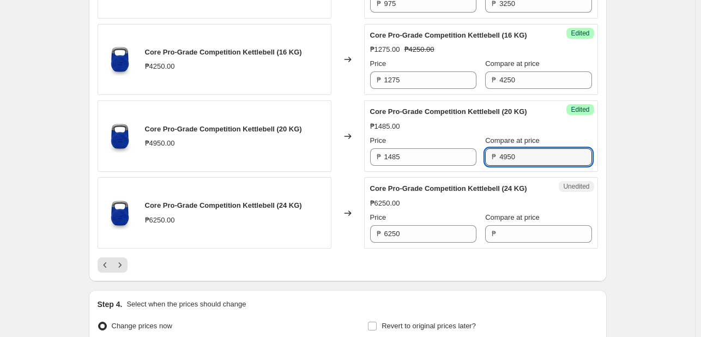
type input "4950"
click at [423, 221] on div "Price ₱ 6250" at bounding box center [423, 227] width 106 height 31
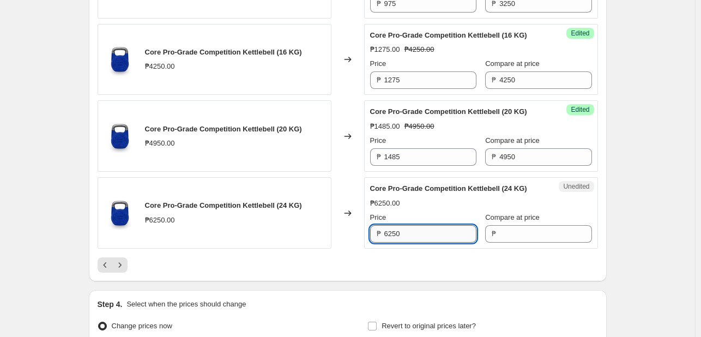
click at [425, 226] on input "6250" at bounding box center [430, 233] width 92 height 17
type input "1875"
click at [499, 233] on input "Compare at price" at bounding box center [545, 233] width 92 height 17
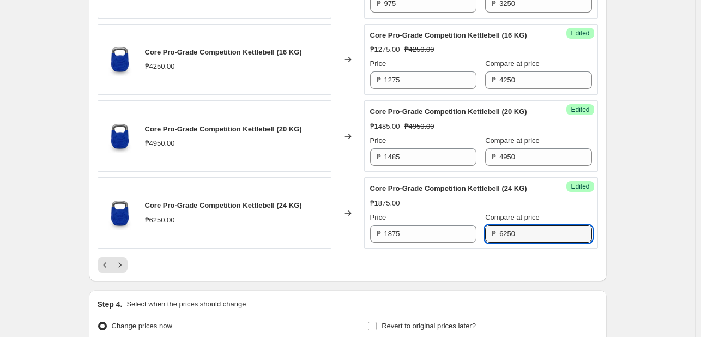
type input "6250"
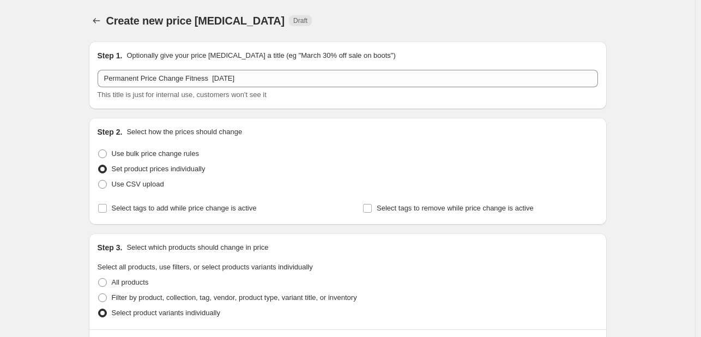
scroll to position [218, 0]
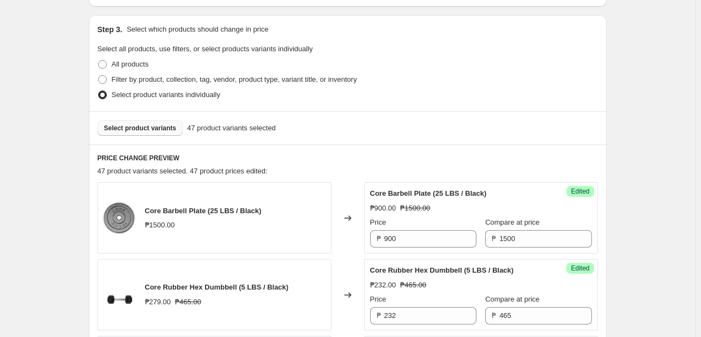
click at [184, 138] on div "Select product variants 47 product variants selected" at bounding box center [348, 127] width 518 height 33
drag, startPoint x: 164, startPoint y: 131, endPoint x: 138, endPoint y: 127, distance: 25.5
click at [162, 131] on span "Select product variants" at bounding box center [140, 128] width 73 height 9
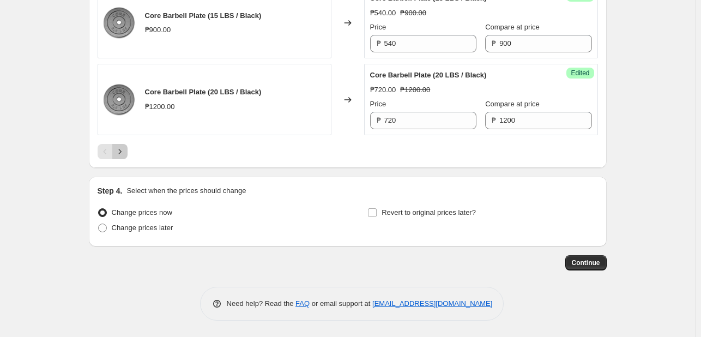
click at [121, 149] on icon "Next" at bounding box center [119, 151] width 11 height 11
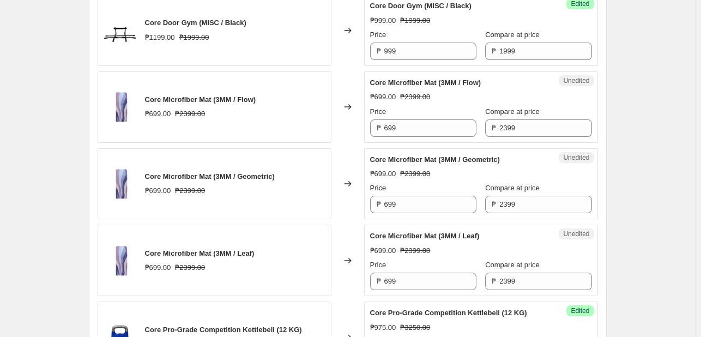
scroll to position [1572, 0]
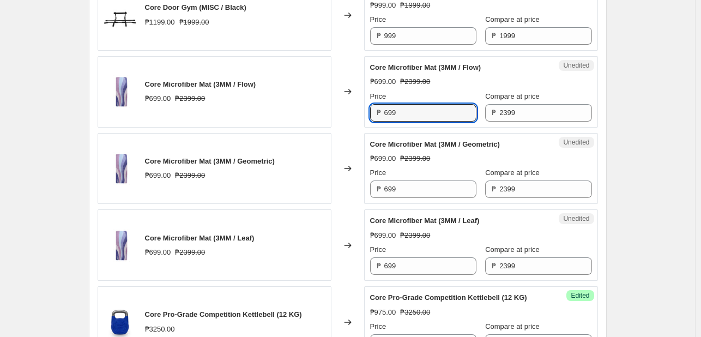
drag, startPoint x: 408, startPoint y: 114, endPoint x: 346, endPoint y: 109, distance: 61.8
click at [349, 109] on div "Core Microfiber Mat (3MM / Flow) ₱699.00 ₱2399.00 Changed to Unedited Core Micr…" at bounding box center [348, 91] width 500 height 71
type input "599"
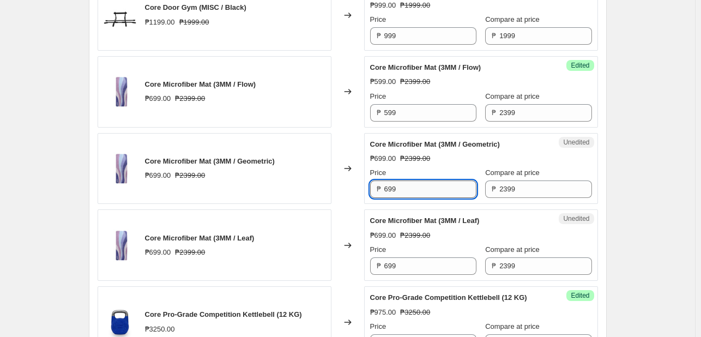
click at [407, 189] on input "699" at bounding box center [430, 188] width 92 height 17
paste input "5"
type input "599"
click at [415, 257] on input "699" at bounding box center [430, 265] width 92 height 17
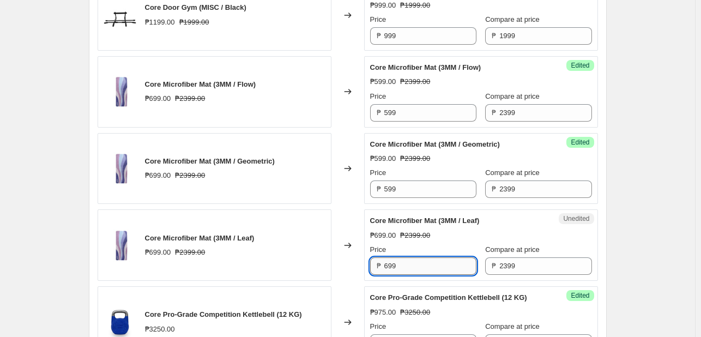
paste input "5"
type input "599"
drag, startPoint x: 688, startPoint y: 243, endPoint x: 676, endPoint y: 238, distance: 13.0
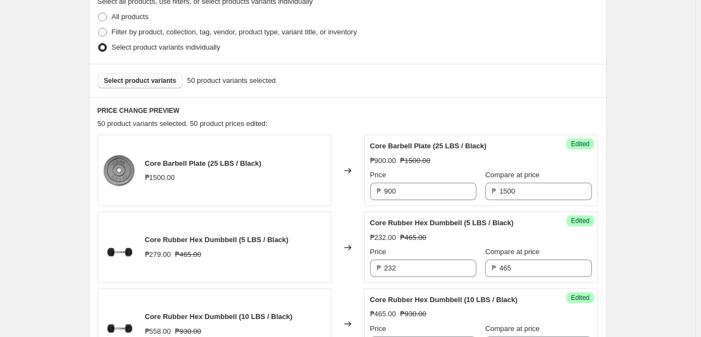
scroll to position [209, 0]
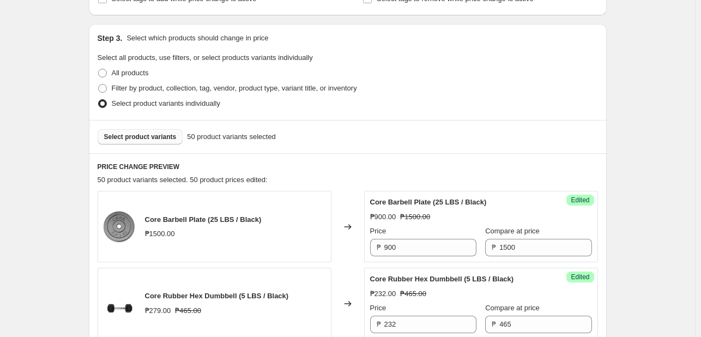
drag, startPoint x: 146, startPoint y: 137, endPoint x: 142, endPoint y: 141, distance: 5.8
click at [145, 136] on span "Select product variants" at bounding box center [140, 136] width 73 height 9
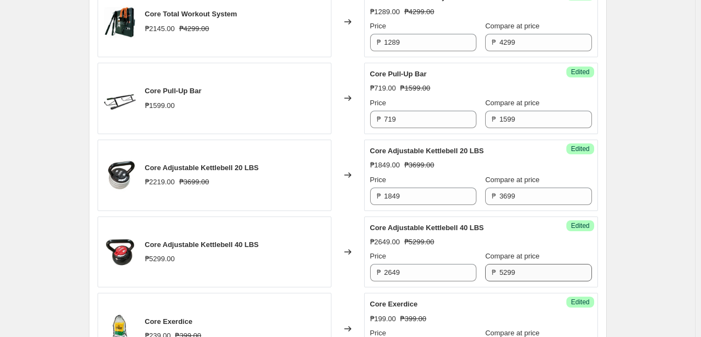
scroll to position [1136, 0]
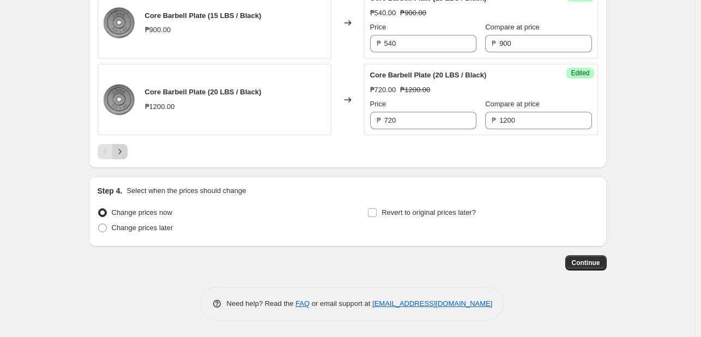
click at [118, 149] on icon "Next" at bounding box center [119, 151] width 11 height 11
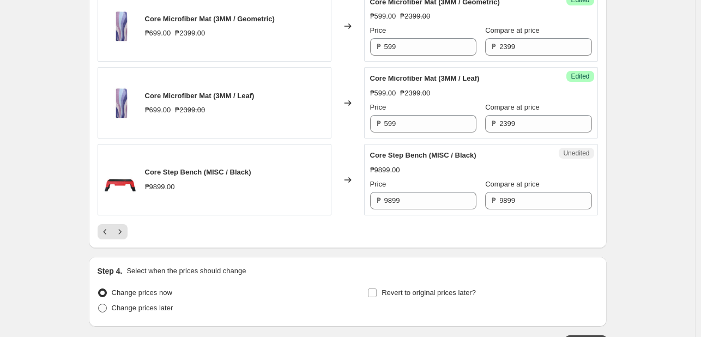
scroll to position [1790, 0]
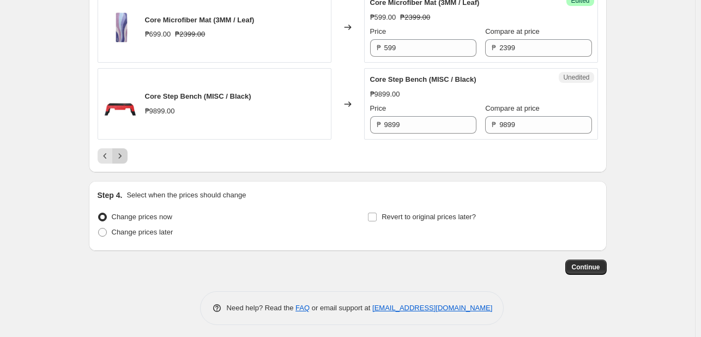
click at [124, 152] on icon "Next" at bounding box center [119, 155] width 11 height 11
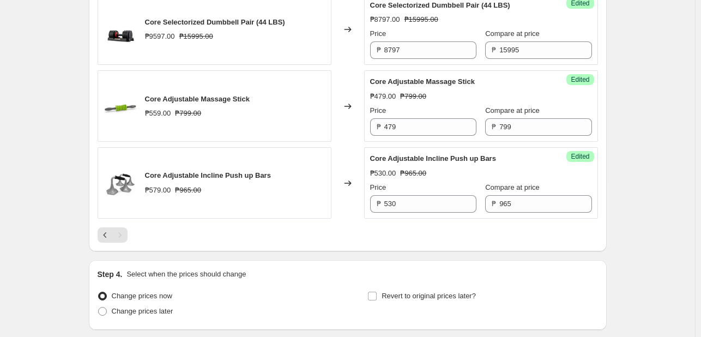
scroll to position [1047, 0]
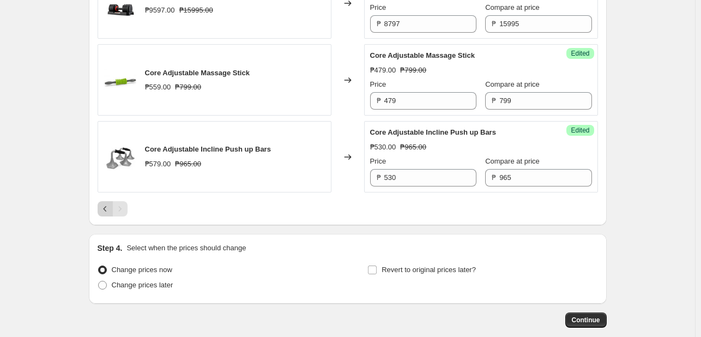
click at [104, 206] on icon "Previous" at bounding box center [105, 208] width 11 height 11
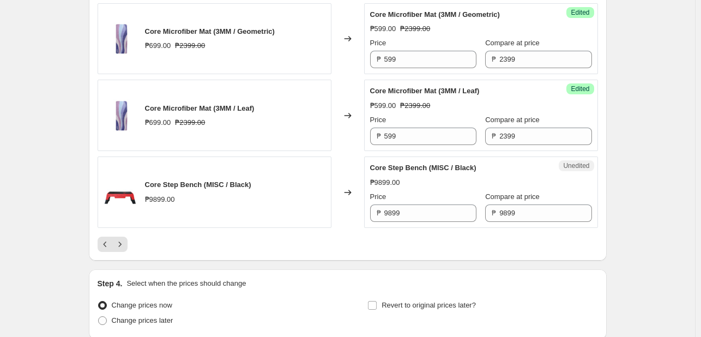
scroll to position [1790, 0]
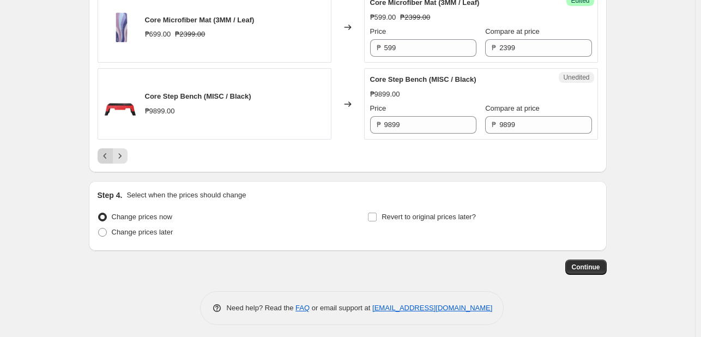
click at [106, 151] on icon "Previous" at bounding box center [105, 155] width 11 height 11
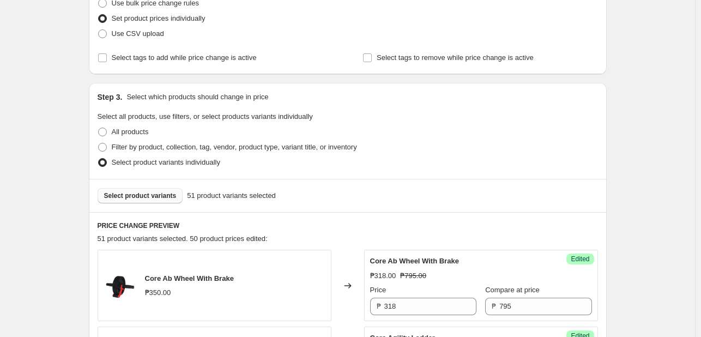
scroll to position [209, 0]
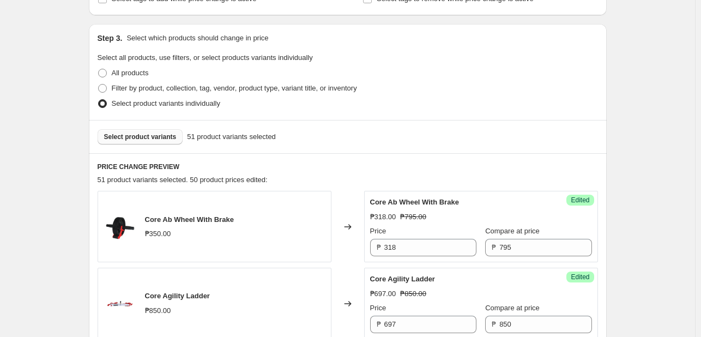
click at [124, 132] on button "Select product variants" at bounding box center [141, 136] width 86 height 15
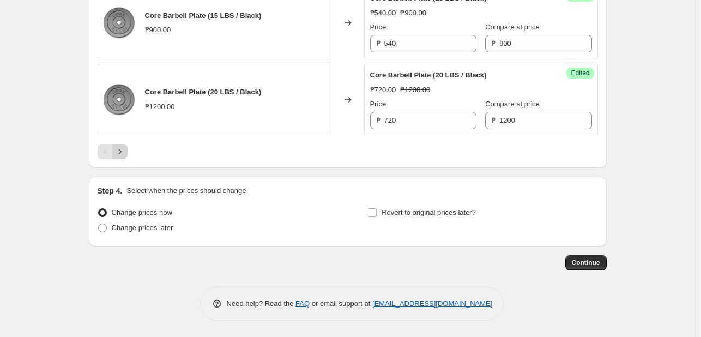
click at [118, 152] on icon "Next" at bounding box center [119, 151] width 11 height 11
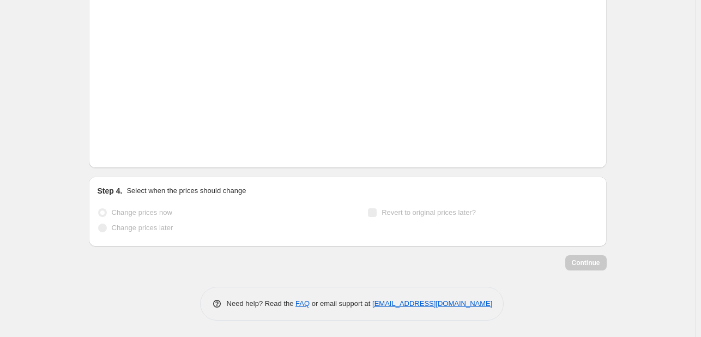
scroll to position [1790, 0]
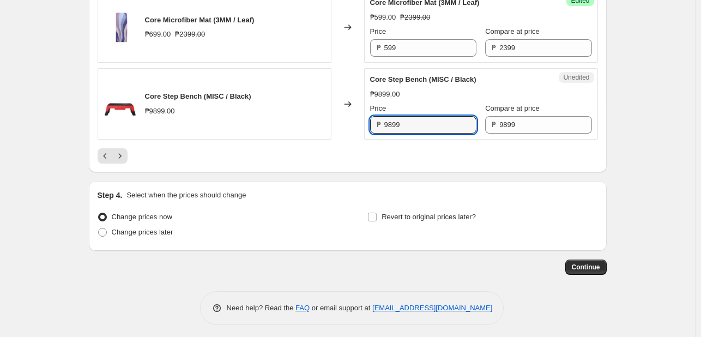
drag, startPoint x: 442, startPoint y: 127, endPoint x: 297, endPoint y: 110, distance: 146.1
click at [295, 110] on div "Core Step Bench (MISC / Black) ₱9899.00 Changed to Unedited Core Step Bench (MI…" at bounding box center [348, 103] width 500 height 71
type input "2969"
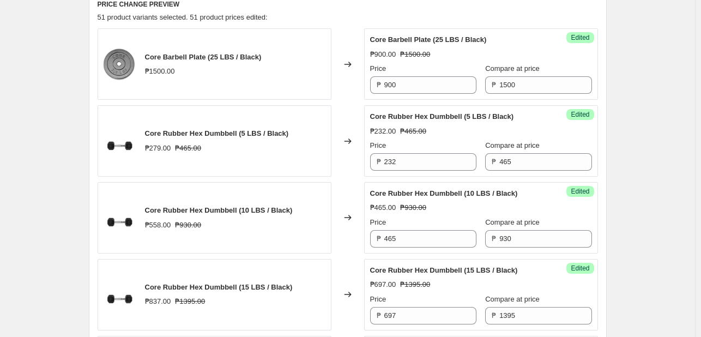
scroll to position [155, 0]
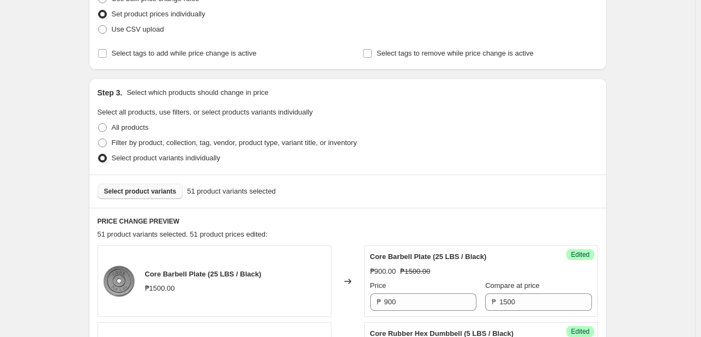
click at [147, 190] on span "Select product variants" at bounding box center [140, 191] width 73 height 9
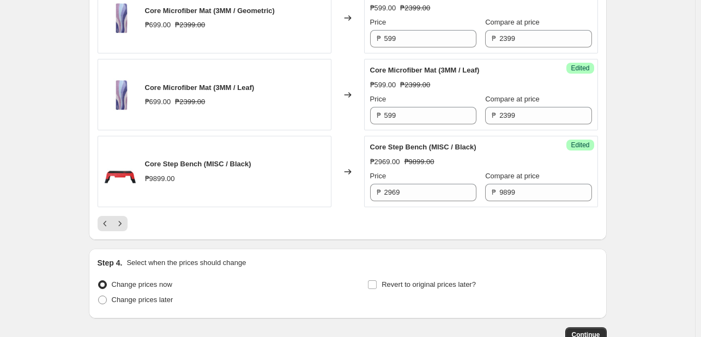
scroll to position [1790, 0]
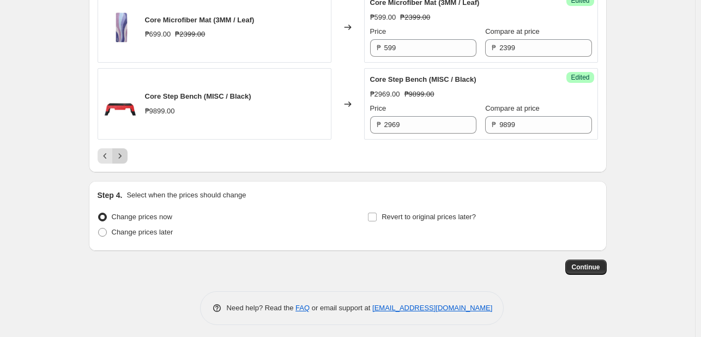
click at [125, 155] on icon "Next" at bounding box center [119, 155] width 11 height 11
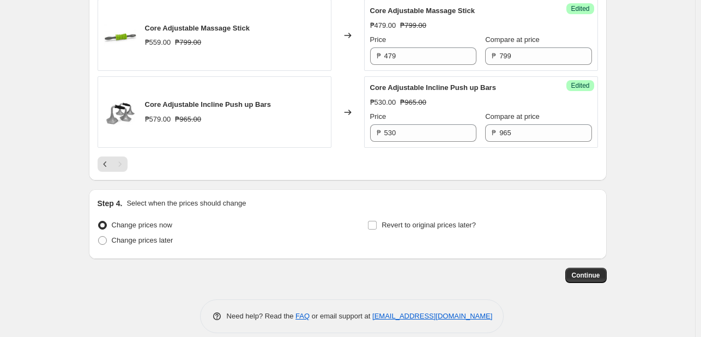
scroll to position [1101, 0]
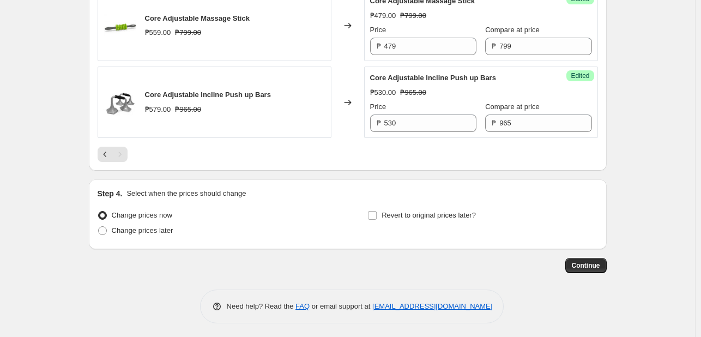
click at [120, 149] on div "Pagination" at bounding box center [119, 154] width 15 height 15
click at [104, 153] on icon "Previous" at bounding box center [105, 154] width 11 height 11
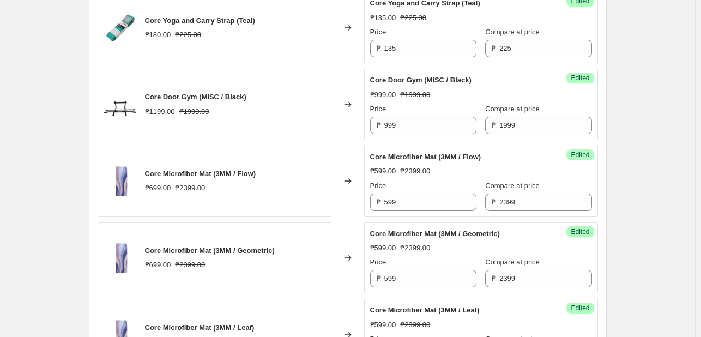
scroll to position [1790, 0]
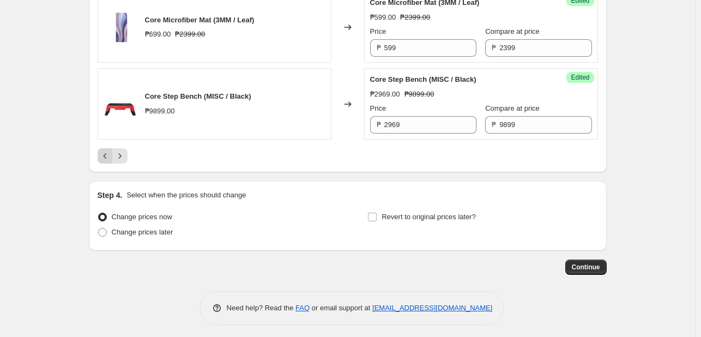
click at [107, 150] on icon "Previous" at bounding box center [105, 155] width 11 height 11
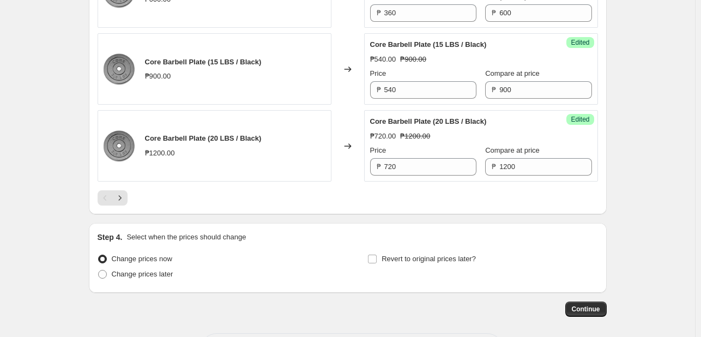
scroll to position [1845, 0]
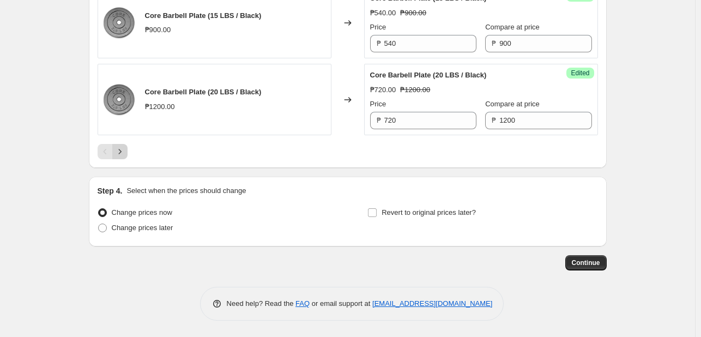
click at [123, 158] on button "Next" at bounding box center [119, 151] width 15 height 15
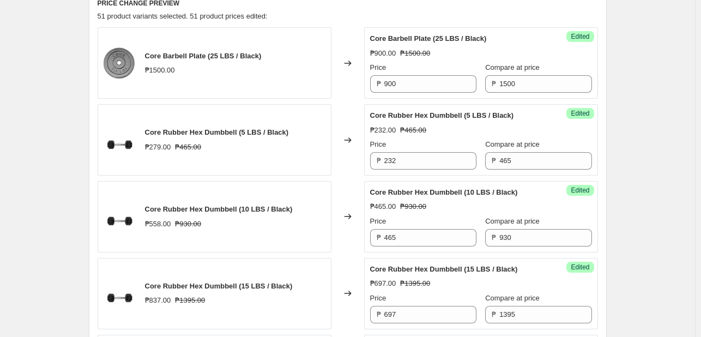
scroll to position [100, 0]
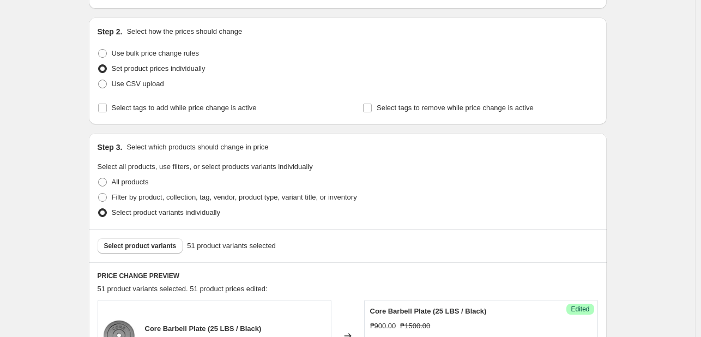
click at [136, 254] on div "Select product variants 51 product variants selected" at bounding box center [348, 245] width 518 height 33
click at [142, 245] on span "Select product variants" at bounding box center [140, 246] width 73 height 9
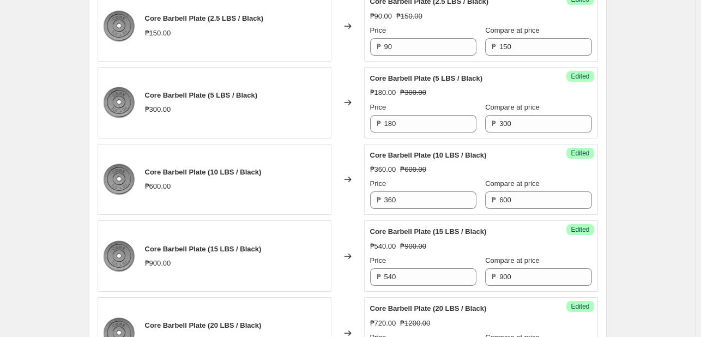
scroll to position [1736, 0]
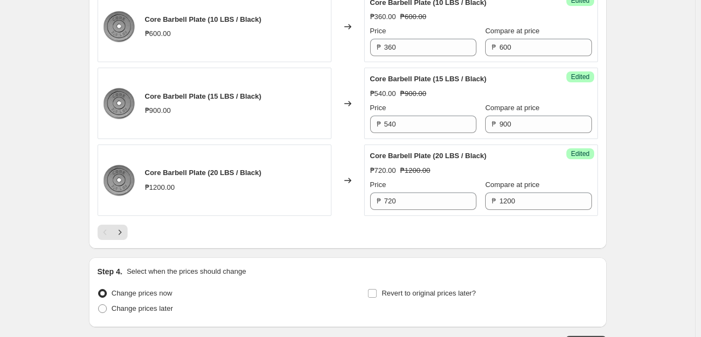
click at [122, 238] on icon "Next" at bounding box center [119, 232] width 11 height 11
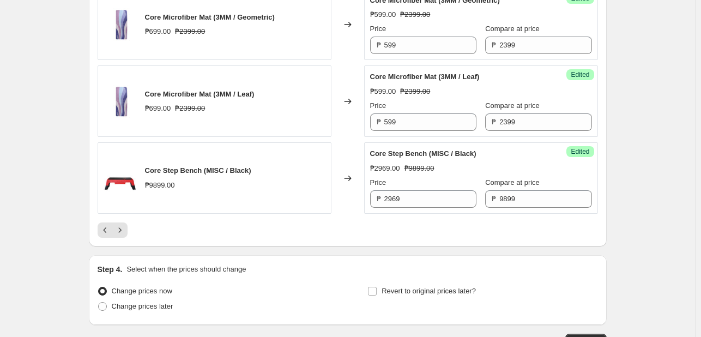
scroll to position [1790, 0]
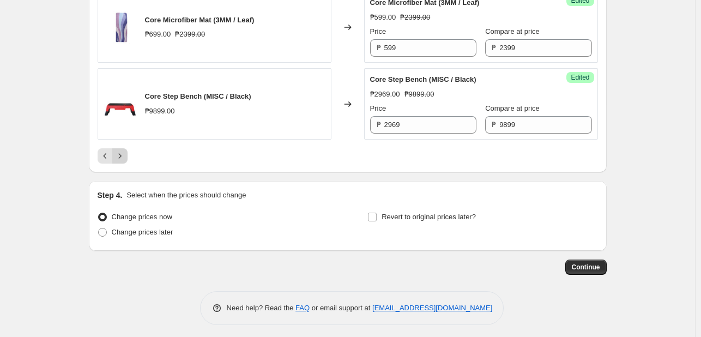
click at [121, 153] on icon "Next" at bounding box center [119, 155] width 3 height 5
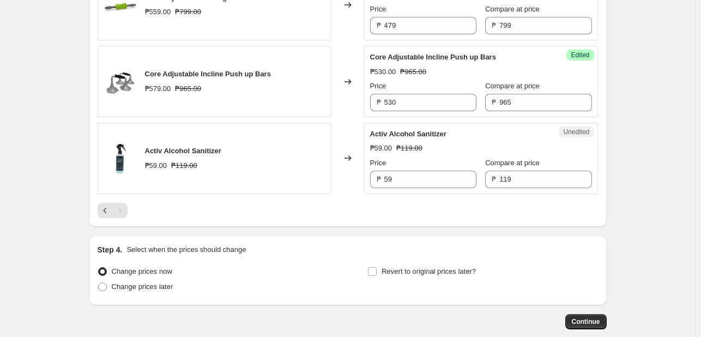
scroll to position [1123, 0]
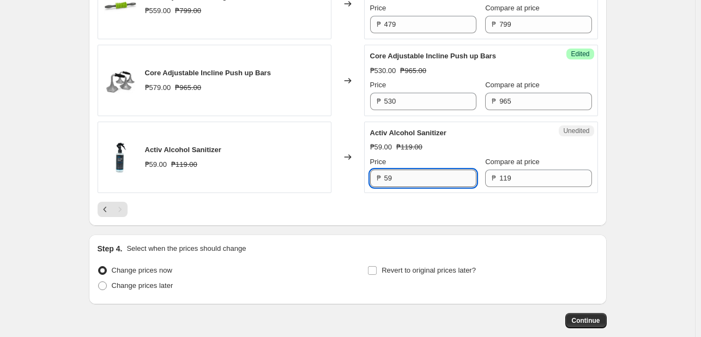
drag, startPoint x: 401, startPoint y: 177, endPoint x: 389, endPoint y: 173, distance: 13.1
click at [391, 175] on input "59" at bounding box center [430, 178] width 92 height 17
type input "20"
drag, startPoint x: 426, startPoint y: 220, endPoint x: 427, endPoint y: 214, distance: 6.0
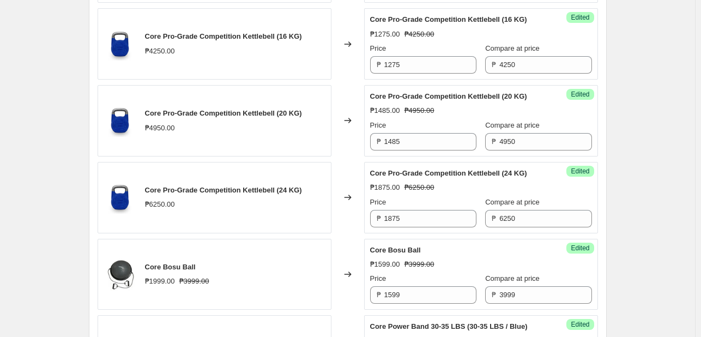
scroll to position [196, 0]
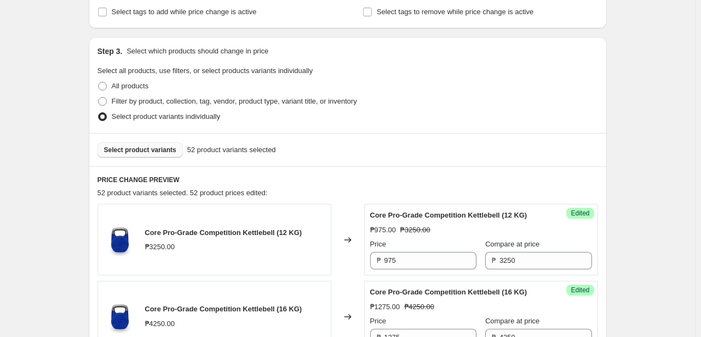
click at [130, 153] on span "Select product variants" at bounding box center [140, 150] width 73 height 9
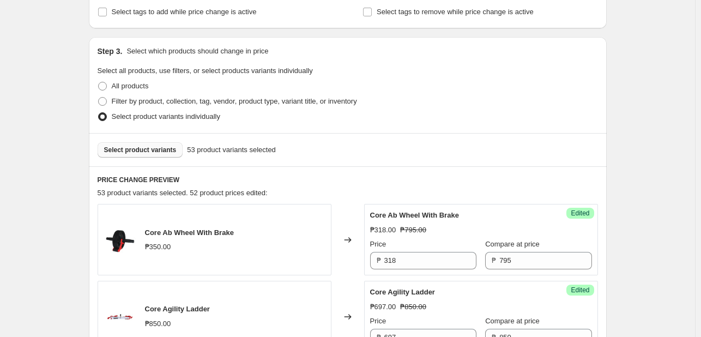
drag, startPoint x: 641, startPoint y: 154, endPoint x: 646, endPoint y: 175, distance: 21.7
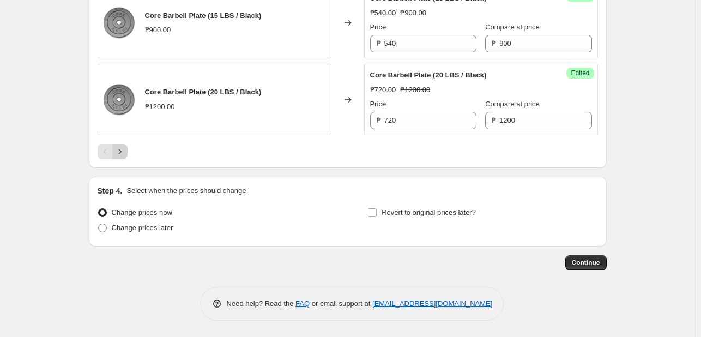
click at [125, 151] on icon "Next" at bounding box center [119, 151] width 11 height 11
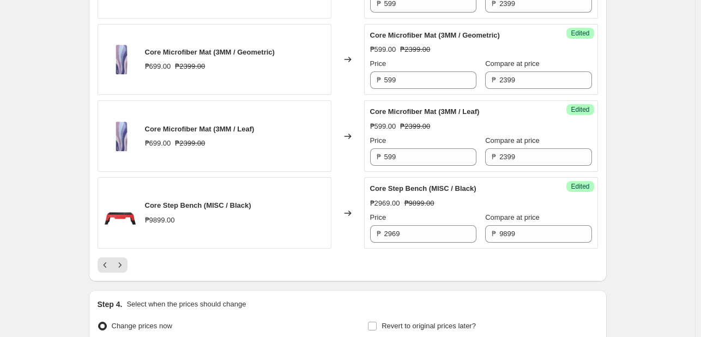
scroll to position [1736, 0]
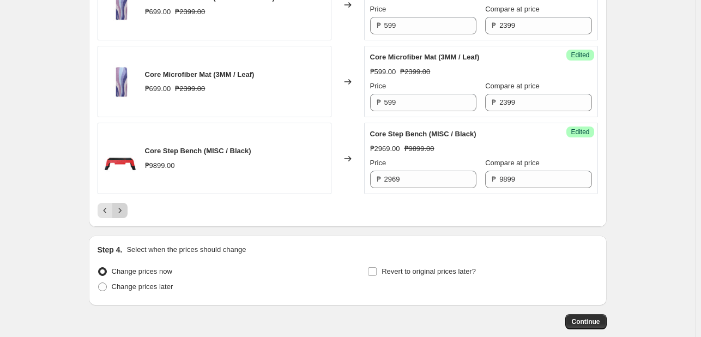
click at [120, 209] on icon "Next" at bounding box center [119, 210] width 11 height 11
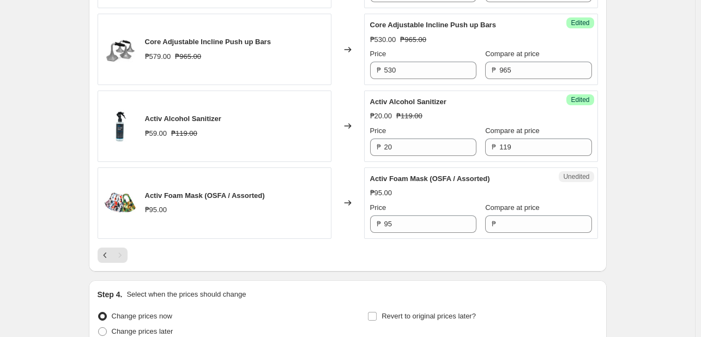
scroll to position [1200, 0]
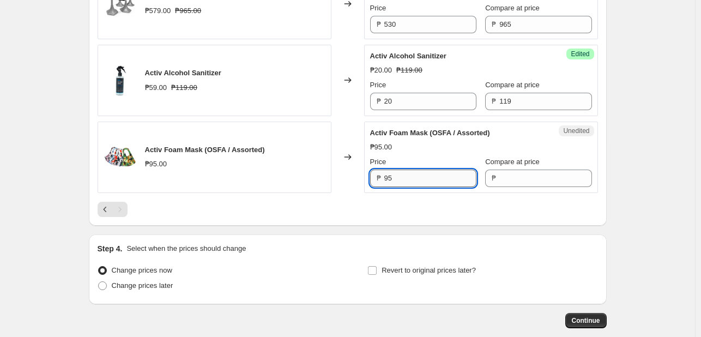
click at [411, 175] on input "95" at bounding box center [430, 178] width 92 height 17
type input "50"
click at [499, 175] on input "Compare at price" at bounding box center [545, 178] width 92 height 17
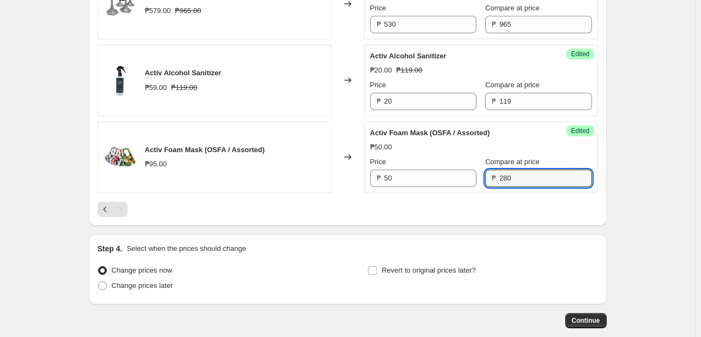
type input "280"
click at [598, 180] on div "Success Edited Activ Foam Mask (OSFA / Assorted) ₱50.00 ₱280.00 Price ₱ 50 Comp…" at bounding box center [481, 157] width 234 height 71
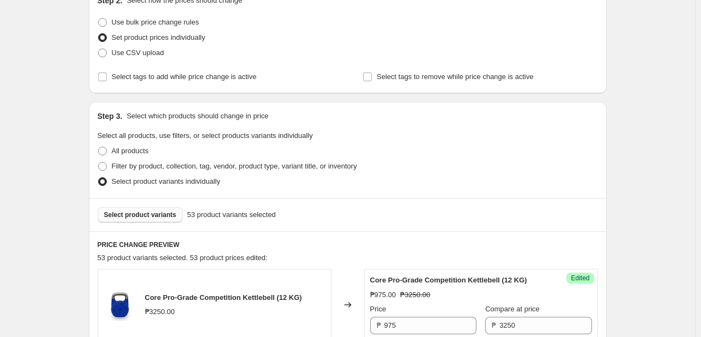
scroll to position [218, 0]
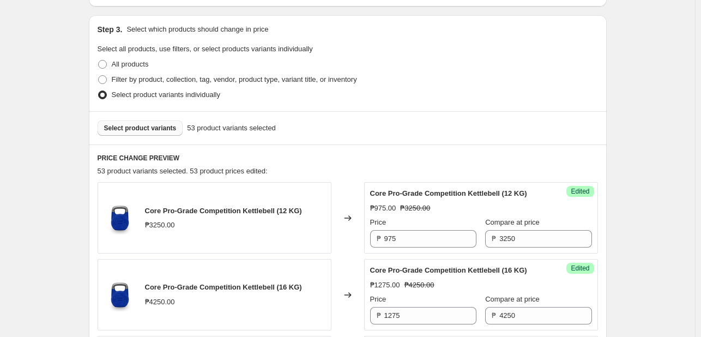
click at [147, 128] on span "Select product variants" at bounding box center [140, 128] width 73 height 9
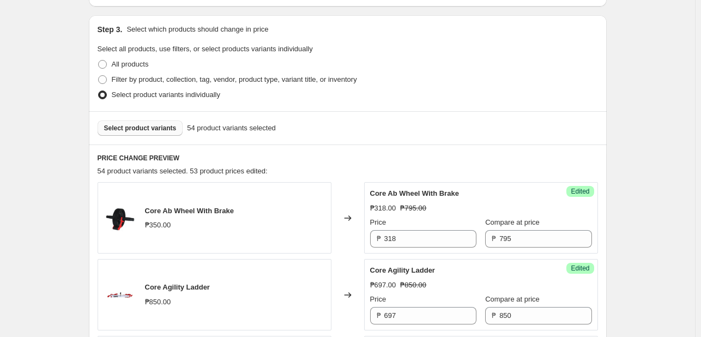
drag, startPoint x: 655, startPoint y: 186, endPoint x: 617, endPoint y: 221, distance: 52.5
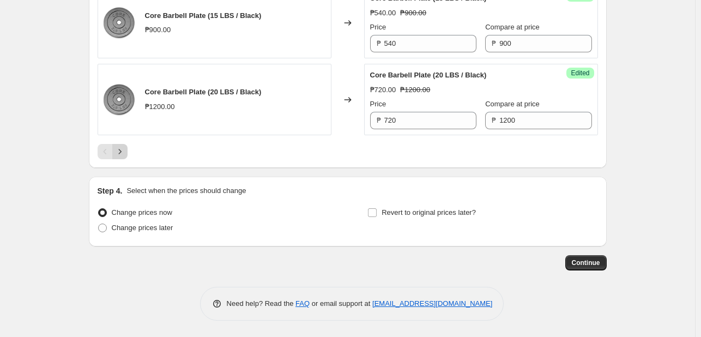
click at [118, 155] on icon "Next" at bounding box center [119, 151] width 11 height 11
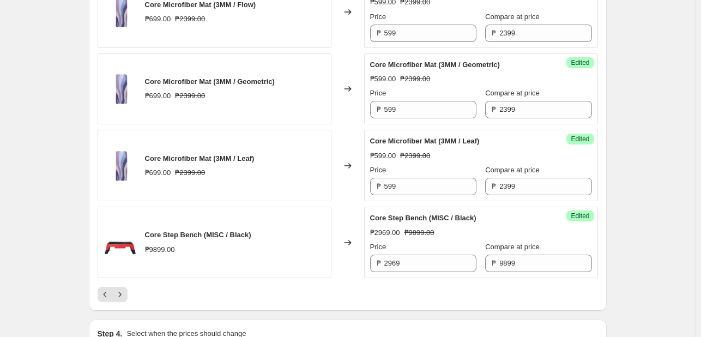
scroll to position [1790, 0]
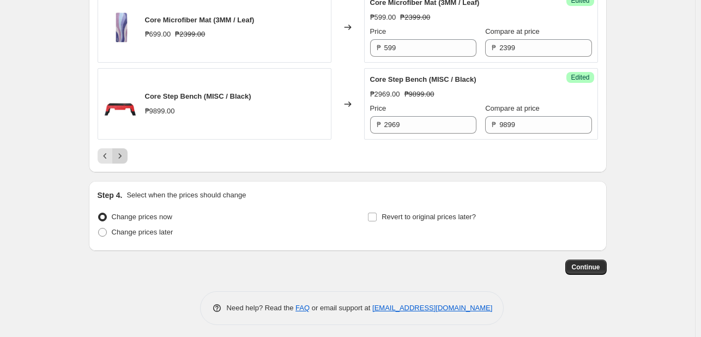
click at [123, 157] on button "Next" at bounding box center [119, 155] width 15 height 15
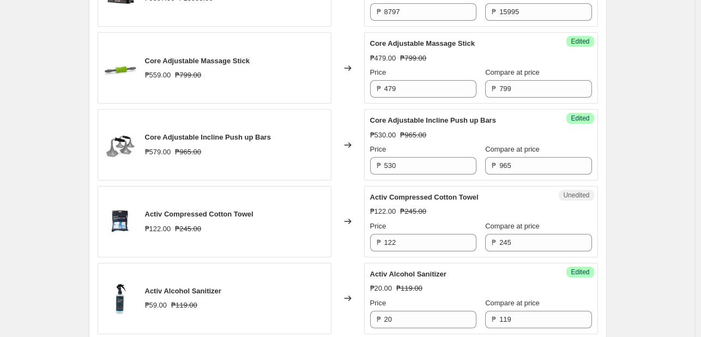
scroll to position [1058, 0]
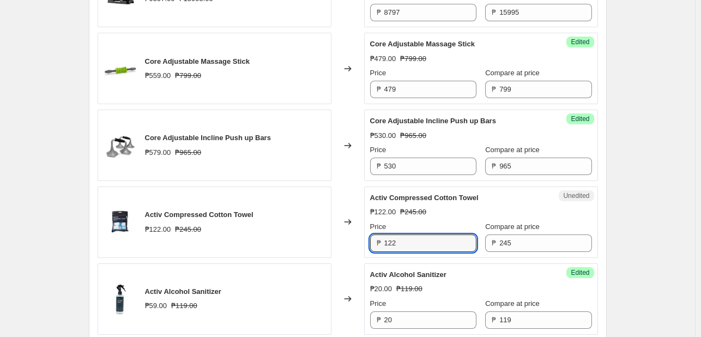
drag, startPoint x: 418, startPoint y: 248, endPoint x: 349, endPoint y: 240, distance: 69.2
click at [351, 240] on div "Activ Compressed Cotton Towel ₱122.00 ₱245.00 Changed to Unedited Activ Compres…" at bounding box center [348, 221] width 500 height 71
type input "50"
drag, startPoint x: 694, startPoint y: 198, endPoint x: 605, endPoint y: 195, distance: 88.9
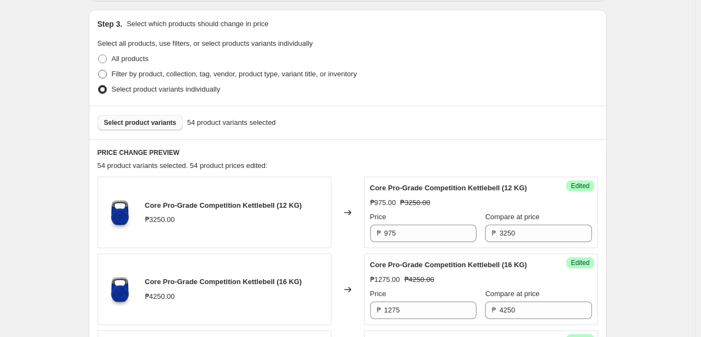
scroll to position [186, 0]
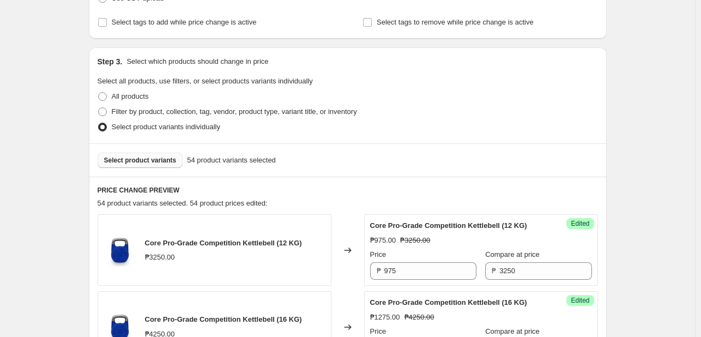
click at [129, 168] on div "Select product variants 54 product variants selected" at bounding box center [348, 159] width 518 height 33
click at [126, 160] on span "Select product variants" at bounding box center [140, 160] width 73 height 9
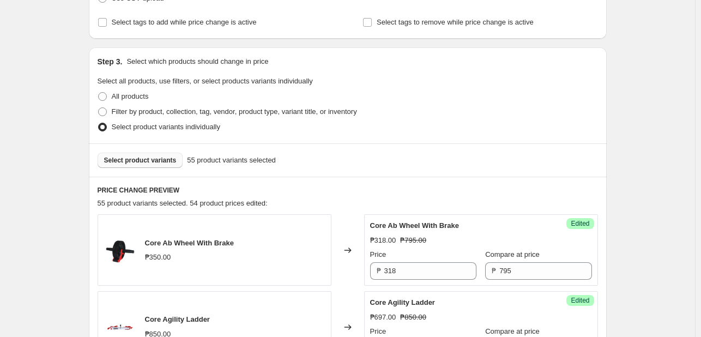
drag, startPoint x: 679, startPoint y: 221, endPoint x: 582, endPoint y: 274, distance: 110.3
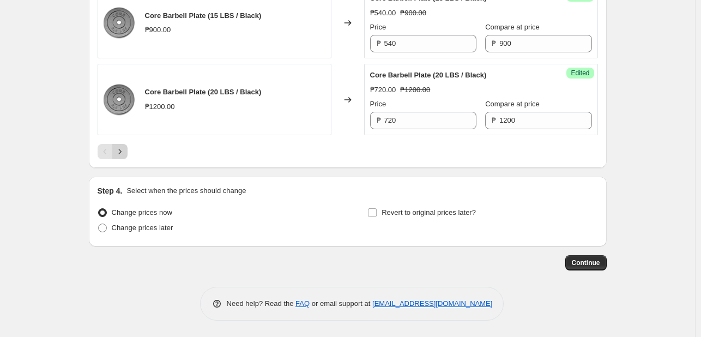
click at [120, 149] on icon "Next" at bounding box center [119, 151] width 11 height 11
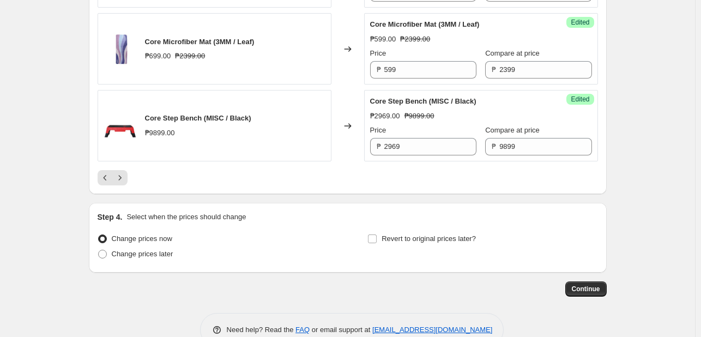
scroll to position [1790, 0]
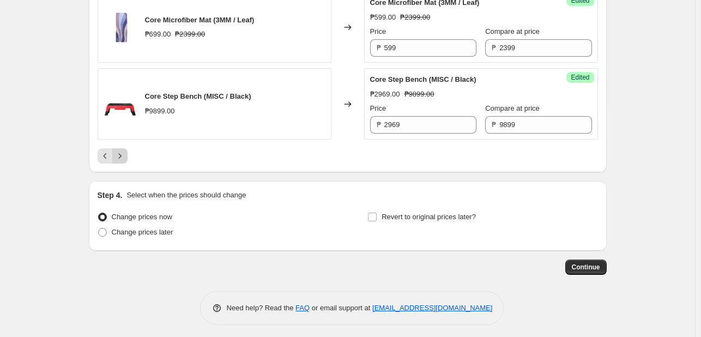
click at [122, 158] on button "Next" at bounding box center [119, 155] width 15 height 15
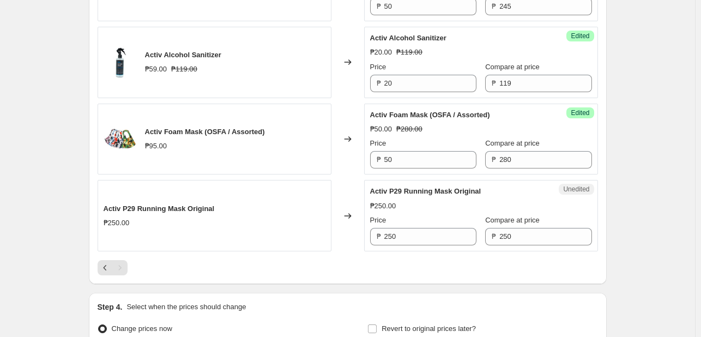
scroll to position [1408, 0]
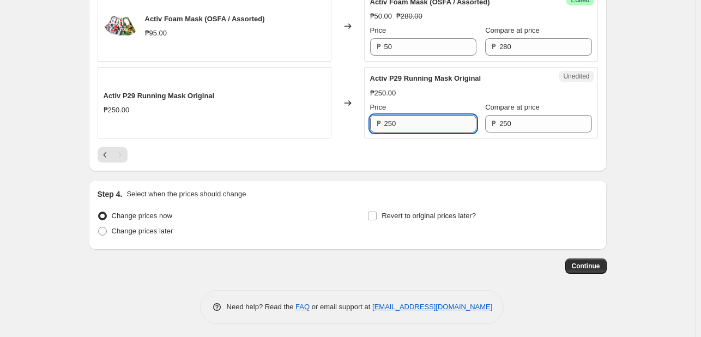
click at [408, 126] on input "250" at bounding box center [430, 123] width 92 height 17
type input "50"
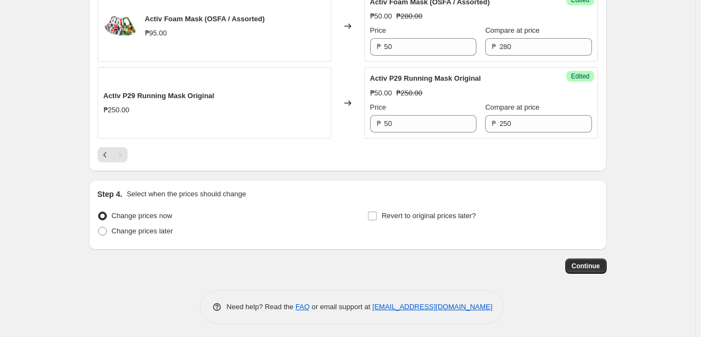
drag, startPoint x: 679, startPoint y: 124, endPoint x: 608, endPoint y: 119, distance: 70.5
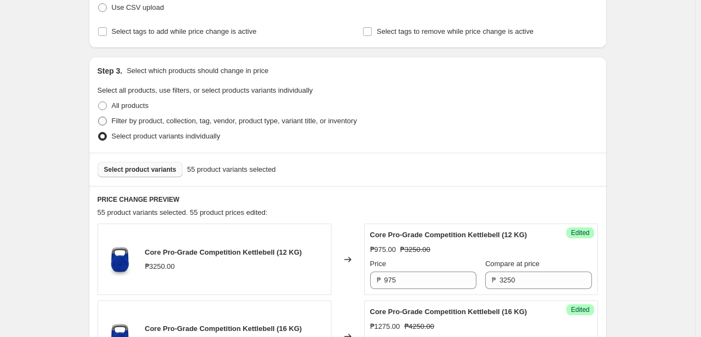
scroll to position [99, 0]
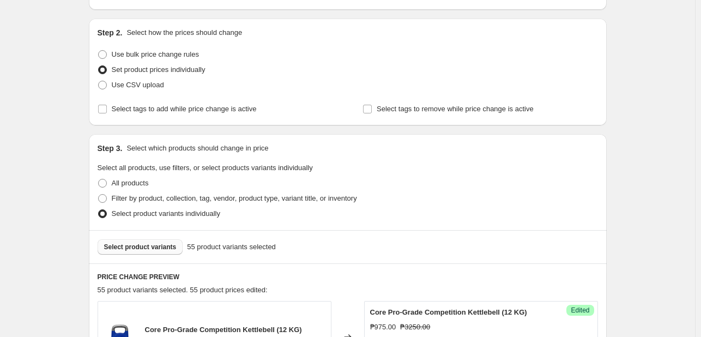
click at [141, 251] on button "Select product variants" at bounding box center [141, 246] width 86 height 15
click at [577, 206] on div "Select product variants individually" at bounding box center [348, 213] width 500 height 15
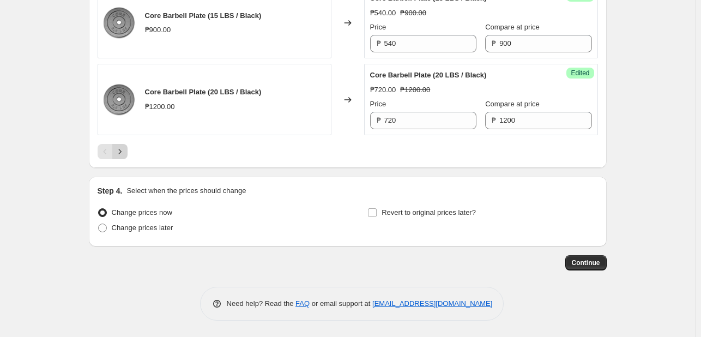
click at [124, 153] on icon "Next" at bounding box center [119, 151] width 11 height 11
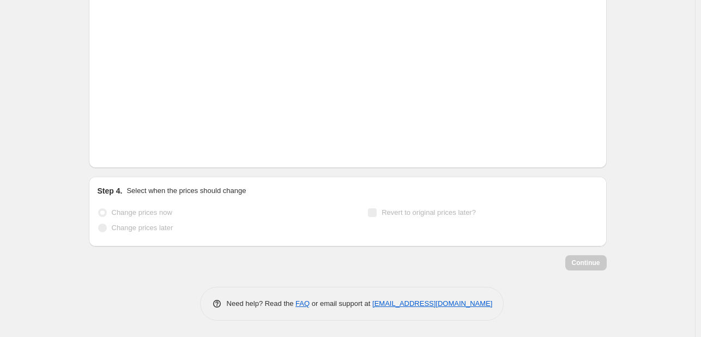
scroll to position [1790, 0]
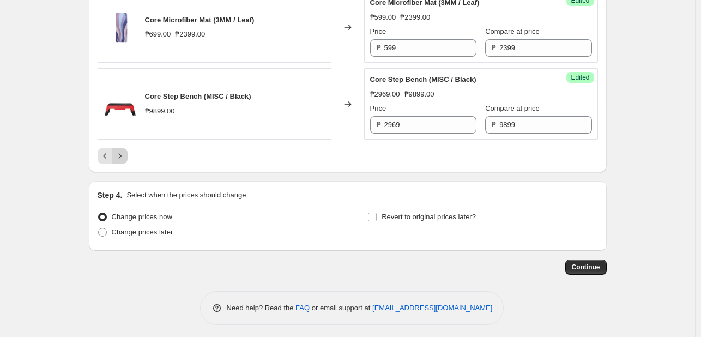
click at [124, 150] on icon "Next" at bounding box center [119, 155] width 11 height 11
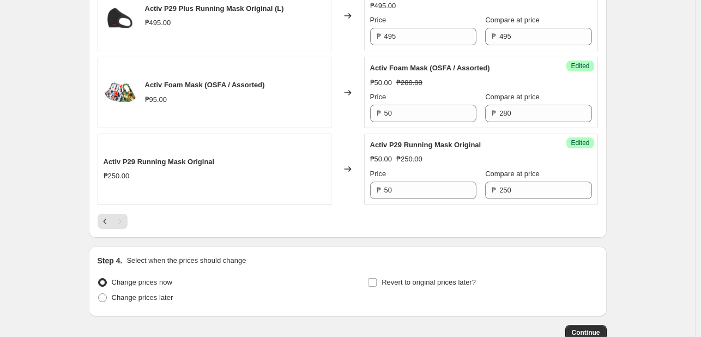
scroll to position [1452, 0]
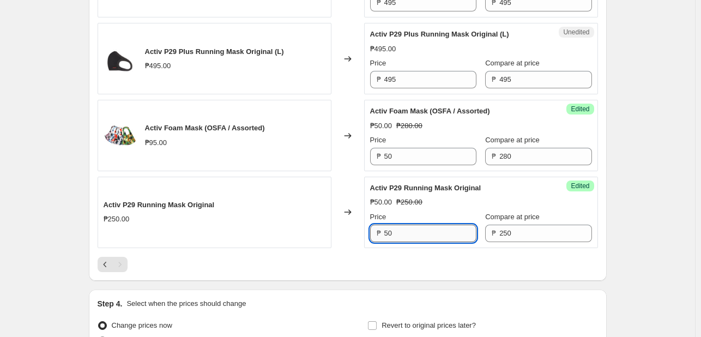
click at [407, 234] on input "50" at bounding box center [430, 233] width 92 height 17
click at [415, 266] on div at bounding box center [348, 264] width 500 height 15
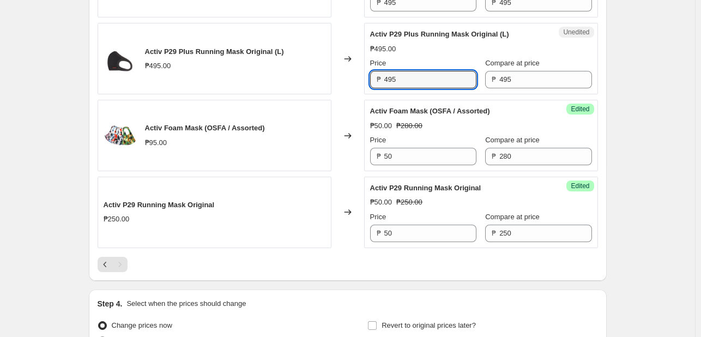
drag, startPoint x: 442, startPoint y: 76, endPoint x: 214, endPoint y: 50, distance: 229.9
click at [225, 49] on div "Activ P29 Plus Running Mask Original (L) ₱495.00 Changed to Unedited Activ P29 …" at bounding box center [348, 58] width 500 height 71
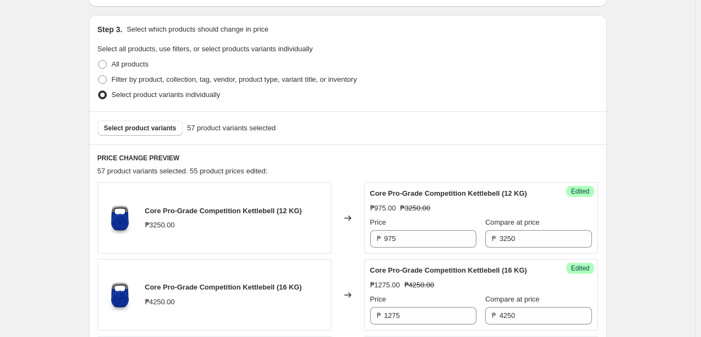
scroll to position [273, 0]
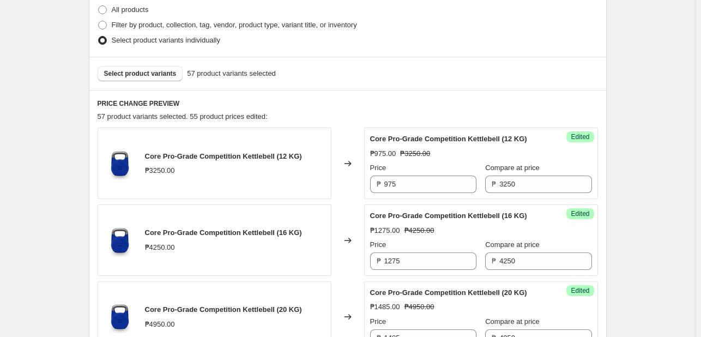
type input "50"
drag, startPoint x: 133, startPoint y: 60, endPoint x: 135, endPoint y: 75, distance: 15.4
click at [133, 62] on div "Select product variants 57 product variants selected" at bounding box center [348, 73] width 518 height 33
click at [136, 76] on span "Select product variants" at bounding box center [140, 73] width 73 height 9
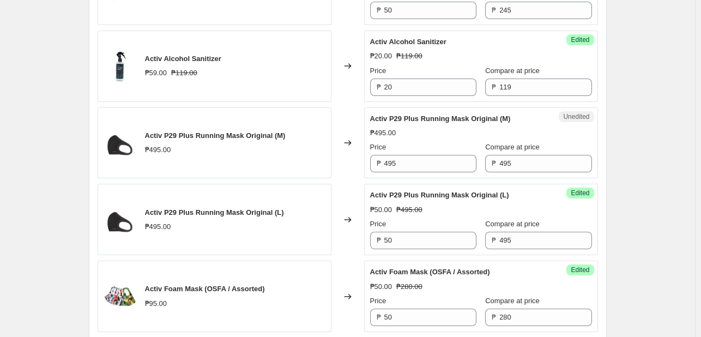
scroll to position [1288, 0]
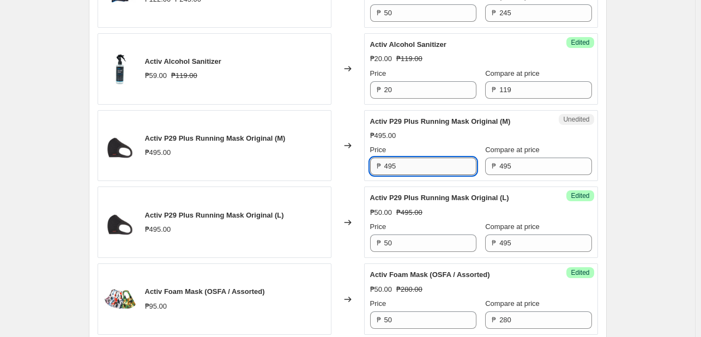
click at [414, 168] on input "495" at bounding box center [430, 166] width 92 height 17
type input "50"
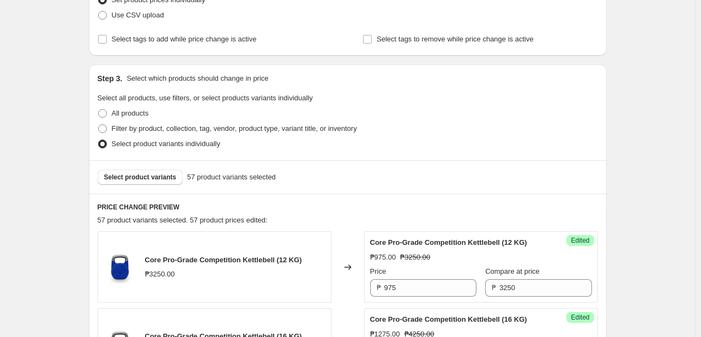
scroll to position [89, 0]
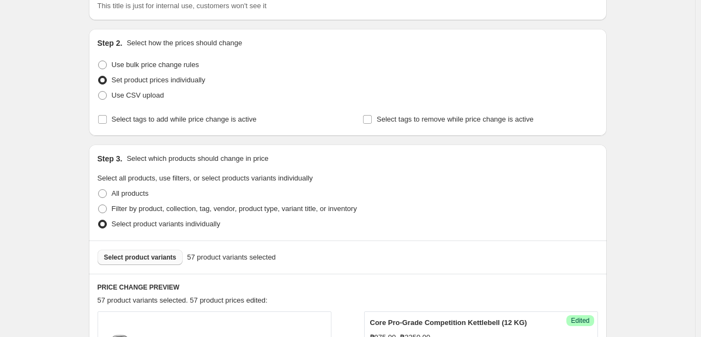
click at [129, 253] on button "Select product variants" at bounding box center [141, 257] width 86 height 15
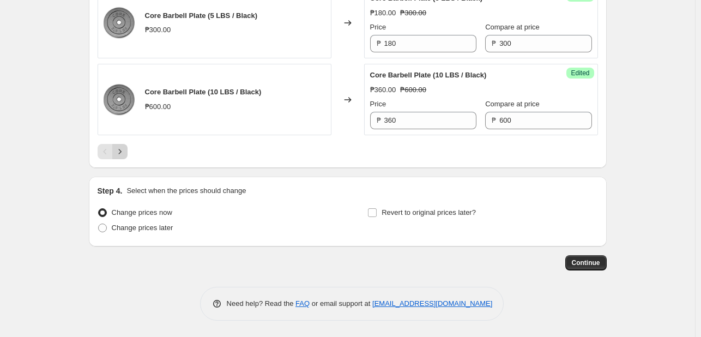
click at [125, 148] on icon "Next" at bounding box center [119, 151] width 11 height 11
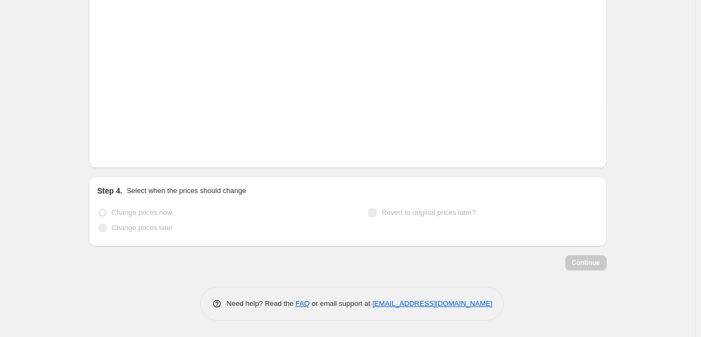
scroll to position [1790, 0]
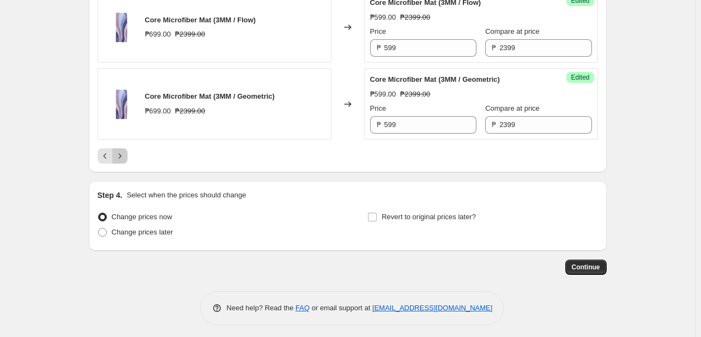
click at [124, 153] on icon "Next" at bounding box center [119, 155] width 11 height 11
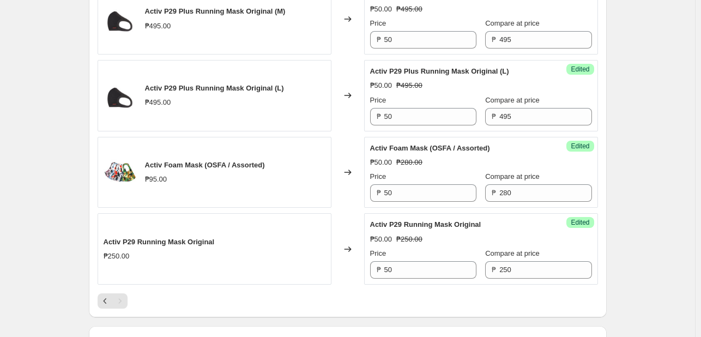
scroll to position [1714, 0]
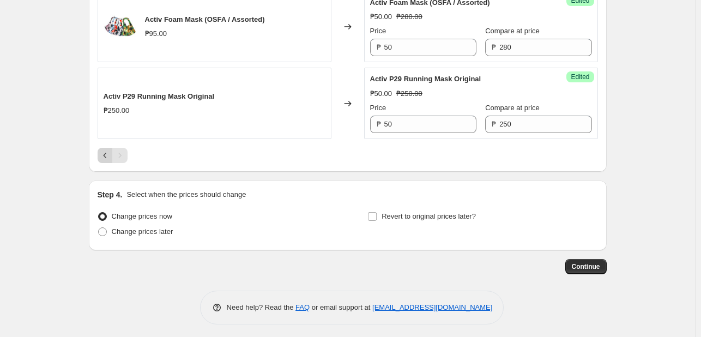
click at [108, 159] on button "Previous" at bounding box center [105, 155] width 15 height 15
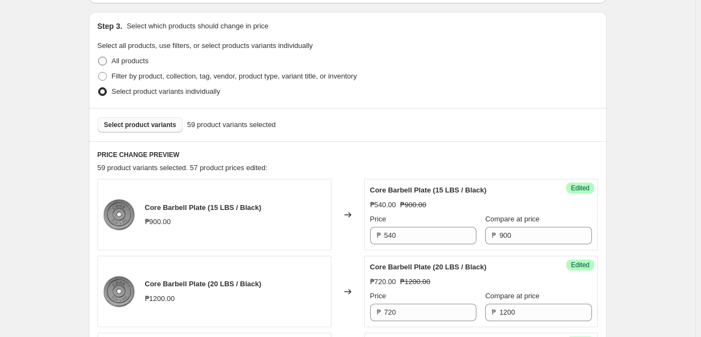
scroll to position [133, 0]
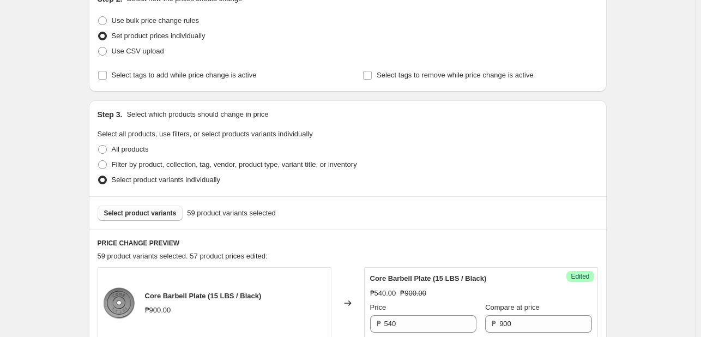
click at [144, 219] on button "Select product variants" at bounding box center [141, 213] width 86 height 15
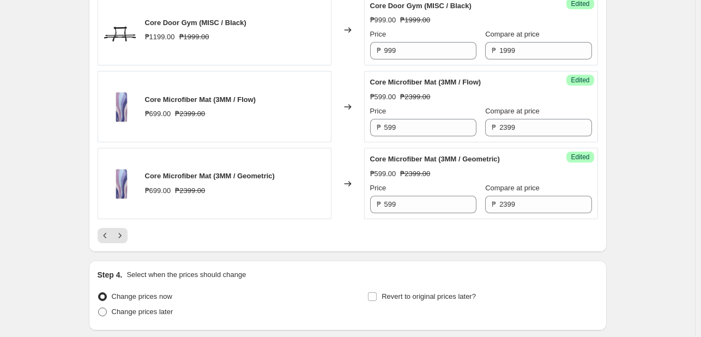
scroll to position [1790, 0]
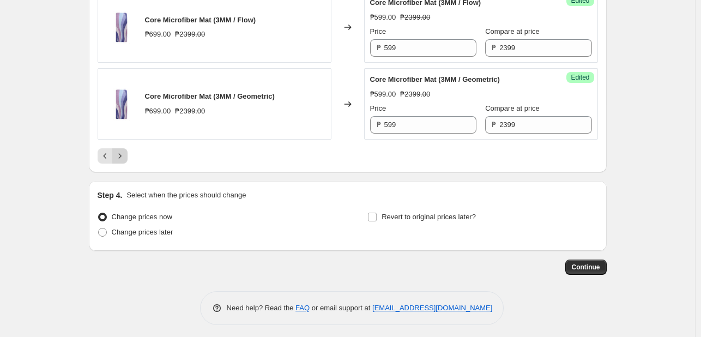
click at [124, 151] on icon "Next" at bounding box center [119, 155] width 11 height 11
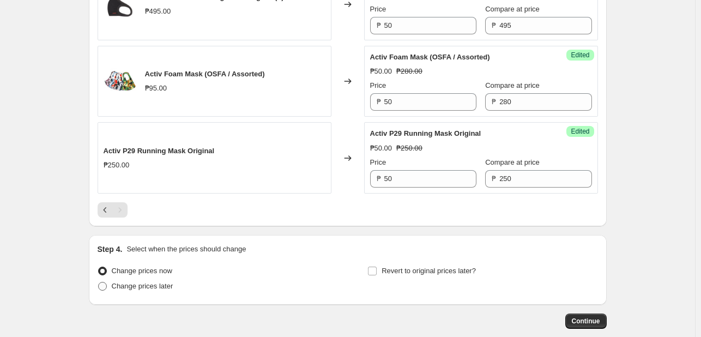
scroll to position [1714, 0]
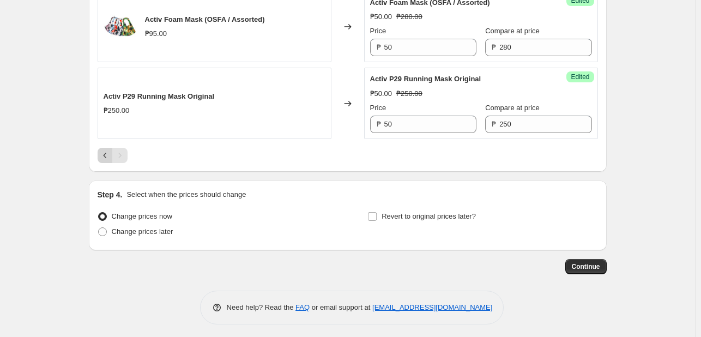
click at [106, 153] on icon "Previous" at bounding box center [104, 155] width 3 height 5
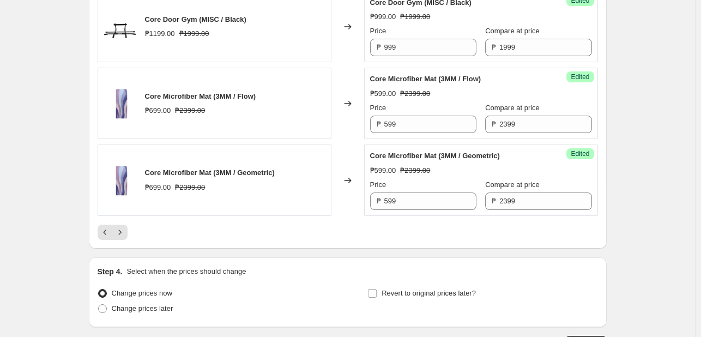
scroll to position [1790, 0]
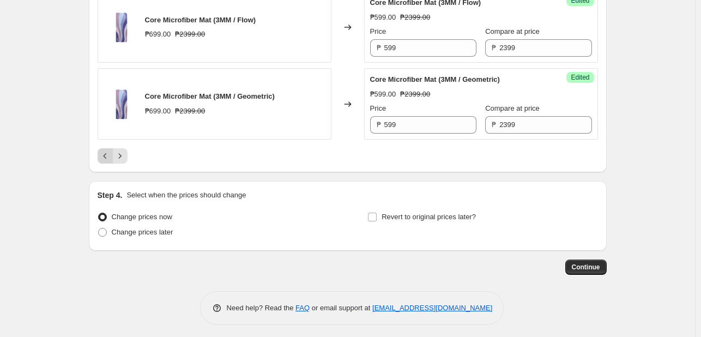
click at [106, 155] on icon "Previous" at bounding box center [105, 155] width 11 height 11
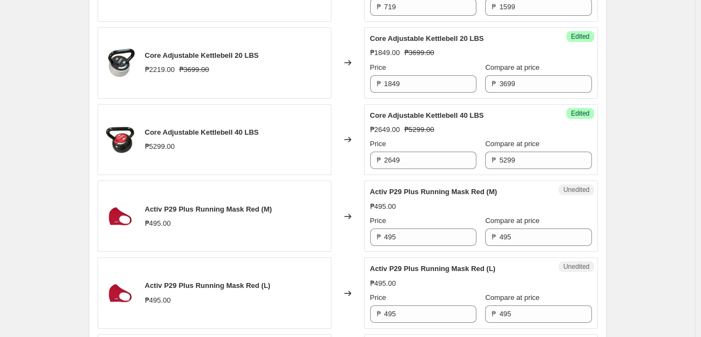
scroll to position [1027, 0]
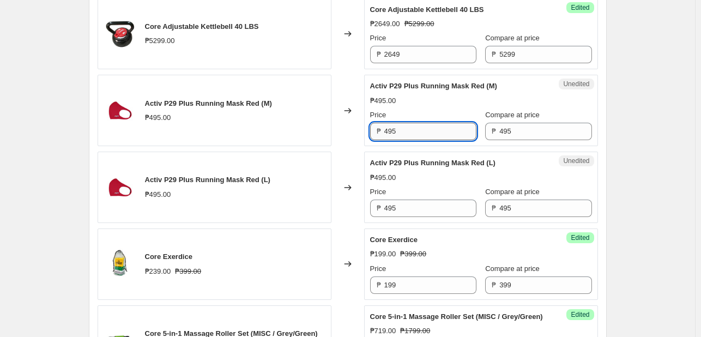
click at [404, 135] on input "495" at bounding box center [430, 131] width 92 height 17
type input "50"
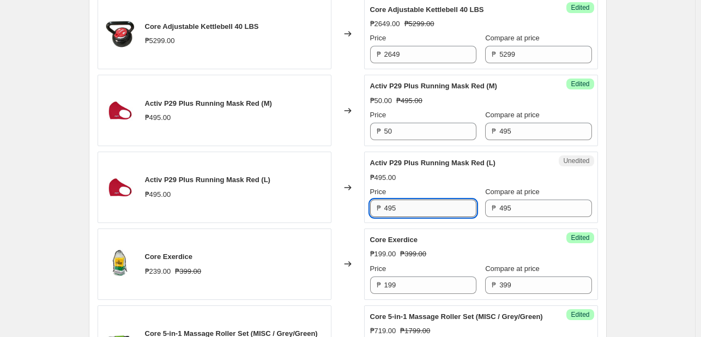
click at [406, 204] on input "495" at bounding box center [430, 208] width 92 height 17
paste input "50"
type input "50"
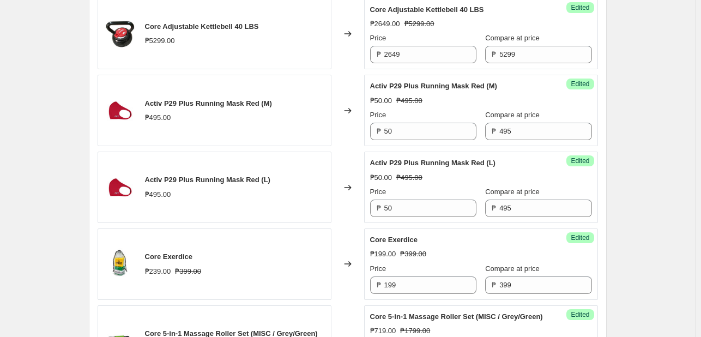
drag, startPoint x: 652, startPoint y: 176, endPoint x: 566, endPoint y: 193, distance: 87.9
click at [651, 174] on div "Create new price [MEDICAL_DATA]. This page is ready Create new price [MEDICAL_D…" at bounding box center [347, 49] width 695 height 2153
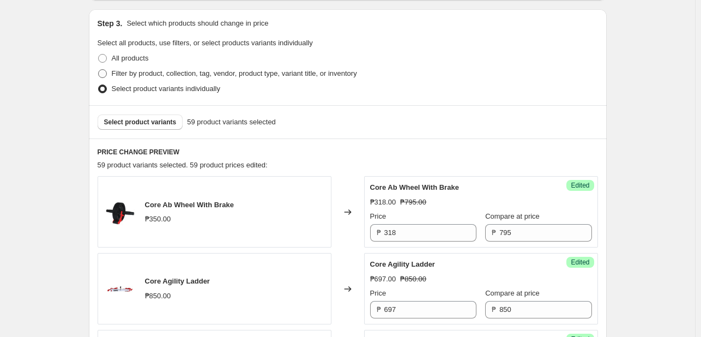
scroll to position [155, 0]
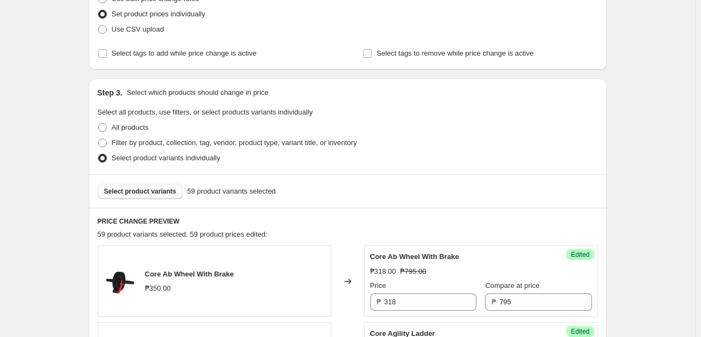
click at [133, 196] on button "Select product variants" at bounding box center [141, 191] width 86 height 15
drag, startPoint x: 617, startPoint y: 171, endPoint x: 595, endPoint y: 219, distance: 52.9
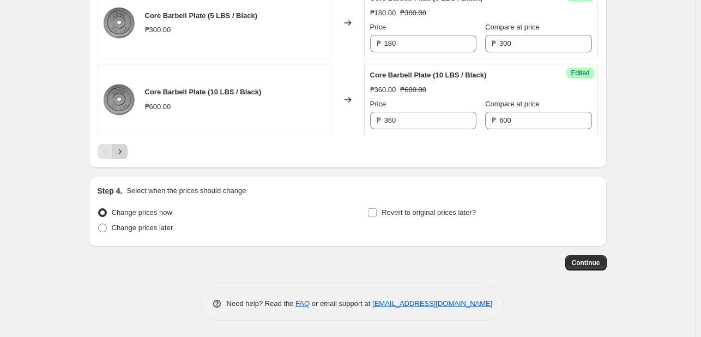
click at [120, 147] on icon "Next" at bounding box center [119, 151] width 11 height 11
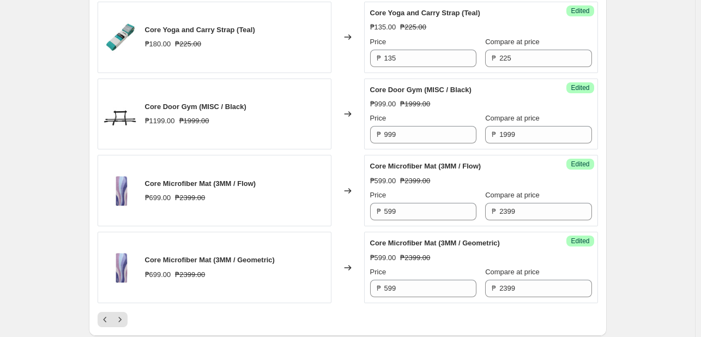
scroll to position [1790, 0]
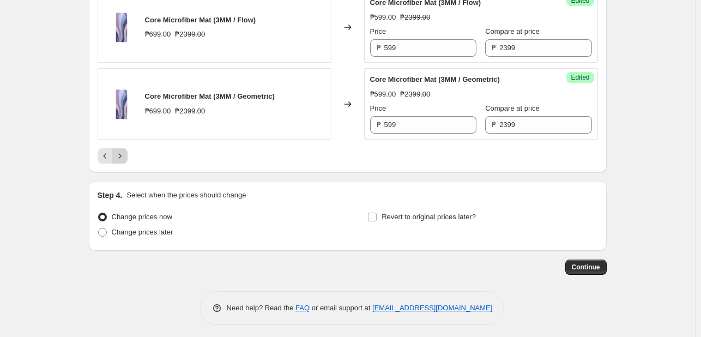
click at [118, 150] on icon "Next" at bounding box center [119, 155] width 11 height 11
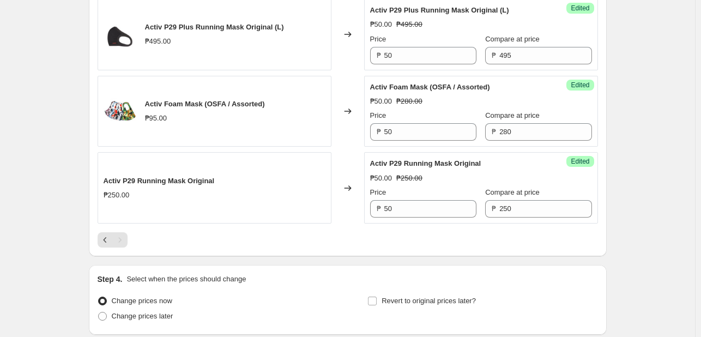
scroll to position [1714, 0]
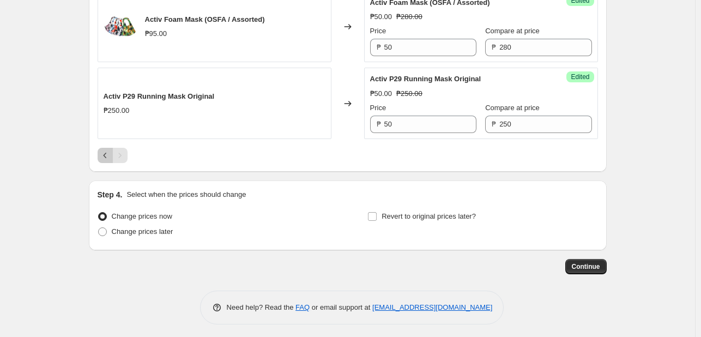
click at [105, 158] on button "Previous" at bounding box center [105, 155] width 15 height 15
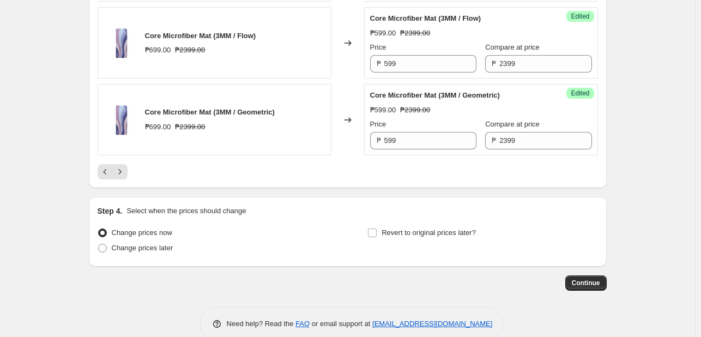
scroll to position [1790, 0]
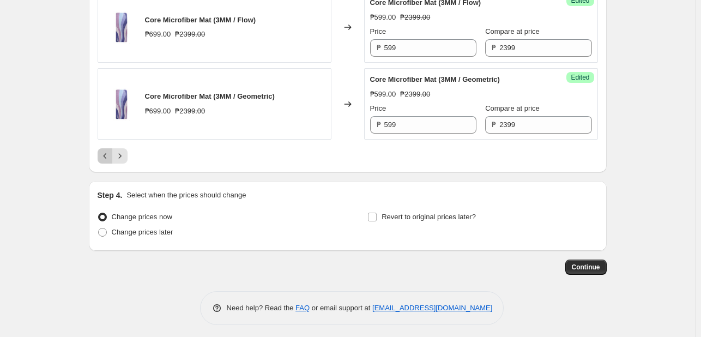
click at [105, 152] on icon "Previous" at bounding box center [105, 155] width 11 height 11
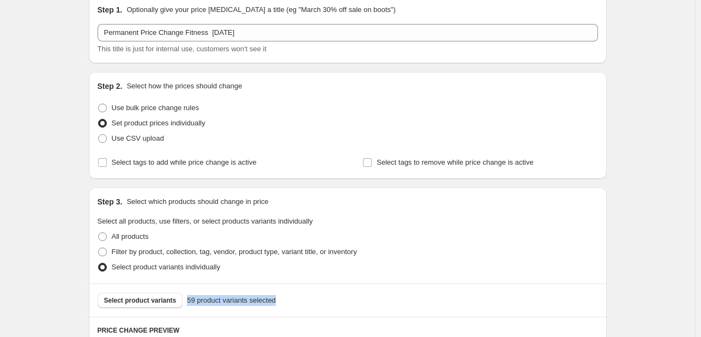
scroll to position [46, 0]
click at [137, 297] on span "Select product variants" at bounding box center [140, 300] width 73 height 9
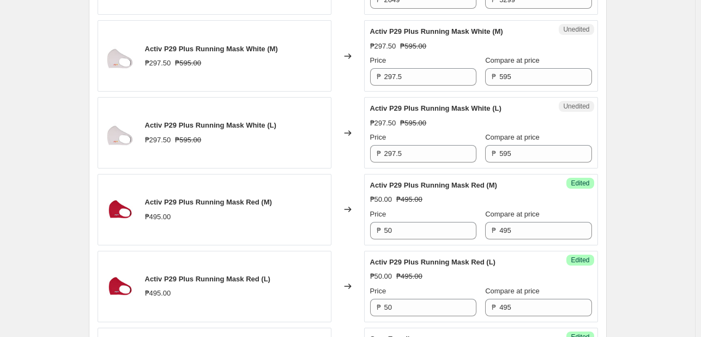
scroll to position [973, 0]
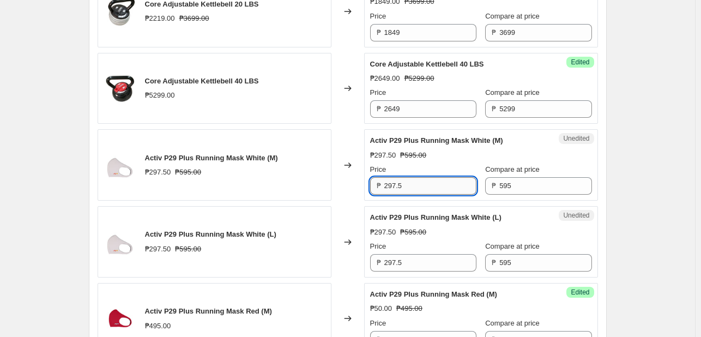
click at [403, 185] on input "297.5" at bounding box center [430, 185] width 92 height 17
type input "50"
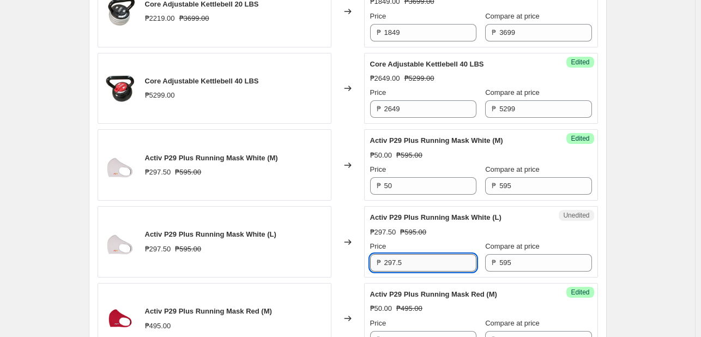
click at [408, 260] on input "297.5" at bounding box center [430, 262] width 92 height 17
paste input "50"
type input "50"
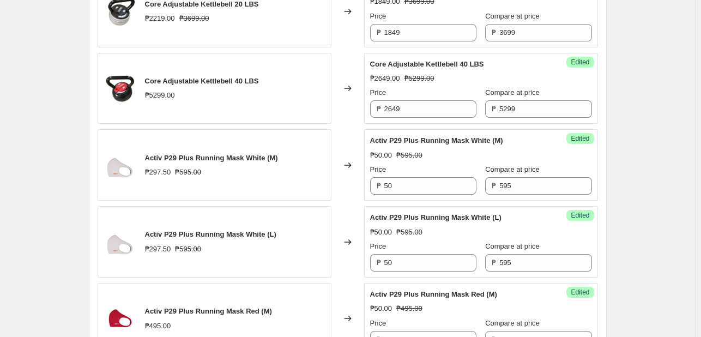
click at [610, 233] on div "Create new price [MEDICAL_DATA]. This page is ready Create new price [MEDICAL_D…" at bounding box center [348, 103] width 544 height 2153
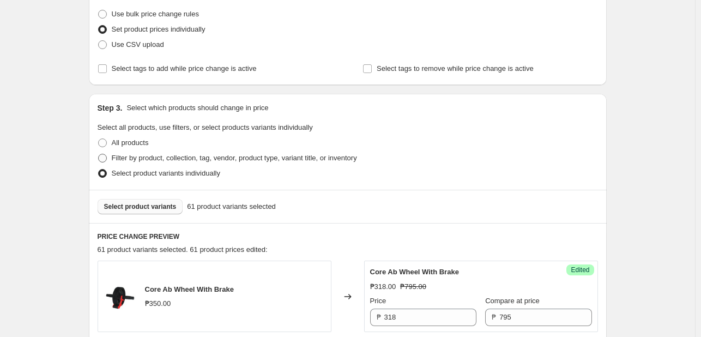
scroll to position [100, 0]
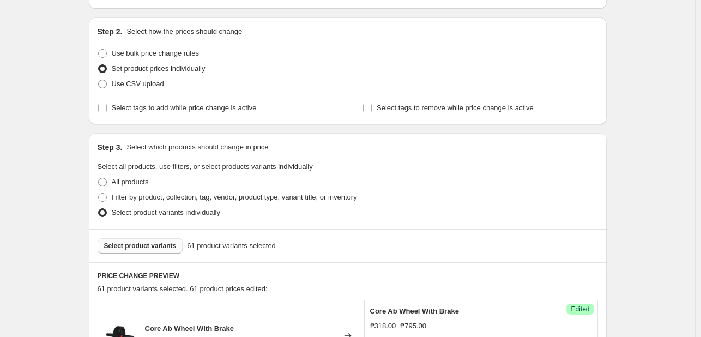
click at [136, 254] on div "Select product variants 61 product variants selected" at bounding box center [348, 245] width 518 height 33
click at [131, 250] on span "Select product variants" at bounding box center [140, 246] width 73 height 9
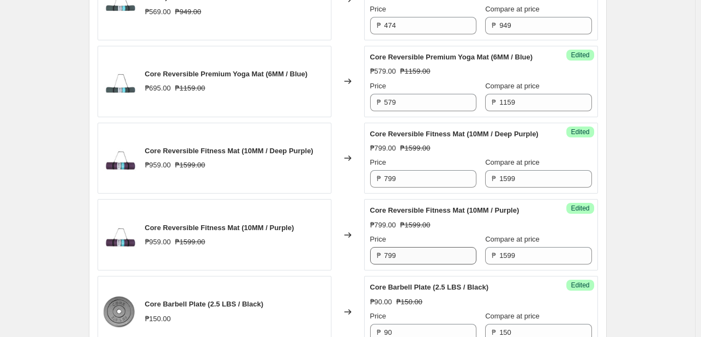
scroll to position [1681, 0]
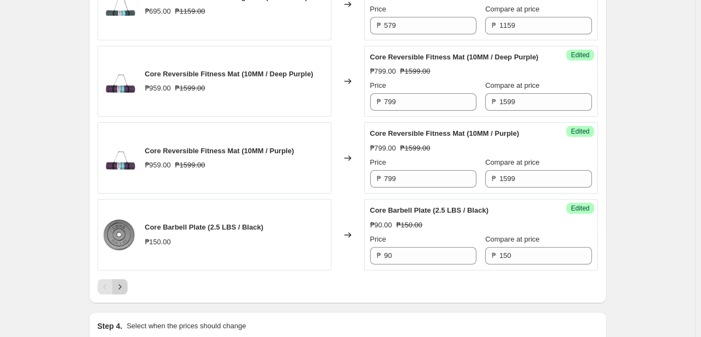
click at [125, 292] on icon "Next" at bounding box center [119, 286] width 11 height 11
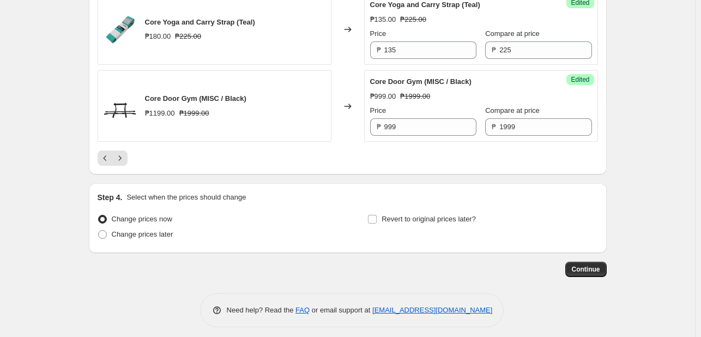
scroll to position [1790, 0]
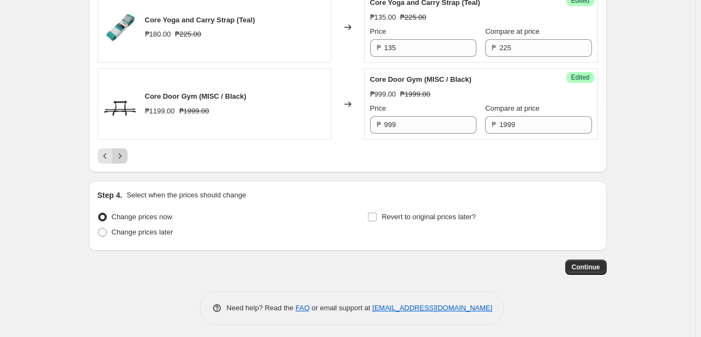
click at [120, 150] on icon "Next" at bounding box center [119, 155] width 11 height 11
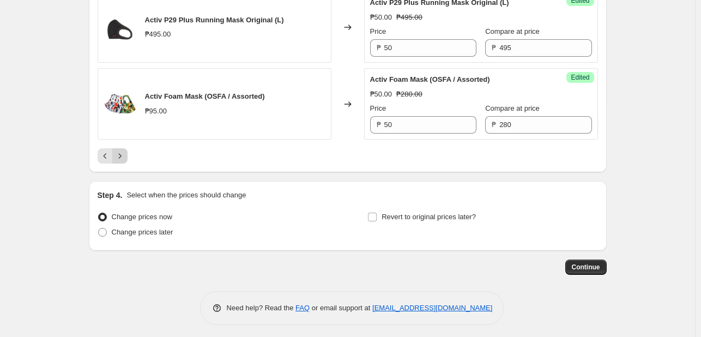
click at [123, 153] on icon "Next" at bounding box center [119, 155] width 11 height 11
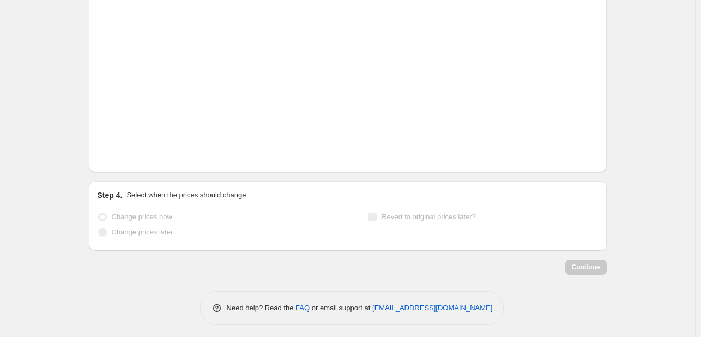
scroll to position [336, 0]
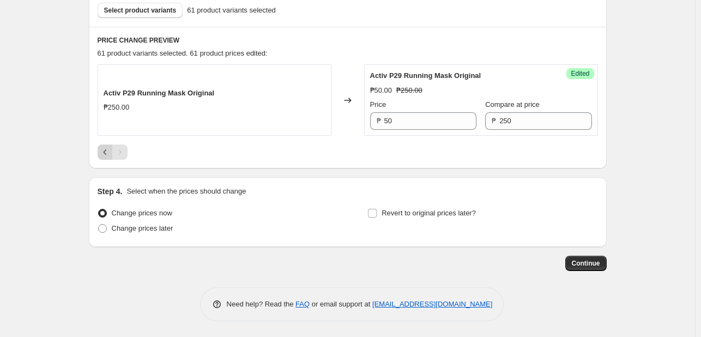
click at [105, 153] on icon "Previous" at bounding box center [105, 152] width 11 height 11
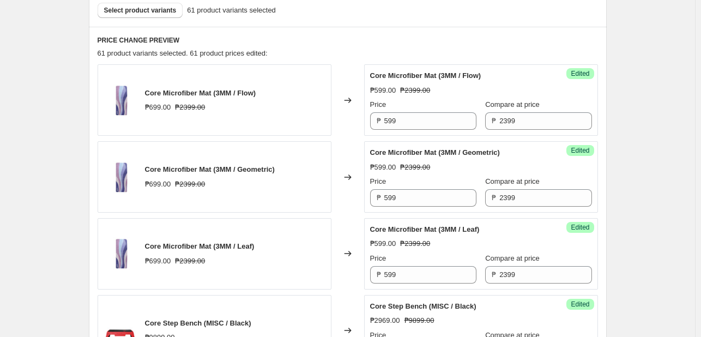
click at [151, 11] on span "Select product variants" at bounding box center [140, 10] width 73 height 9
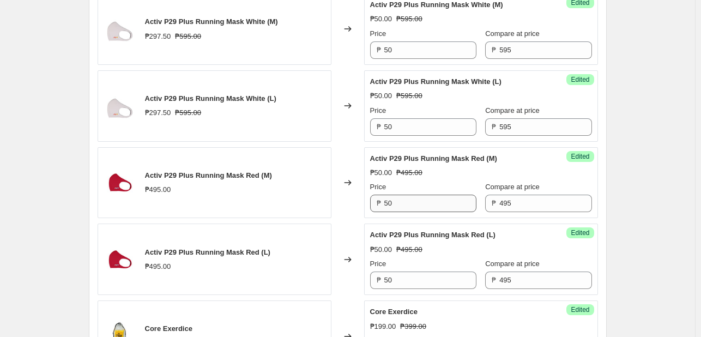
scroll to position [1045, 0]
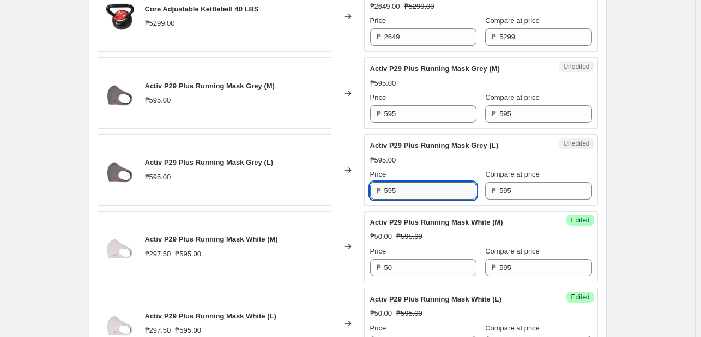
click at [446, 188] on input "595" at bounding box center [430, 190] width 92 height 17
type input "50"
click at [421, 120] on input "595" at bounding box center [430, 113] width 92 height 17
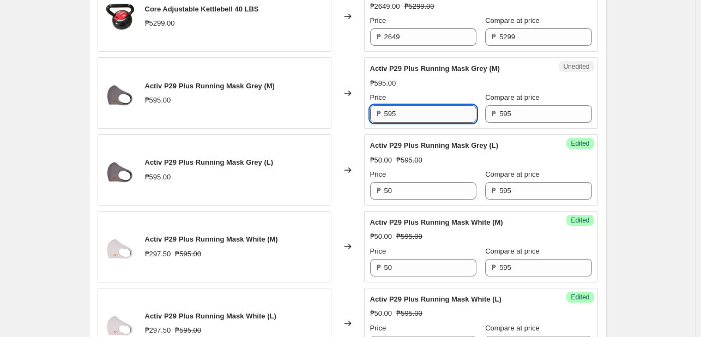
paste input "0"
type input "50"
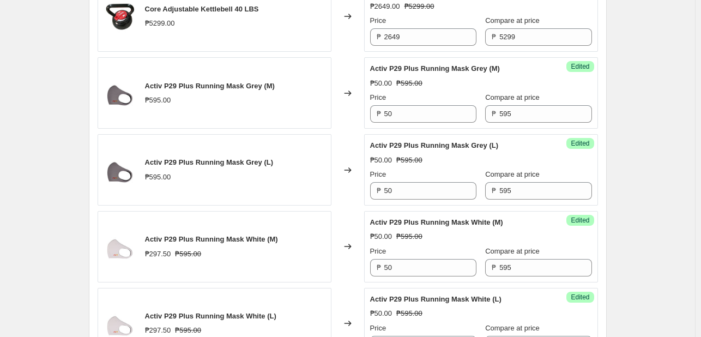
click at [600, 175] on div "PRICE CHANGE PREVIEW 63 product variants selected. 63 product prices edited: Co…" at bounding box center [348, 129] width 518 height 1622
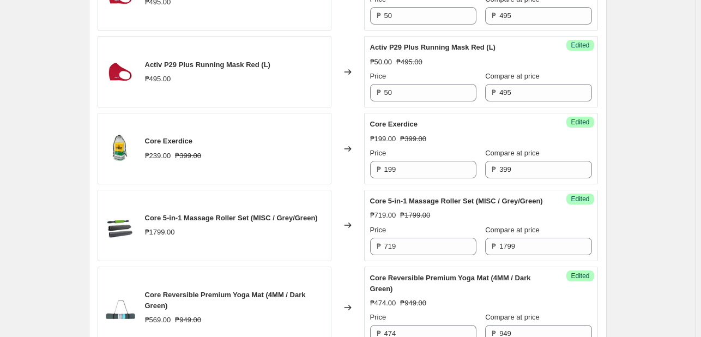
scroll to position [1372, 0]
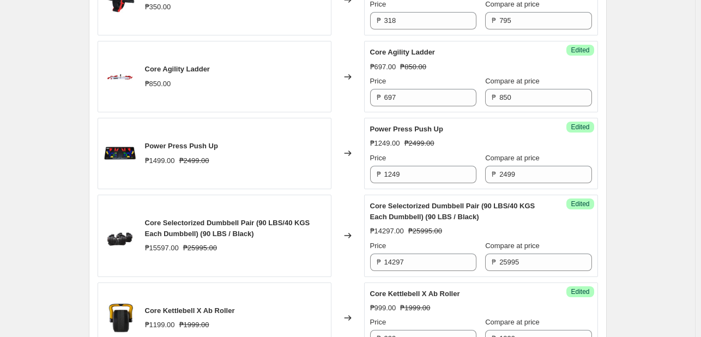
scroll to position [172, 0]
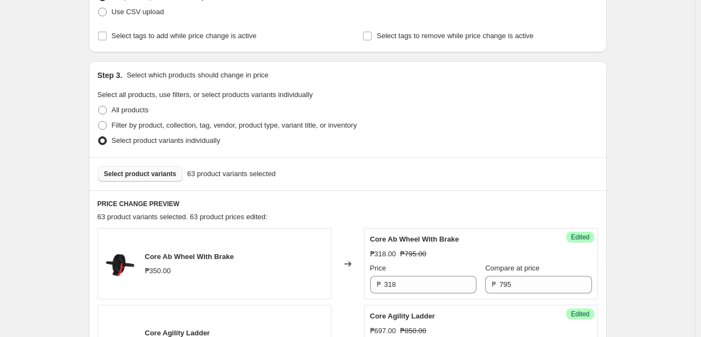
click at [140, 178] on button "Select product variants" at bounding box center [141, 173] width 86 height 15
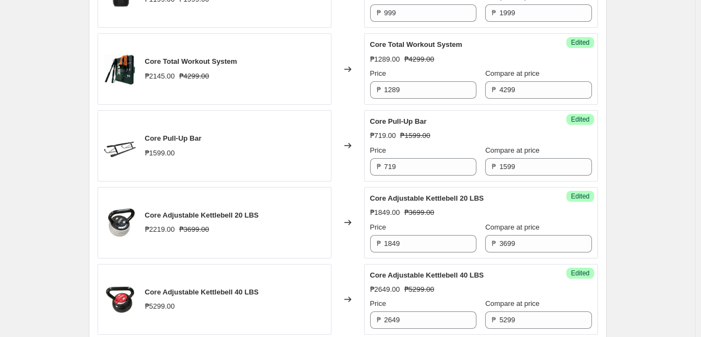
scroll to position [827, 0]
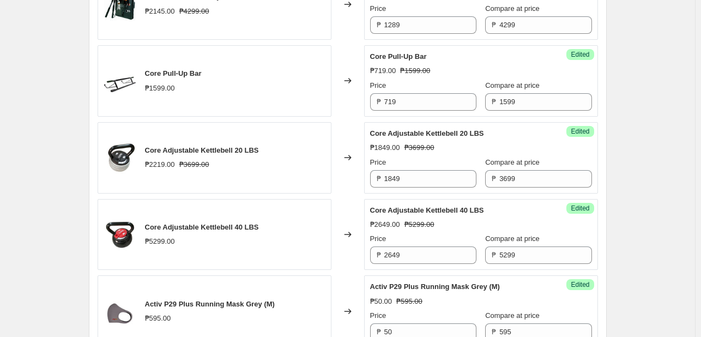
click at [636, 246] on div "Create new price [MEDICAL_DATA]. This page is ready Create new price [MEDICAL_D…" at bounding box center [347, 249] width 695 height 2153
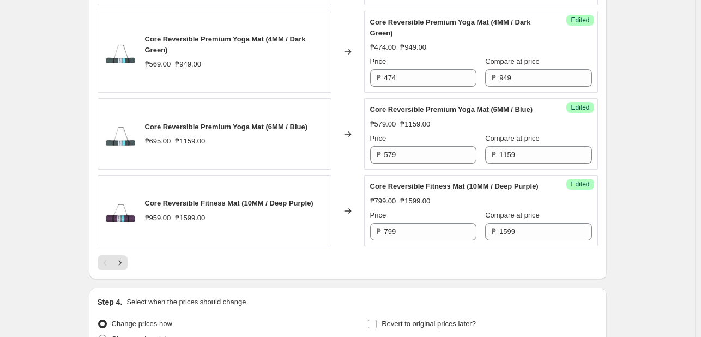
scroll to position [1845, 0]
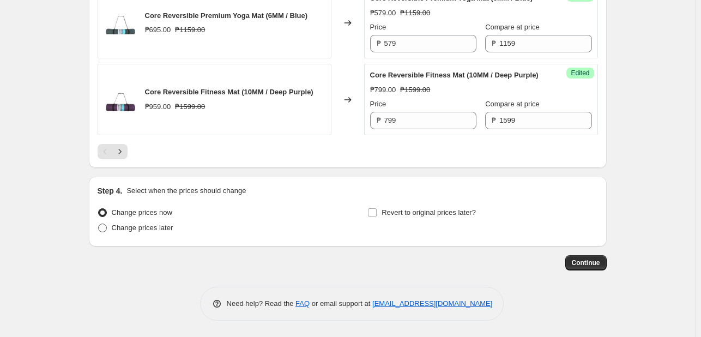
click at [110, 224] on label "Change prices later" at bounding box center [136, 227] width 76 height 15
click at [99, 224] on input "Change prices later" at bounding box center [98, 224] width 1 height 1
radio input "true"
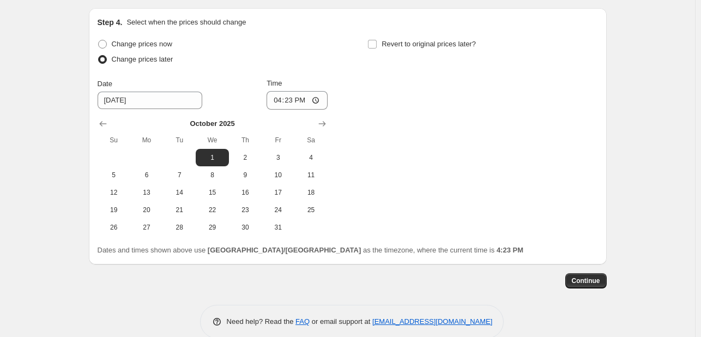
scroll to position [2031, 0]
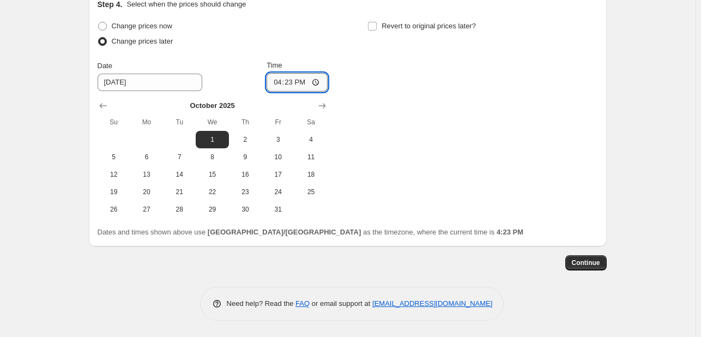
click at [281, 83] on input "16:23" at bounding box center [297, 82] width 61 height 19
type input "00:09"
click at [289, 86] on input "00:09" at bounding box center [297, 82] width 61 height 19
drag, startPoint x: 508, startPoint y: 200, endPoint x: 510, endPoint y: 208, distance: 7.9
click at [508, 201] on div "Change prices now Change prices later Date [DATE] Time 00:[DATE] Mo Tu We Th Fr…" at bounding box center [348, 119] width 500 height 200
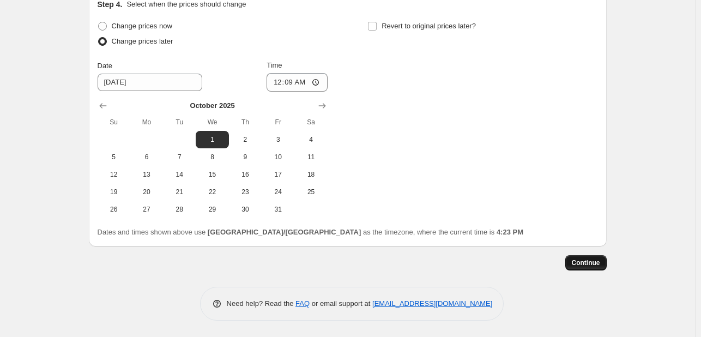
click at [589, 270] on button "Continue" at bounding box center [585, 262] width 41 height 15
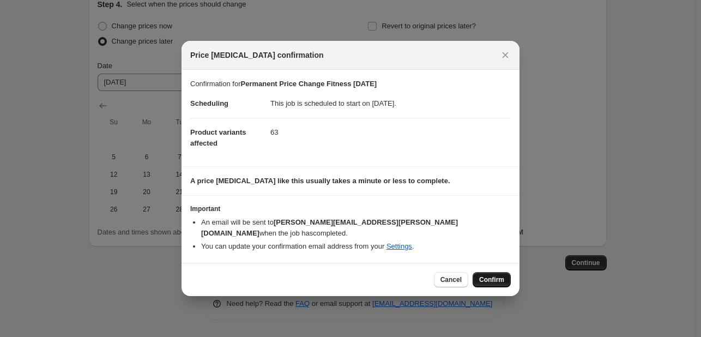
click at [500, 280] on button "Confirm" at bounding box center [492, 279] width 38 height 15
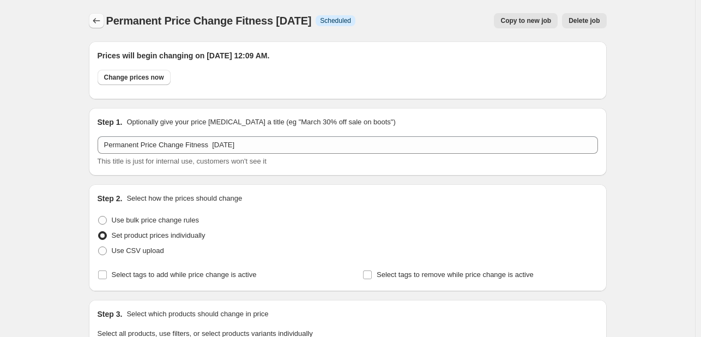
click at [97, 25] on icon "Price change jobs" at bounding box center [96, 20] width 11 height 11
